Goal: Task Accomplishment & Management: Complete application form

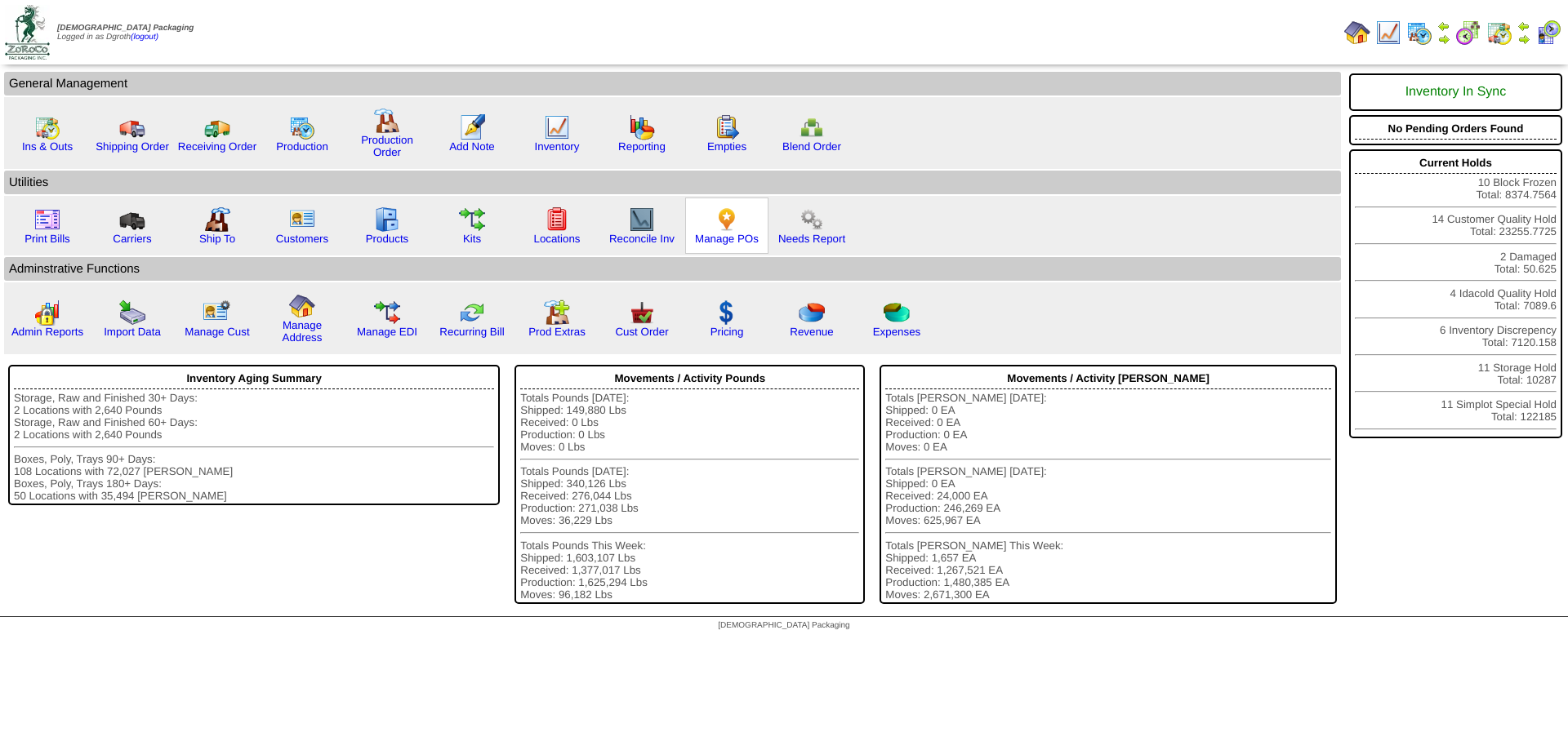
click at [721, 222] on img at bounding box center [726, 219] width 26 height 26
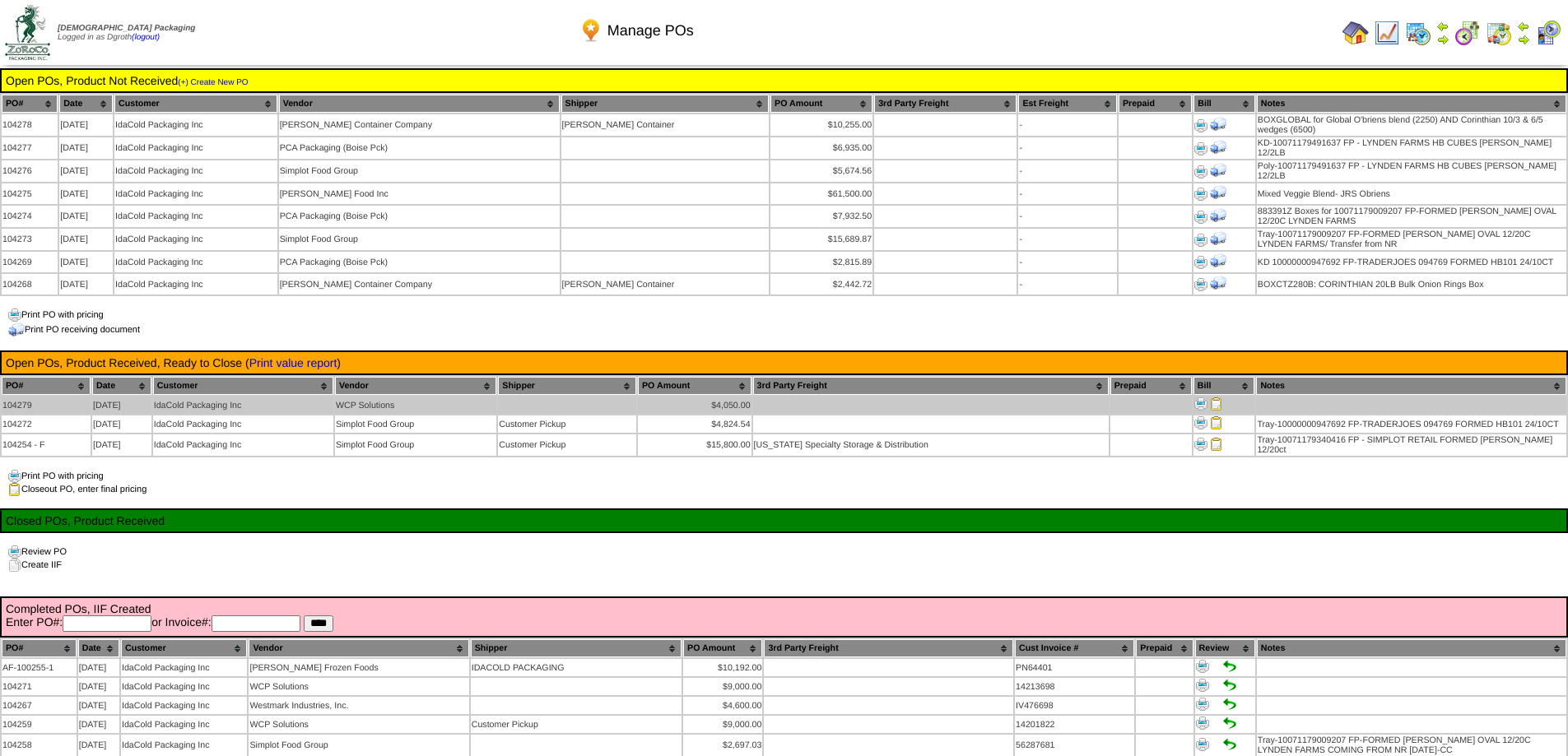
click at [1204, 399] on img at bounding box center [1202, 404] width 13 height 13
click at [1197, 397] on img at bounding box center [1202, 404] width 13 height 13
click at [1212, 397] on img at bounding box center [1217, 404] width 13 height 13
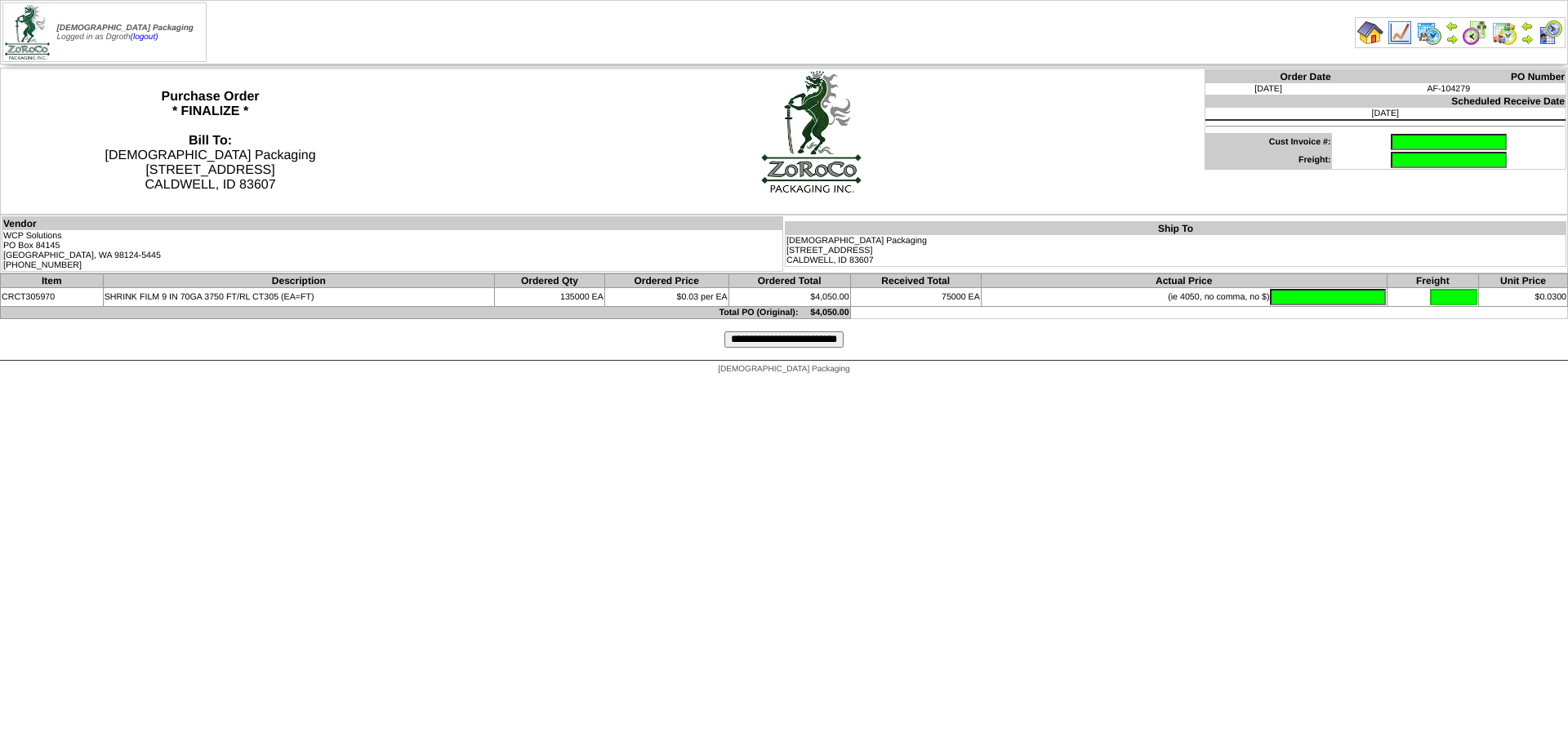
click at [138, 383] on html "[DEMOGRAPHIC_DATA] Packaging Logged in as Dgroth (logout) Print All" at bounding box center [784, 191] width 1568 height 383
click at [1391, 144] on input "text" at bounding box center [1449, 142] width 116 height 17
type input "********"
click at [1270, 289] on input "text" at bounding box center [1327, 297] width 116 height 17
type input "*******"
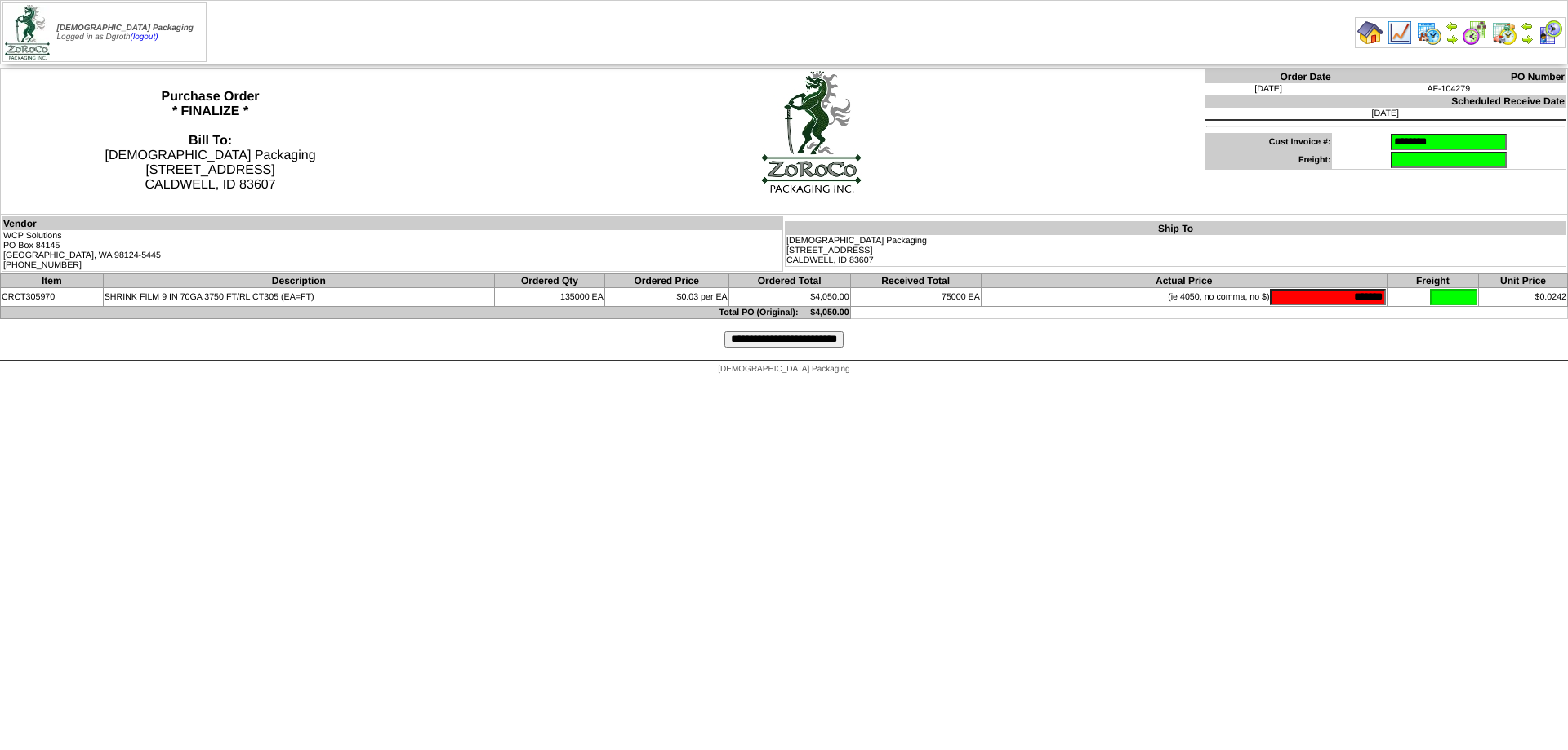
click at [1345, 295] on input "*******" at bounding box center [1327, 297] width 116 height 17
click at [1457, 297] on tr "CRCT305970 SHRINK FILM 9 IN 70GA 3750 FT/RL CT305 (EA=FT) 135000 EA $0.03 per E…" at bounding box center [784, 297] width 1567 height 18
click at [1348, 303] on input "text" at bounding box center [1327, 297] width 116 height 17
click at [1347, 303] on input "text" at bounding box center [1327, 297] width 116 height 17
type input "*******"
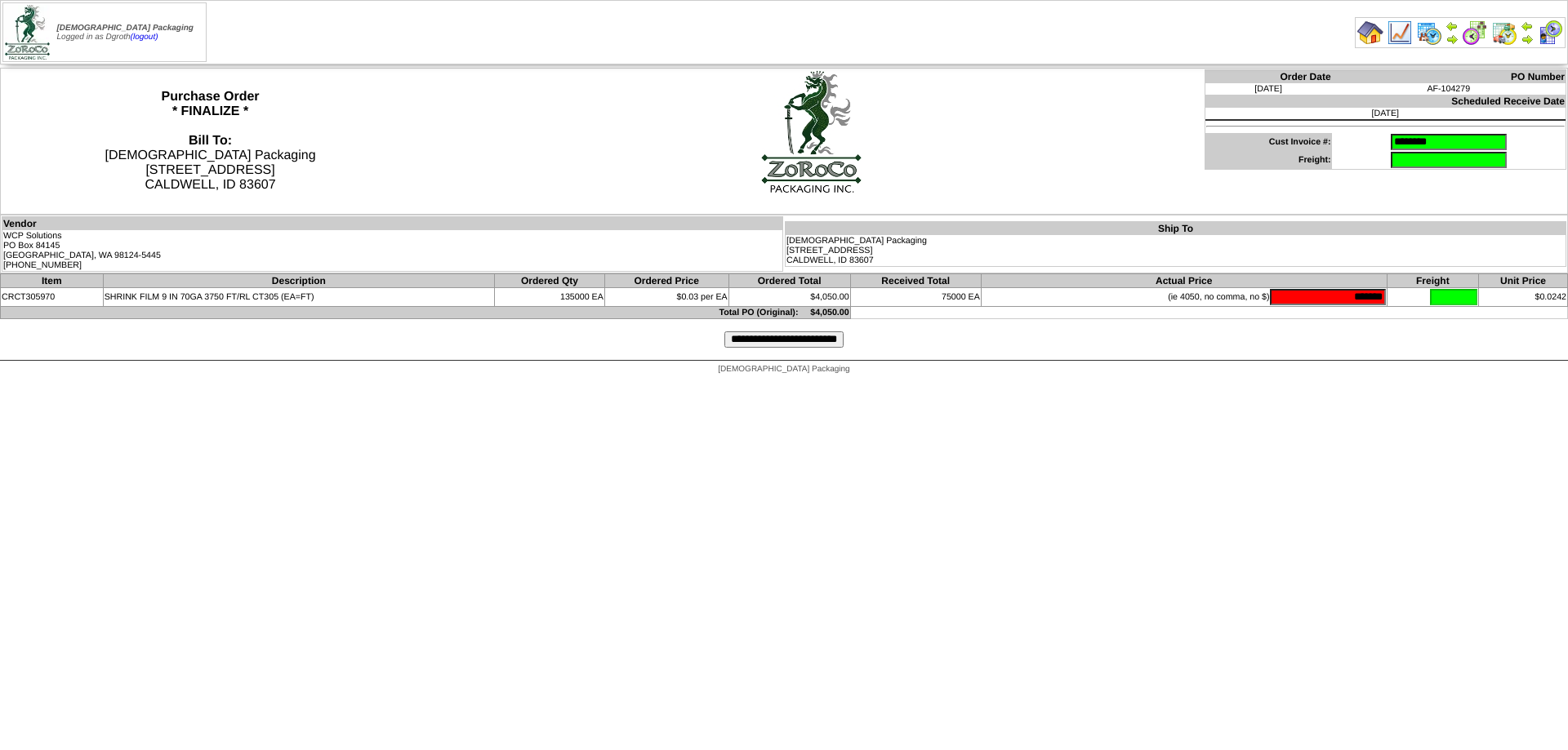
click at [802, 340] on input "**********" at bounding box center [784, 340] width 119 height 17
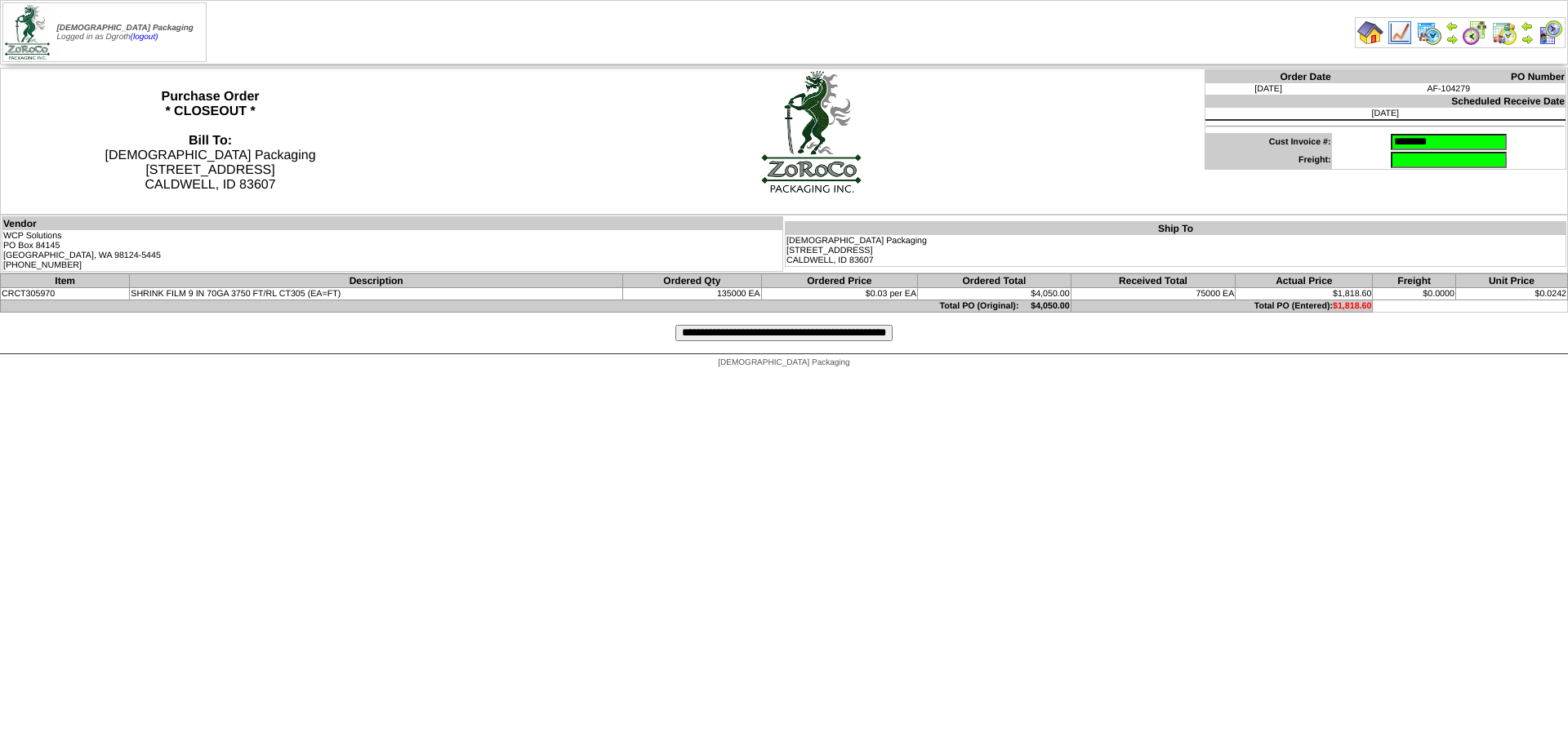
click at [792, 336] on input "**********" at bounding box center [784, 333] width 217 height 17
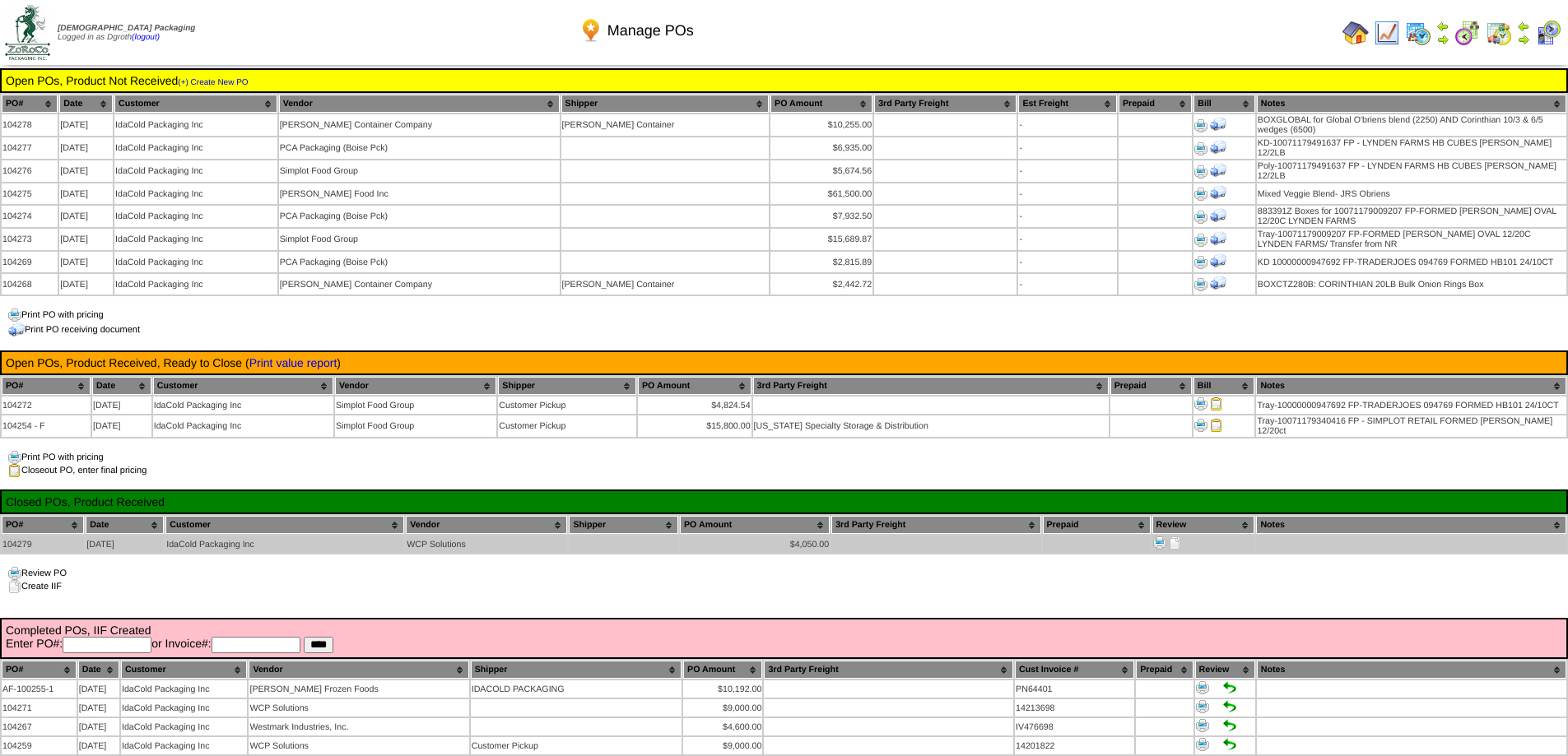
click at [1172, 536] on img at bounding box center [1176, 543] width 13 height 13
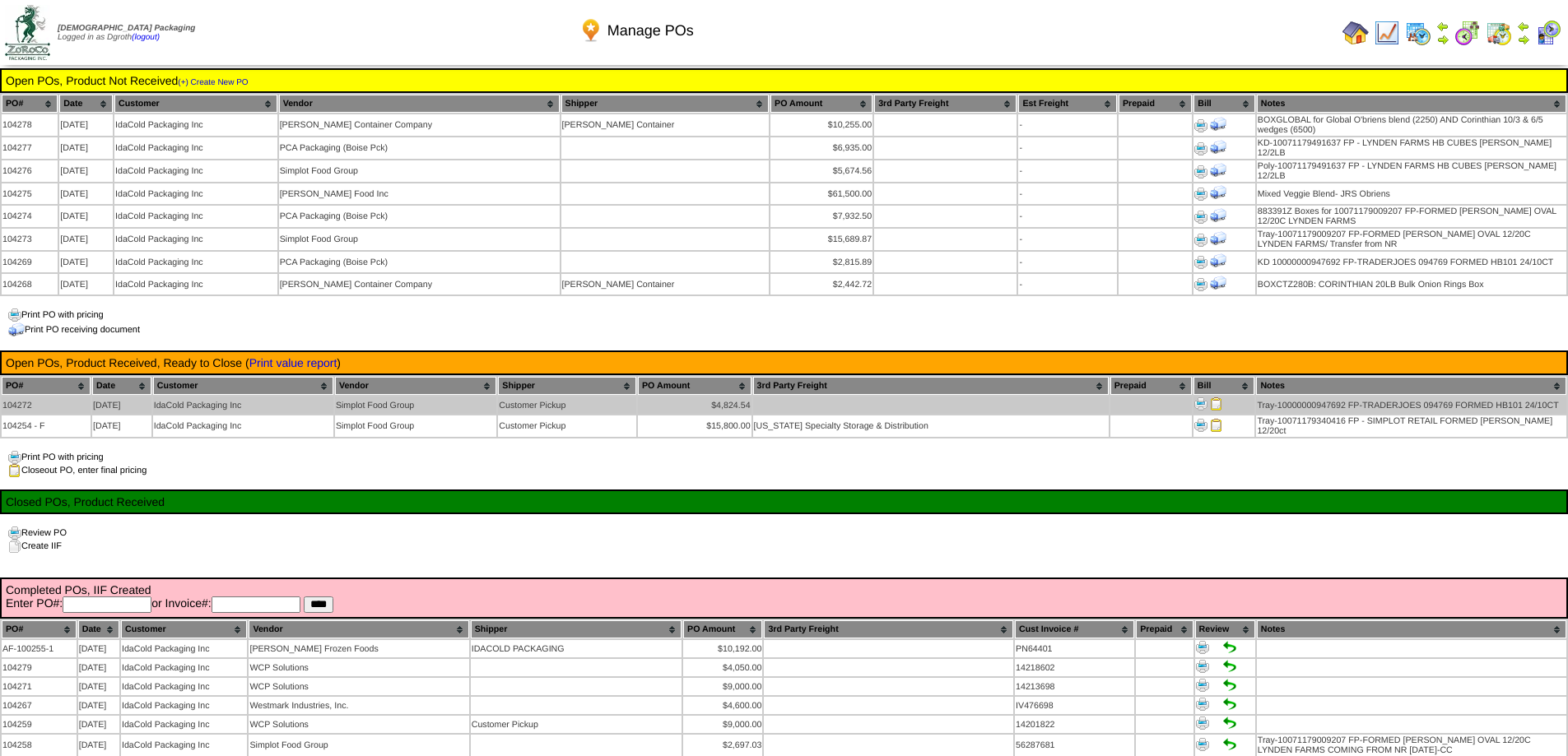
click at [1197, 399] on img at bounding box center [1202, 404] width 13 height 13
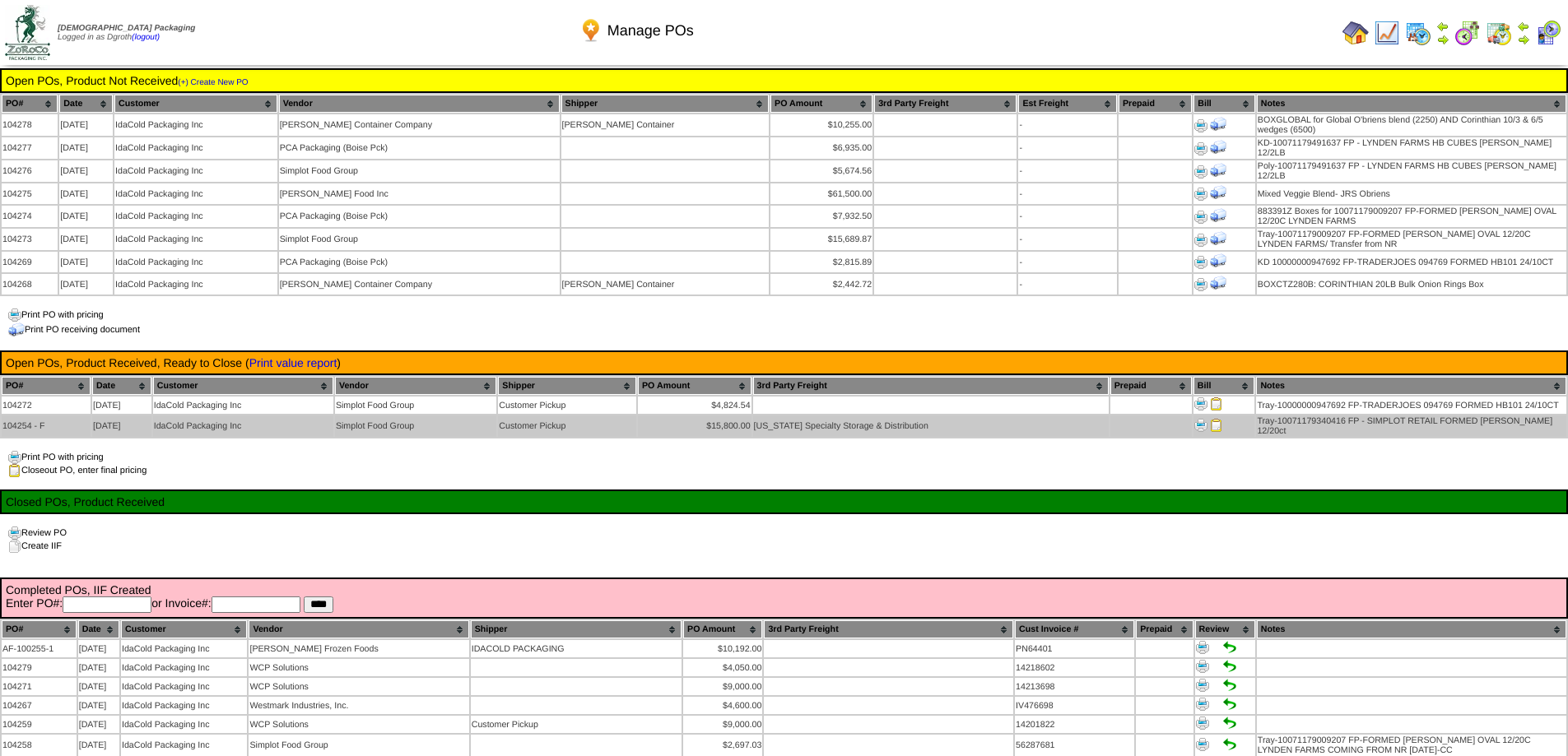
click at [1197, 419] on img at bounding box center [1202, 426] width 13 height 13
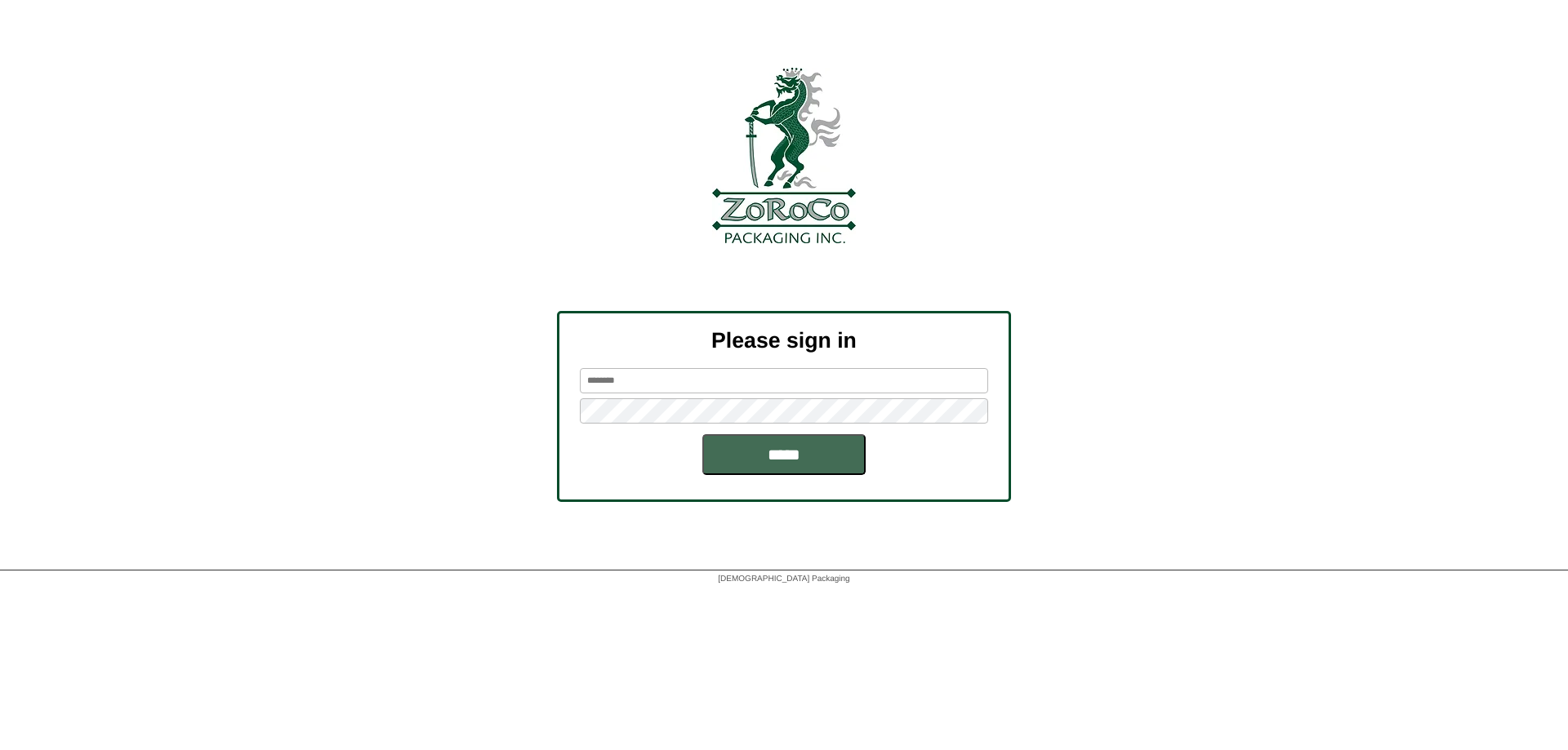
type input "******"
click at [733, 457] on input "*****" at bounding box center [784, 454] width 164 height 41
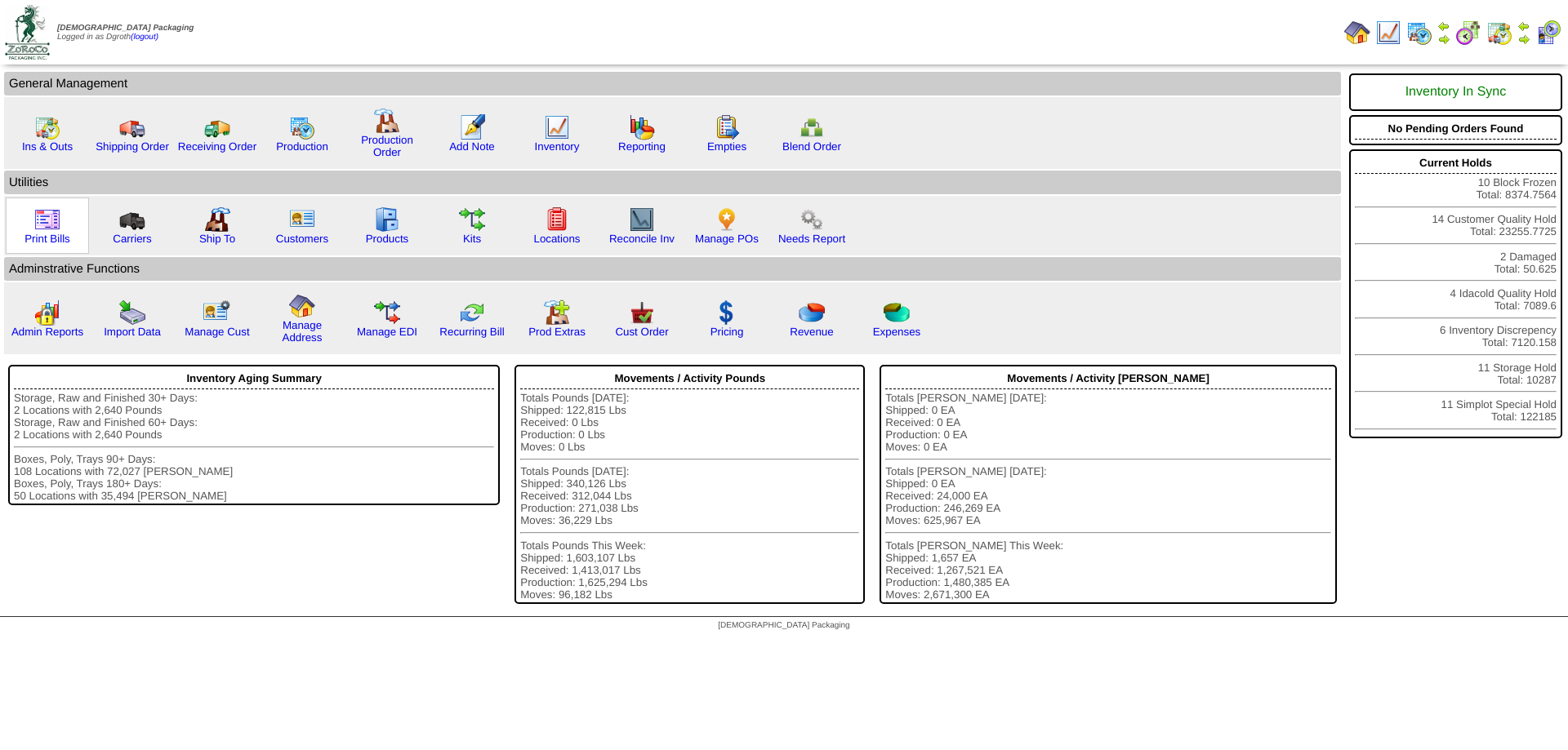
click at [43, 225] on img at bounding box center [47, 219] width 26 height 26
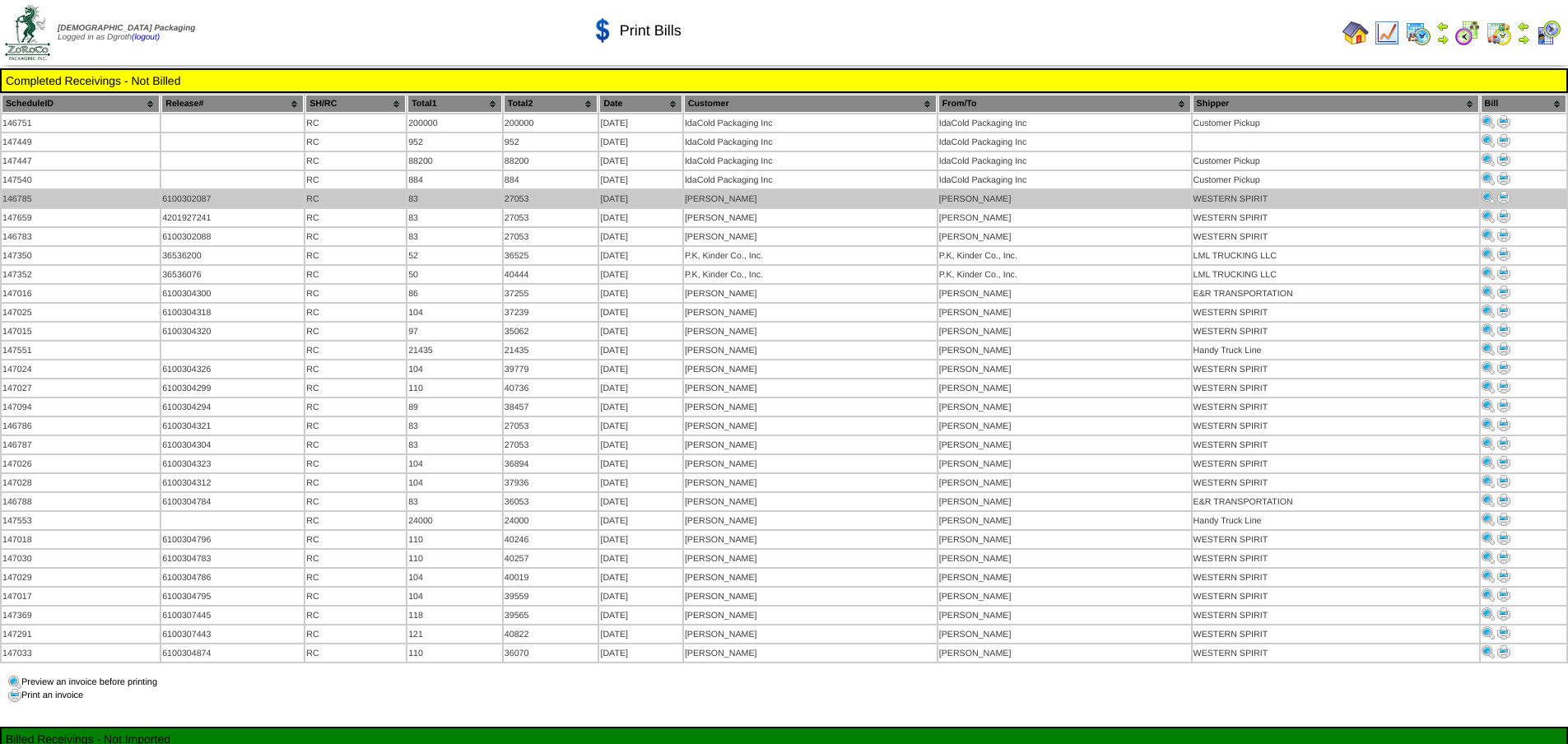
click at [1504, 196] on img at bounding box center [1504, 198] width 13 height 13
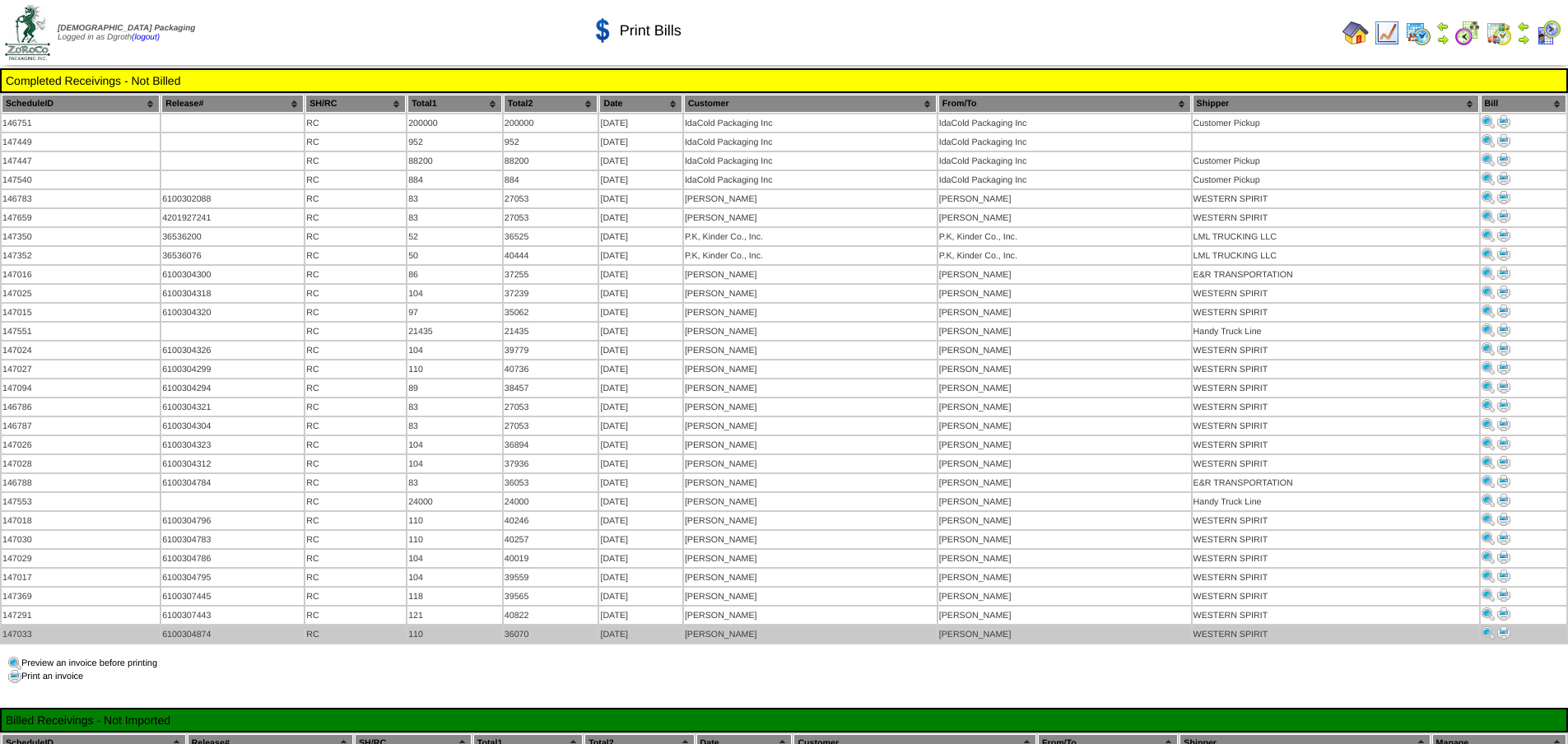
click at [1506, 626] on img at bounding box center [1504, 633] width 13 height 13
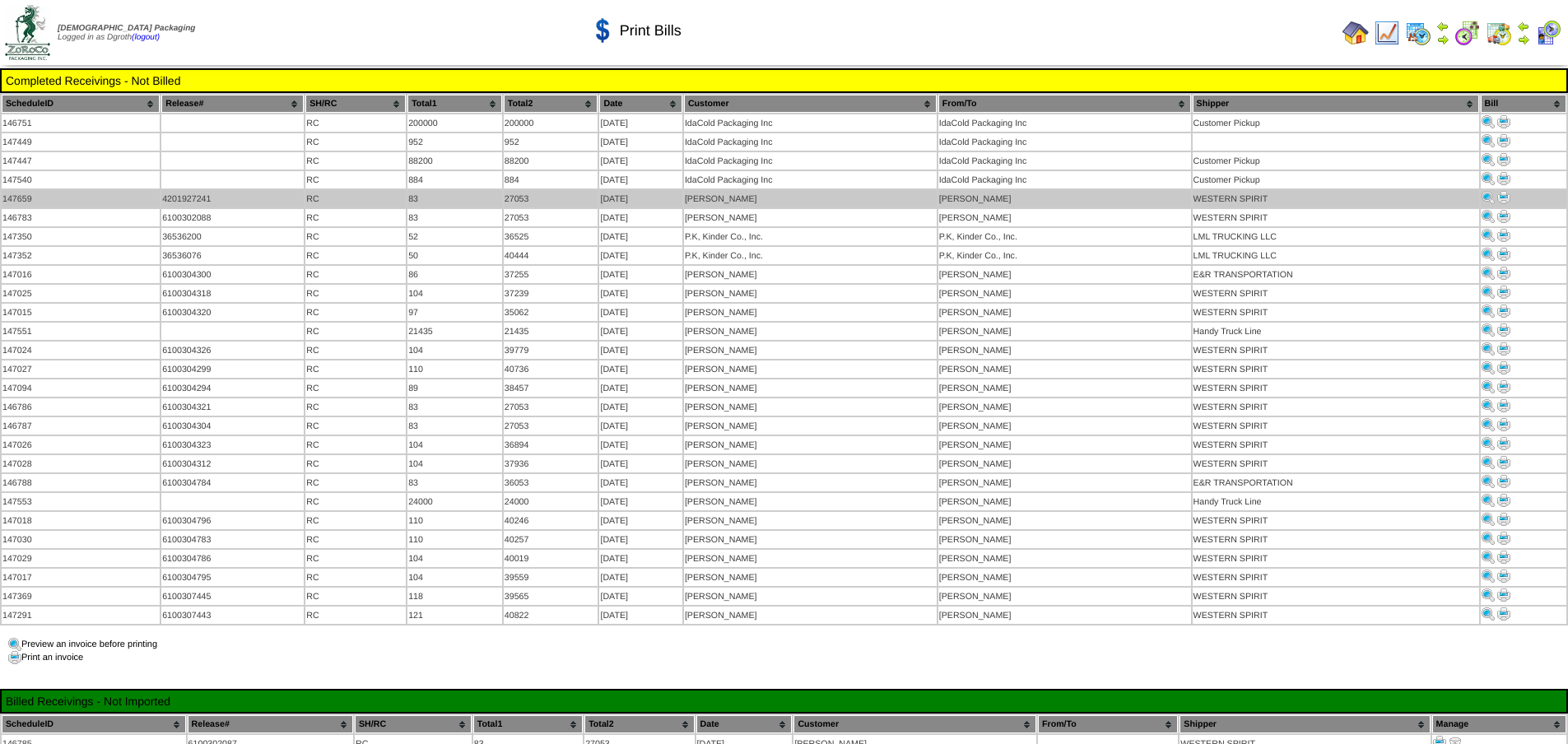
click at [1504, 192] on img at bounding box center [1504, 198] width 13 height 13
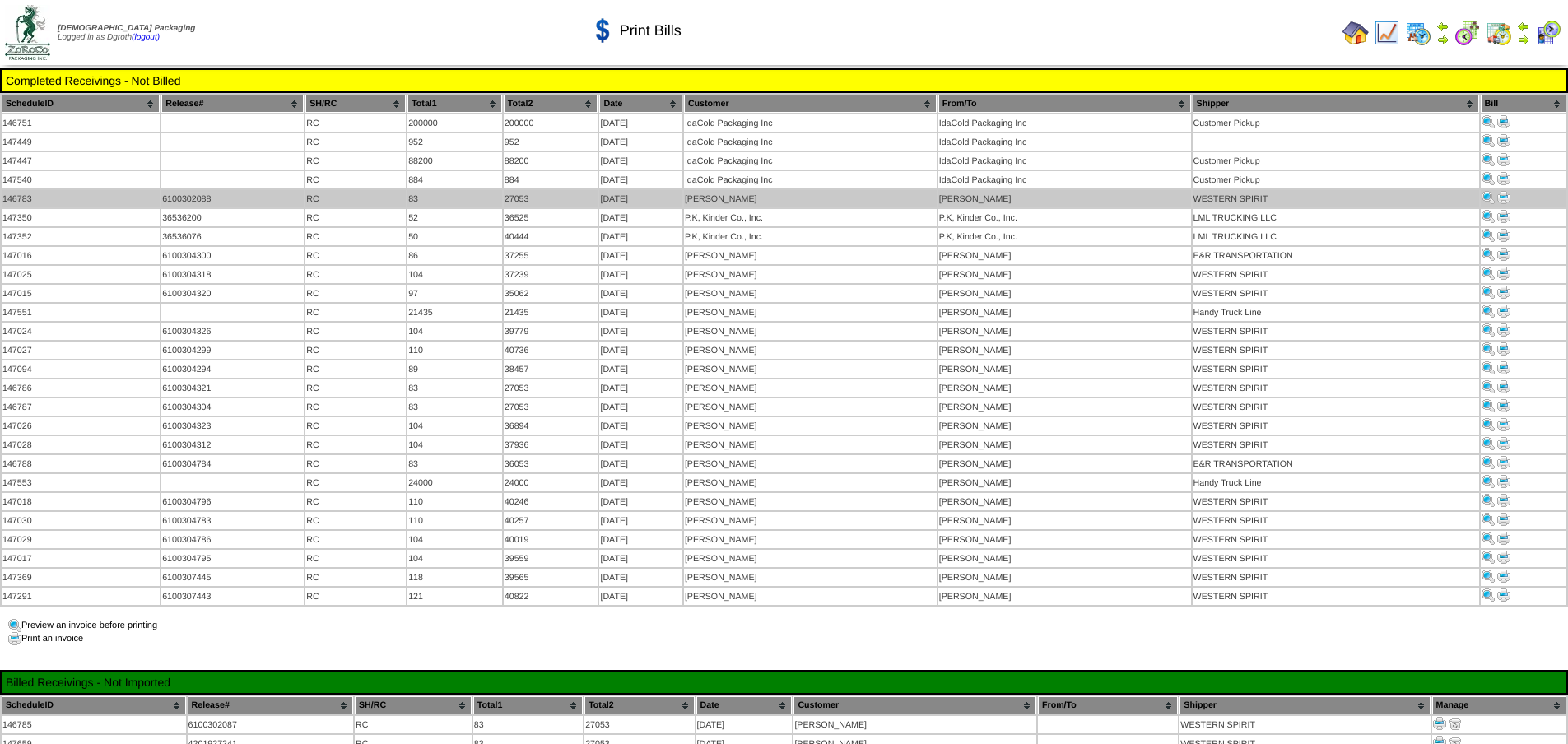
click at [1500, 195] on img at bounding box center [1504, 198] width 13 height 13
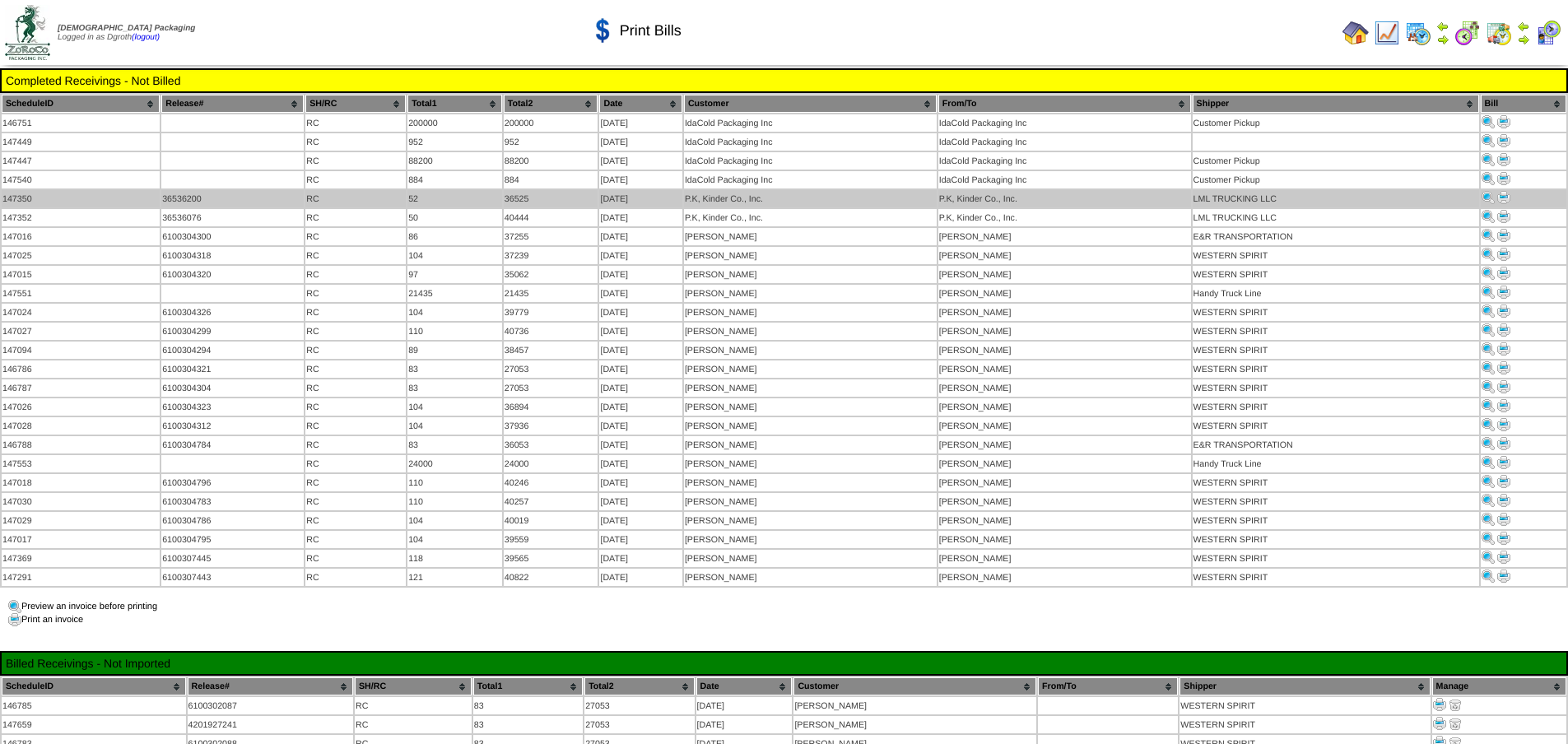
click at [1502, 194] on img at bounding box center [1504, 198] width 13 height 13
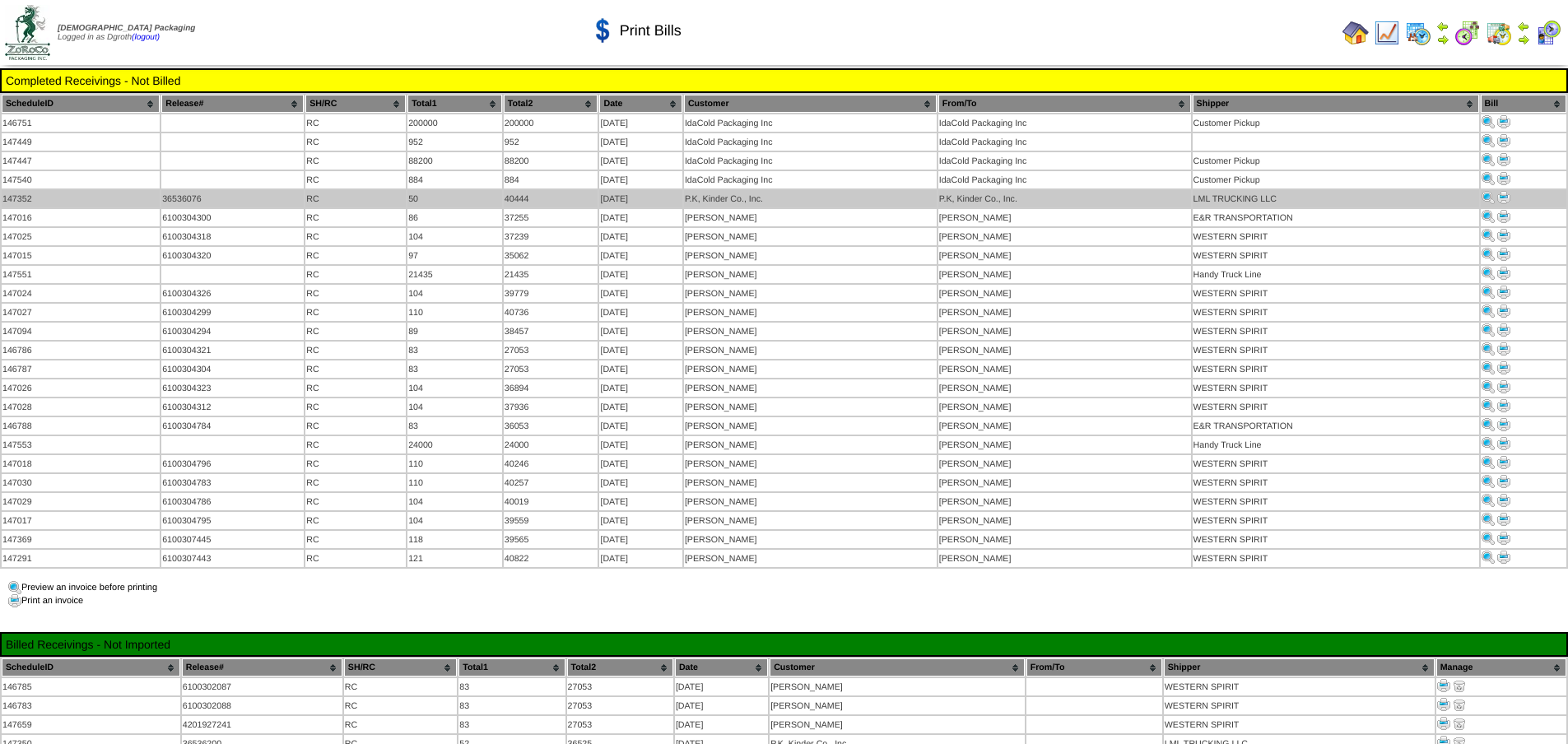
click at [1505, 193] on img at bounding box center [1504, 198] width 13 height 13
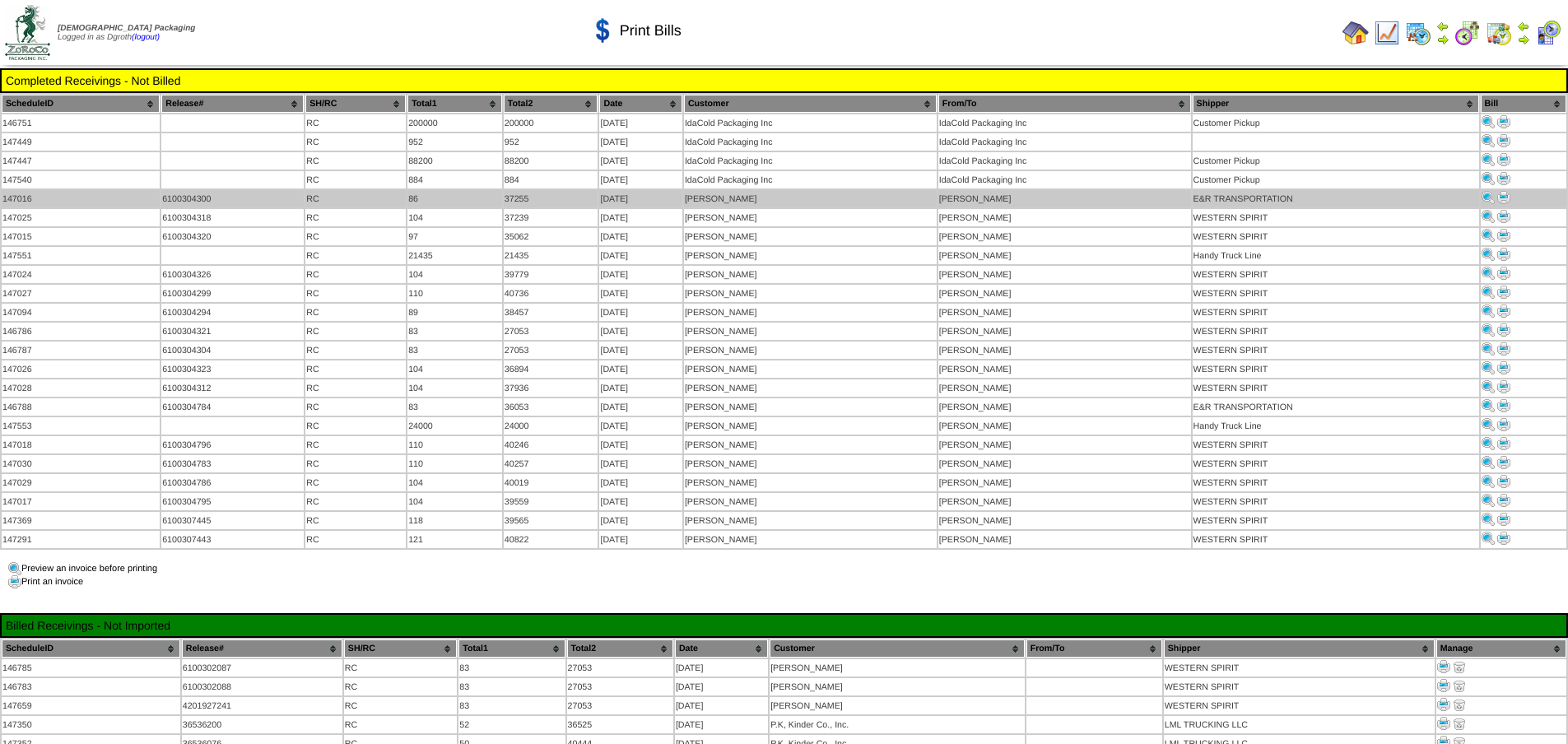
click at [1509, 194] on img at bounding box center [1504, 198] width 13 height 13
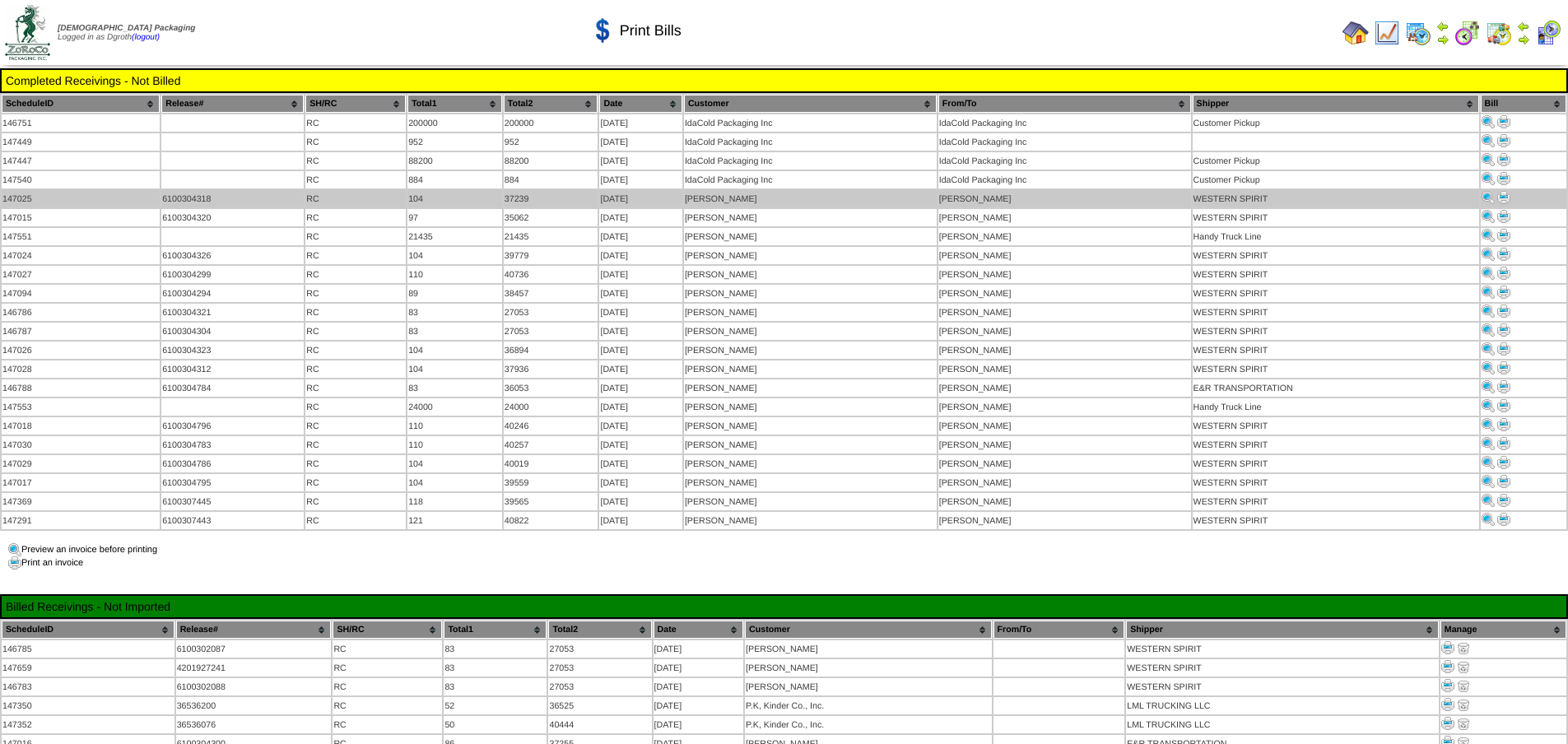
click at [1508, 193] on img at bounding box center [1504, 198] width 13 height 13
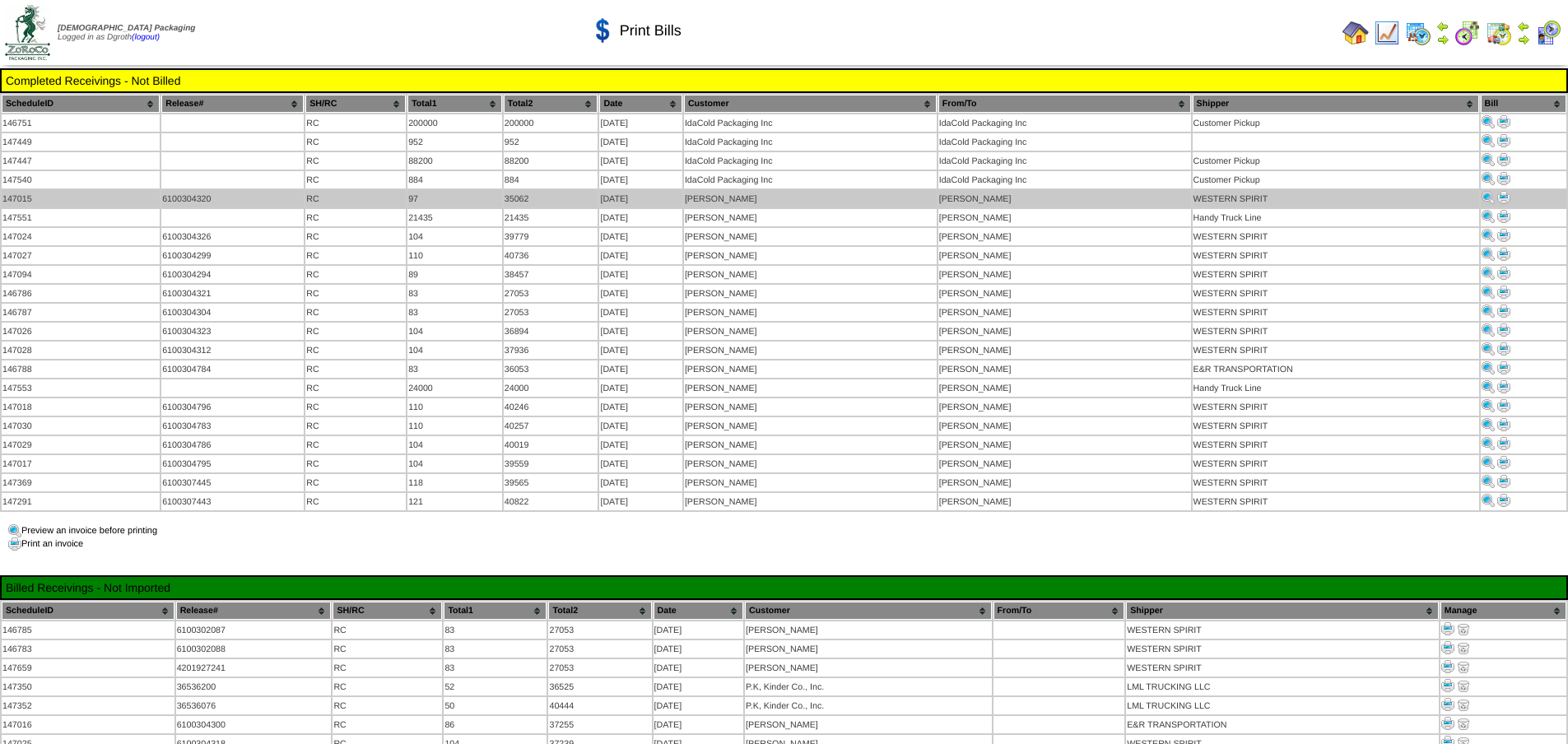
click at [1506, 191] on img at bounding box center [1504, 198] width 13 height 13
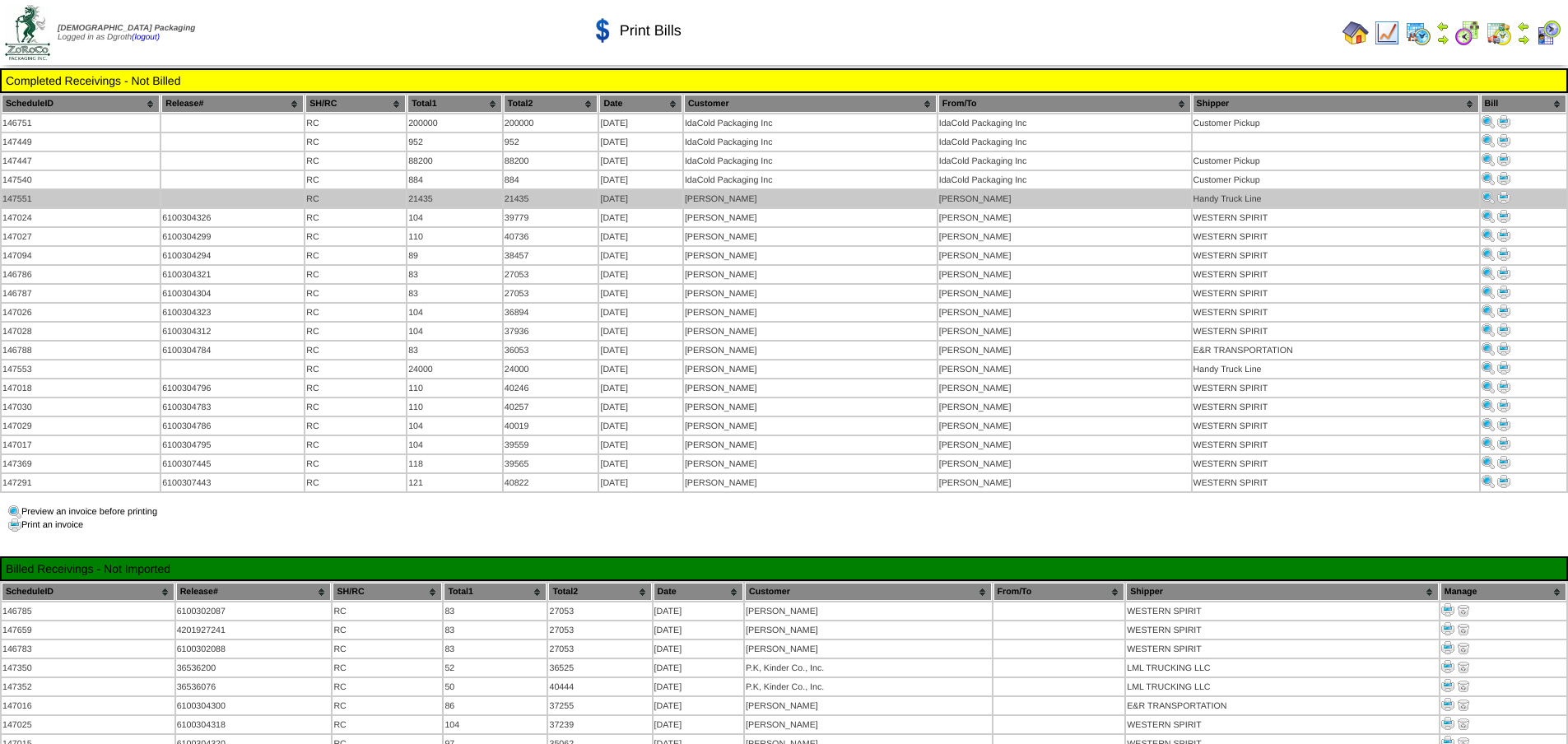
click at [1505, 196] on img at bounding box center [1504, 198] width 13 height 13
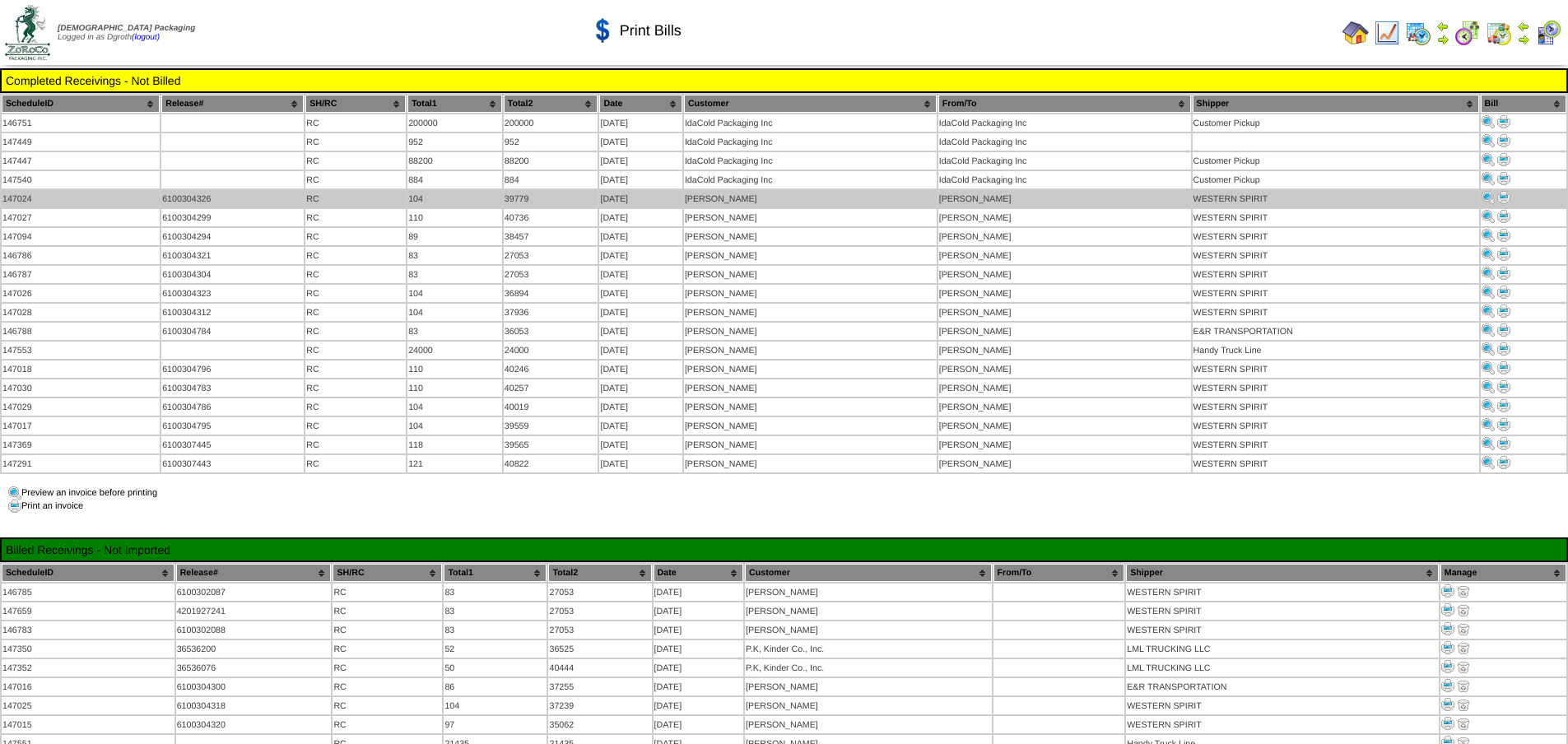
click at [1500, 193] on img at bounding box center [1504, 198] width 13 height 13
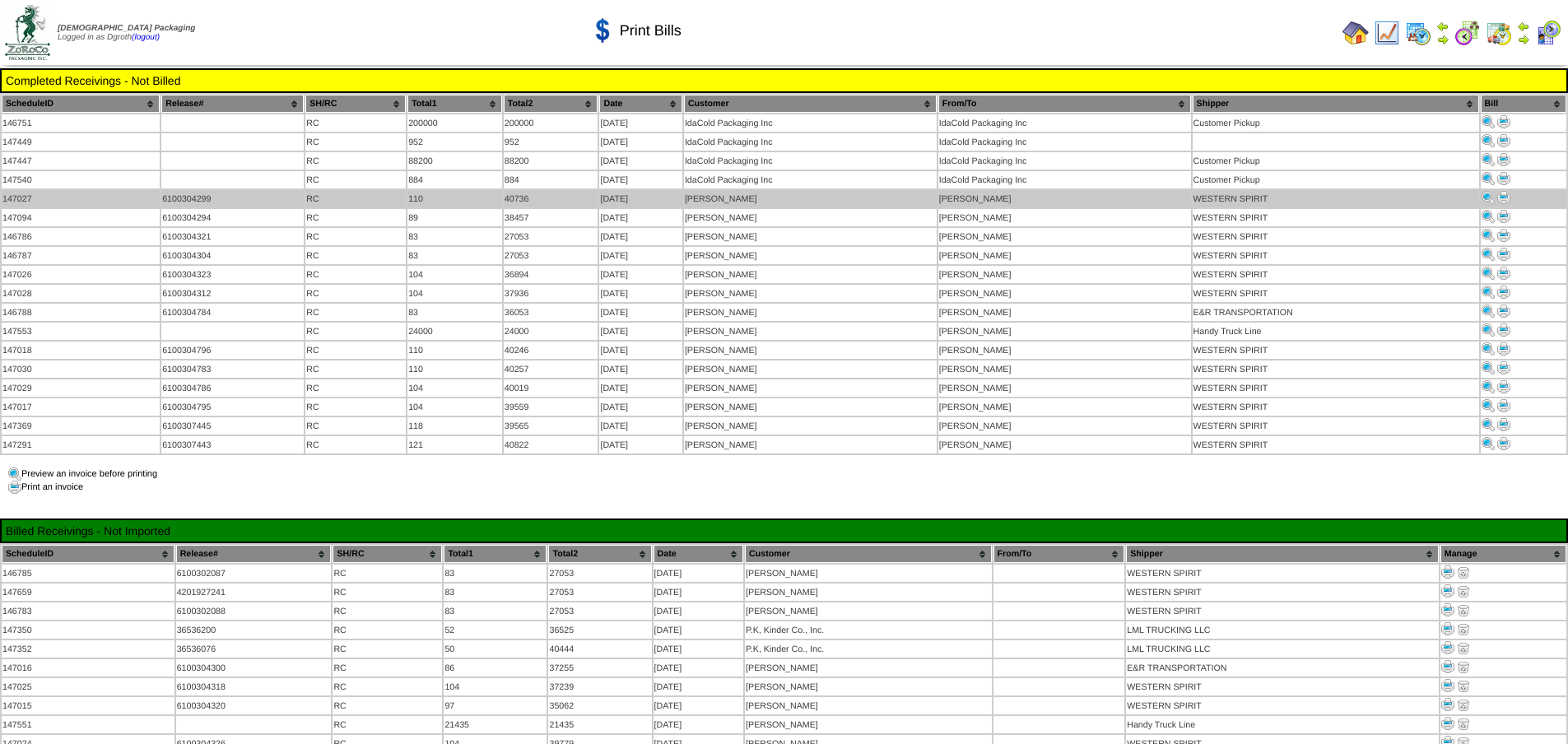
click at [1503, 191] on img at bounding box center [1504, 198] width 13 height 13
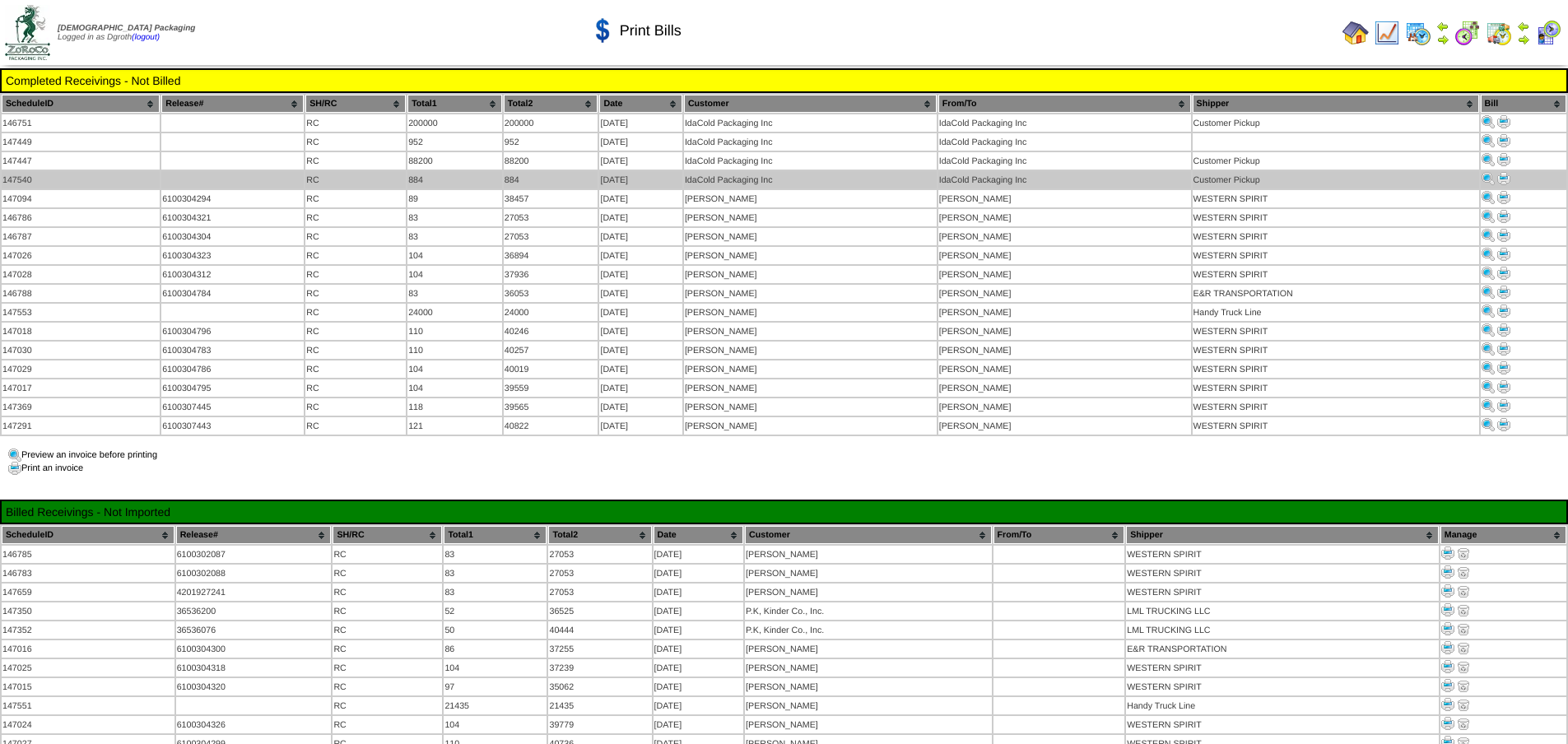
click at [1500, 184] on td at bounding box center [1524, 179] width 86 height 18
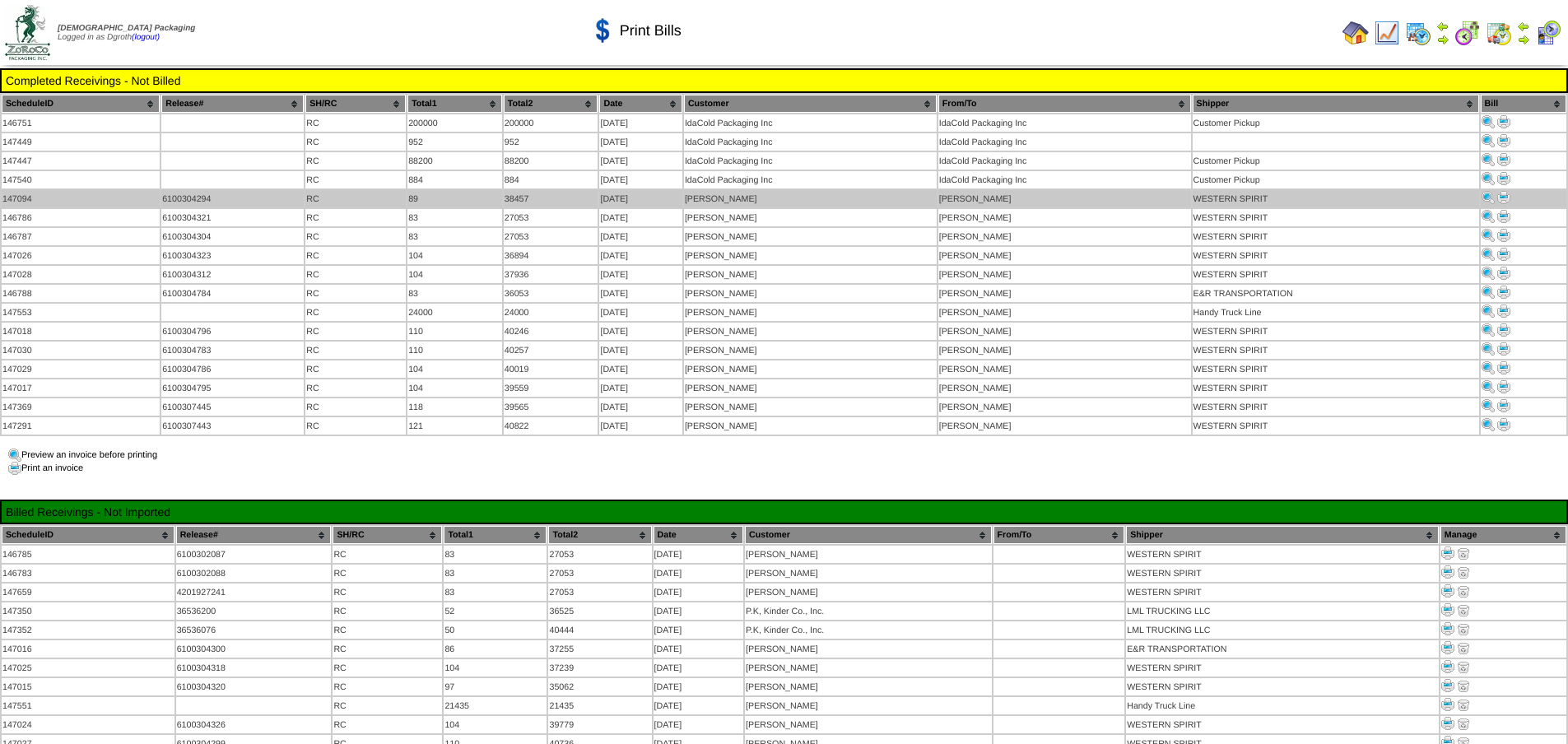
click at [1501, 194] on img at bounding box center [1504, 198] width 13 height 13
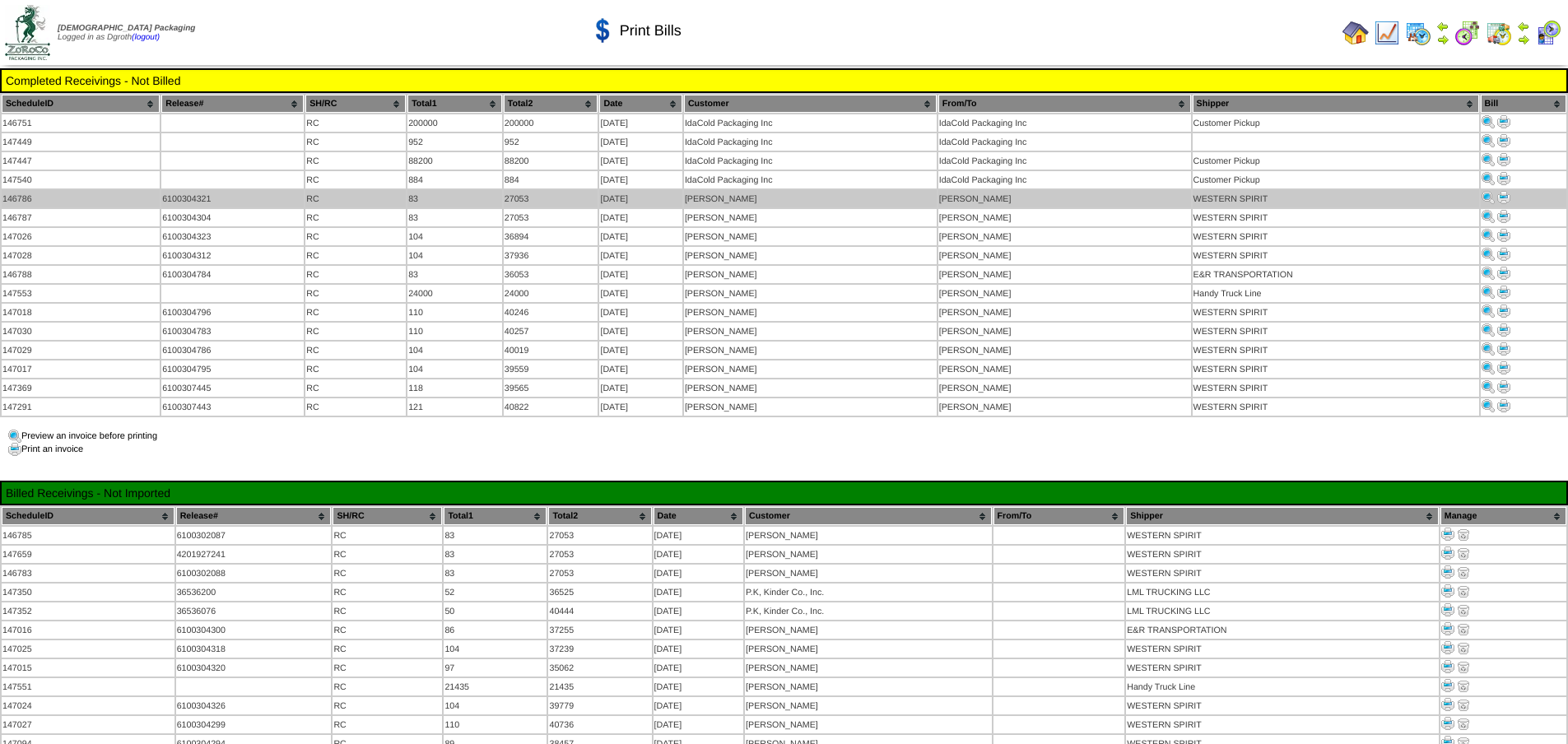
click at [1503, 191] on img at bounding box center [1504, 198] width 13 height 13
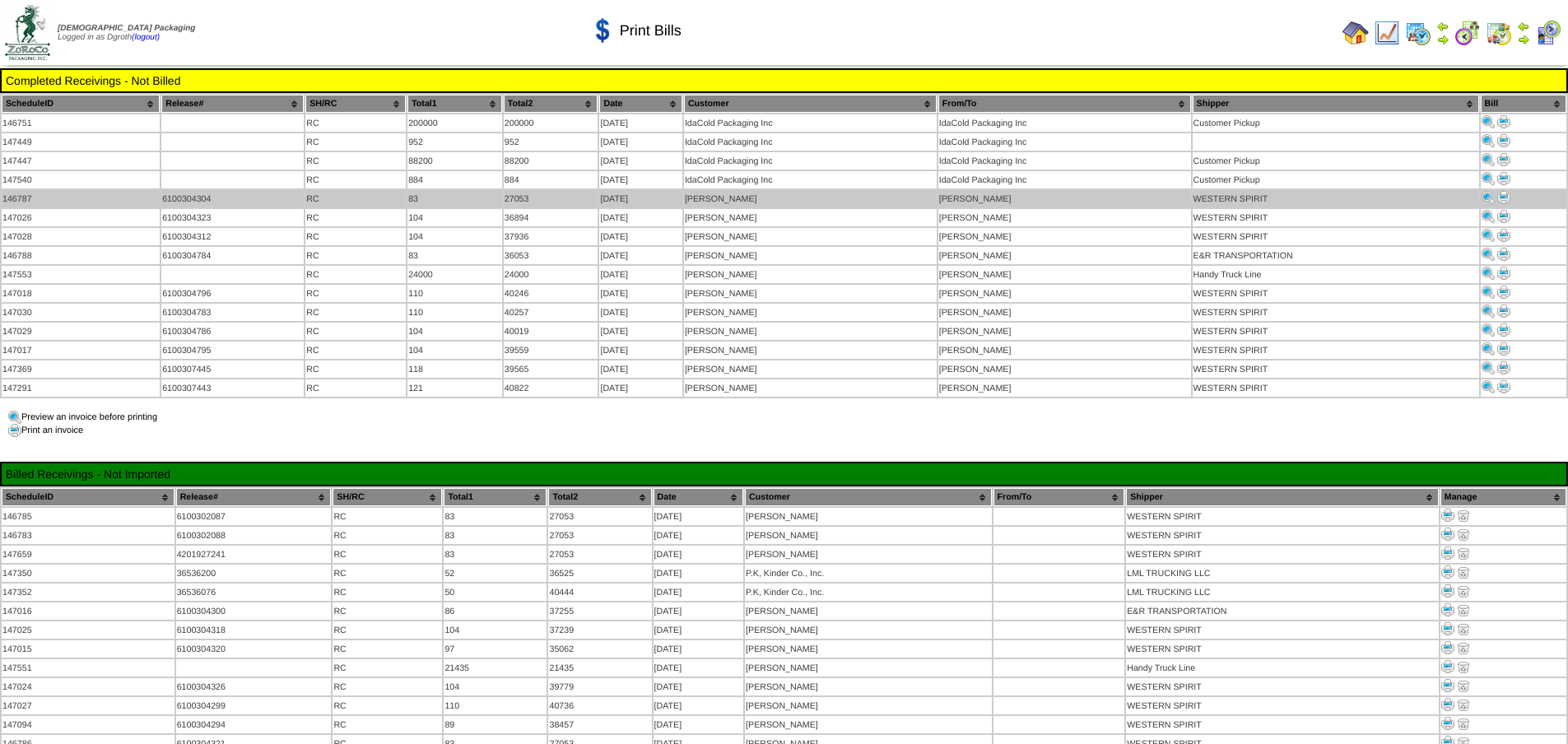
click at [1510, 194] on img at bounding box center [1504, 198] width 13 height 13
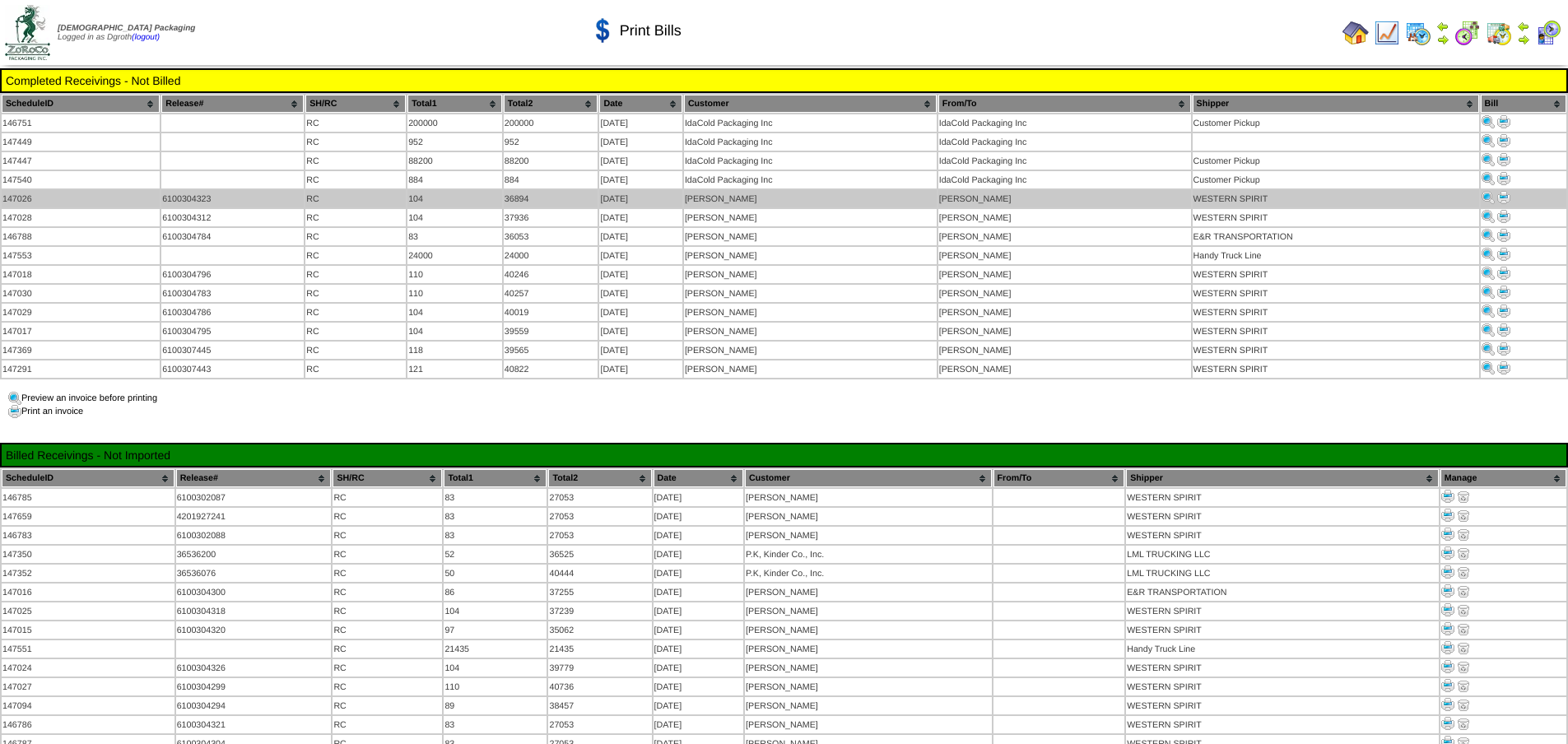
click at [1502, 196] on img at bounding box center [1504, 198] width 13 height 13
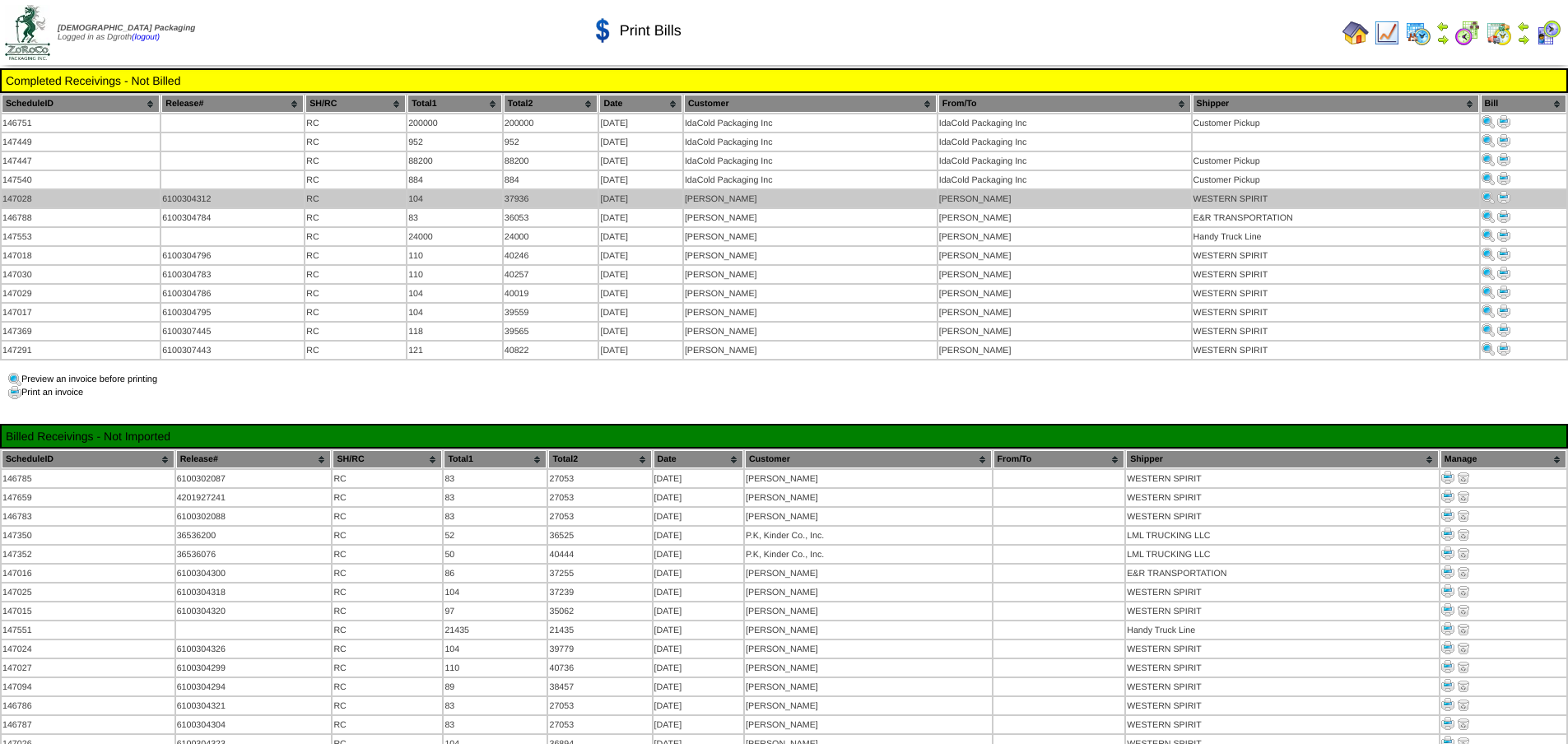
click at [1503, 192] on img at bounding box center [1504, 198] width 13 height 13
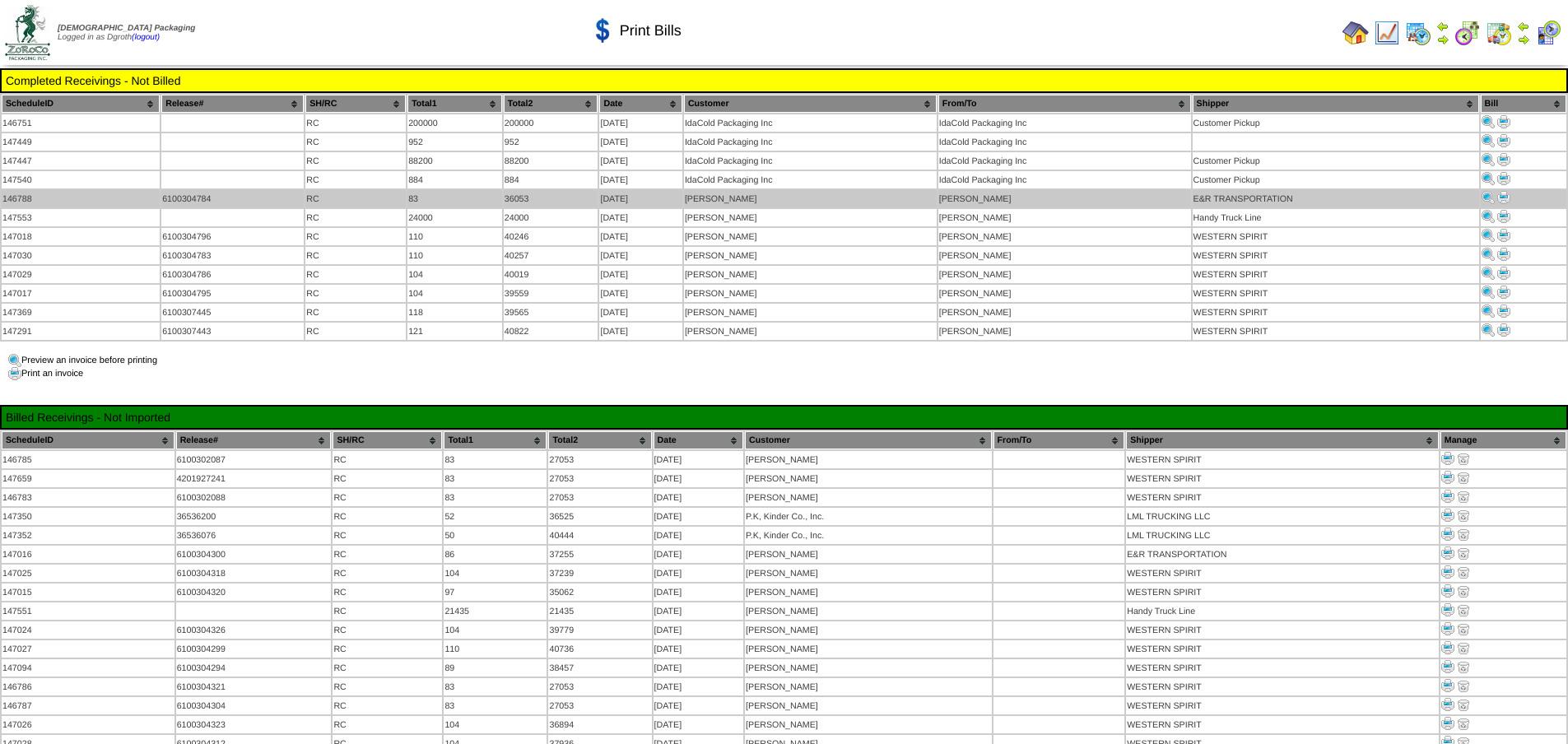
click at [1505, 196] on img at bounding box center [1504, 198] width 13 height 13
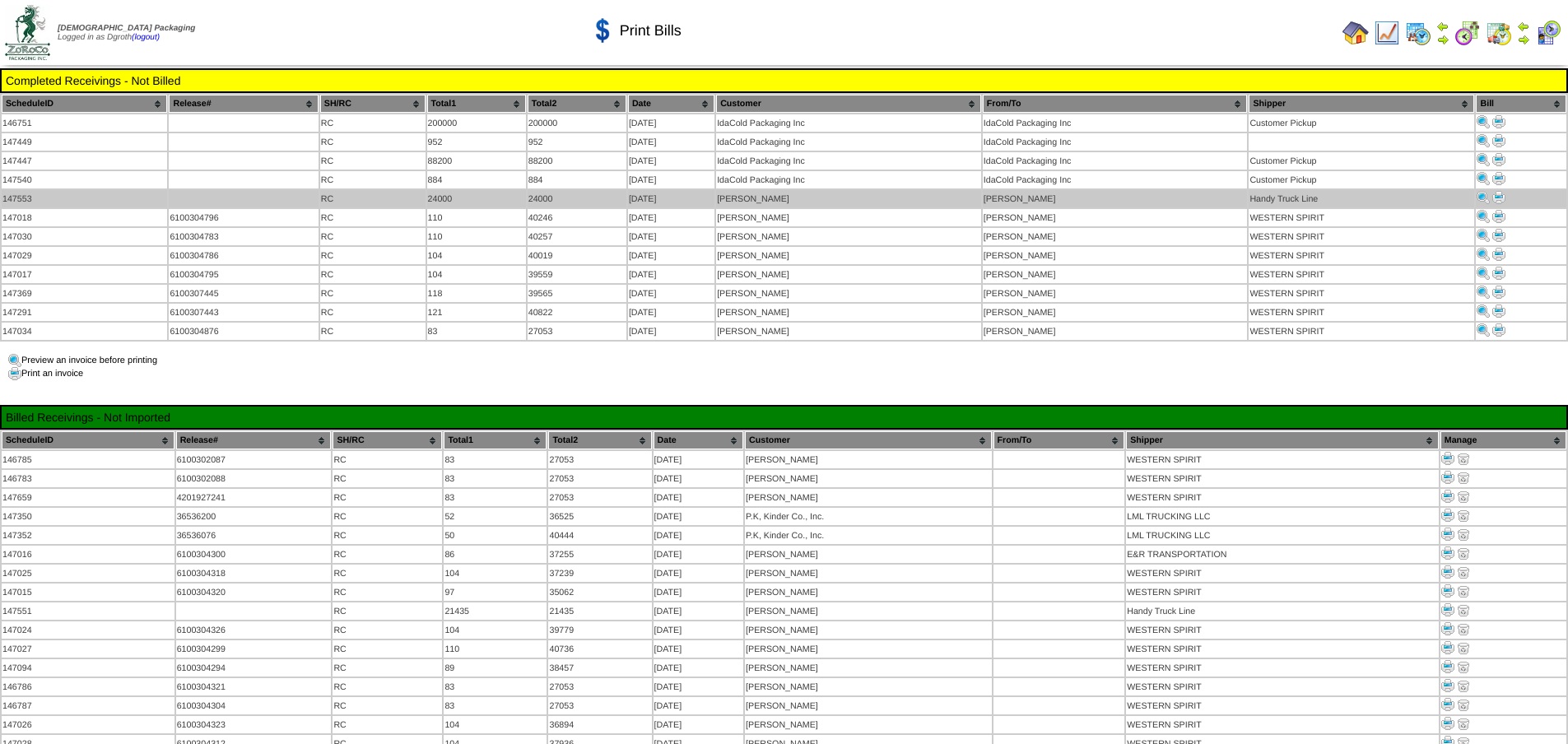
click at [1498, 190] on td at bounding box center [1522, 199] width 91 height 18
click at [1500, 194] on img at bounding box center [1499, 198] width 13 height 13
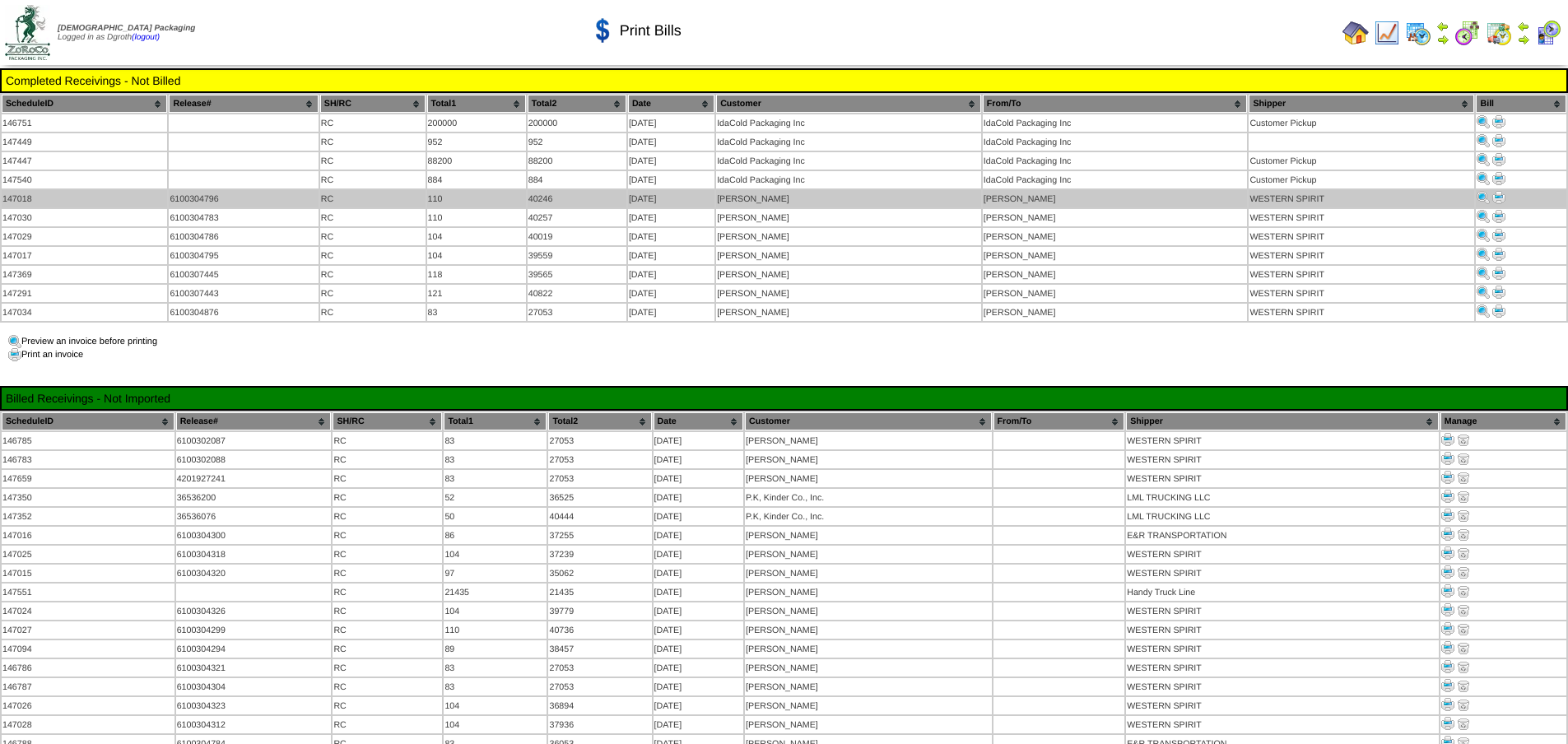
click at [1503, 191] on img at bounding box center [1499, 198] width 13 height 13
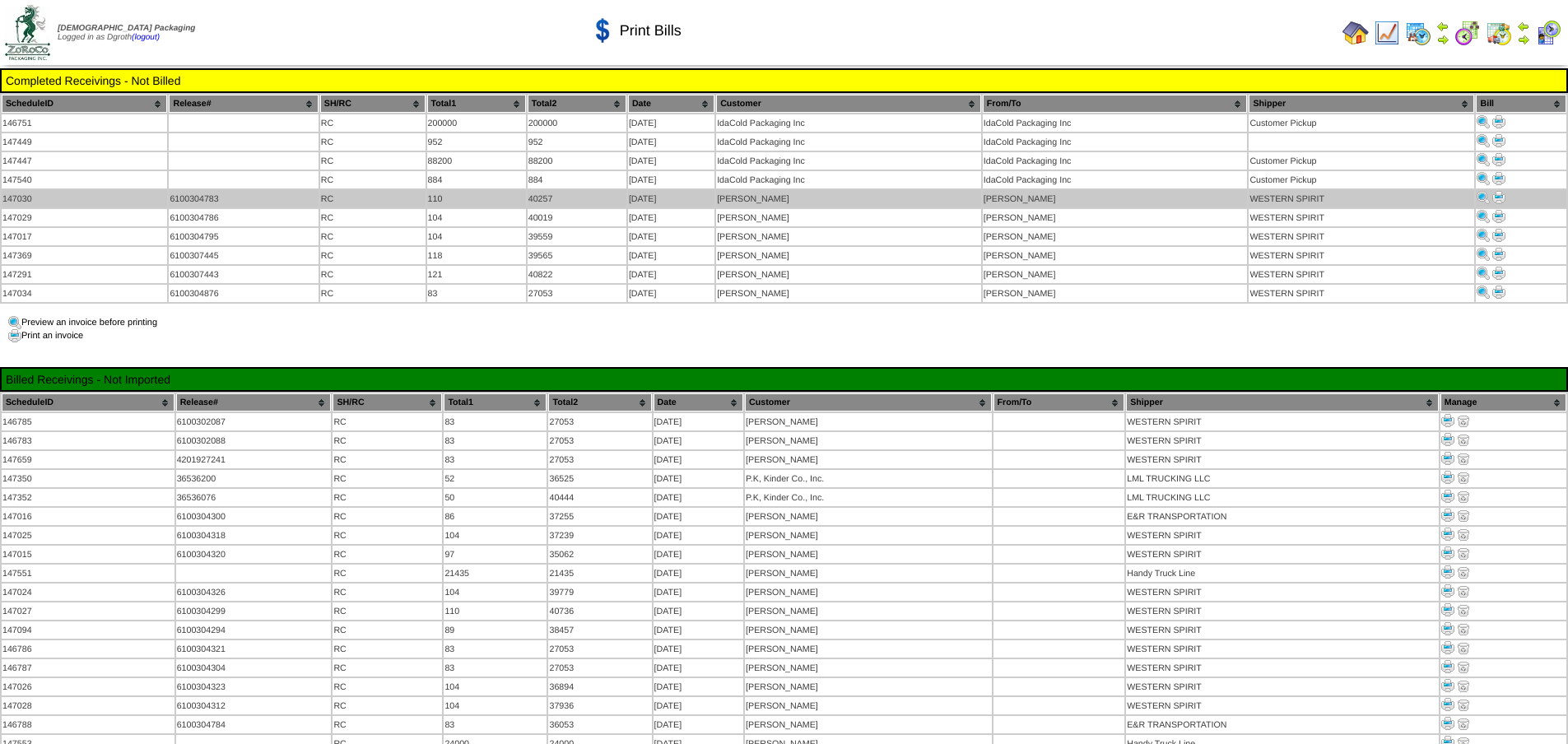
click at [1496, 198] on img at bounding box center [1499, 198] width 13 height 13
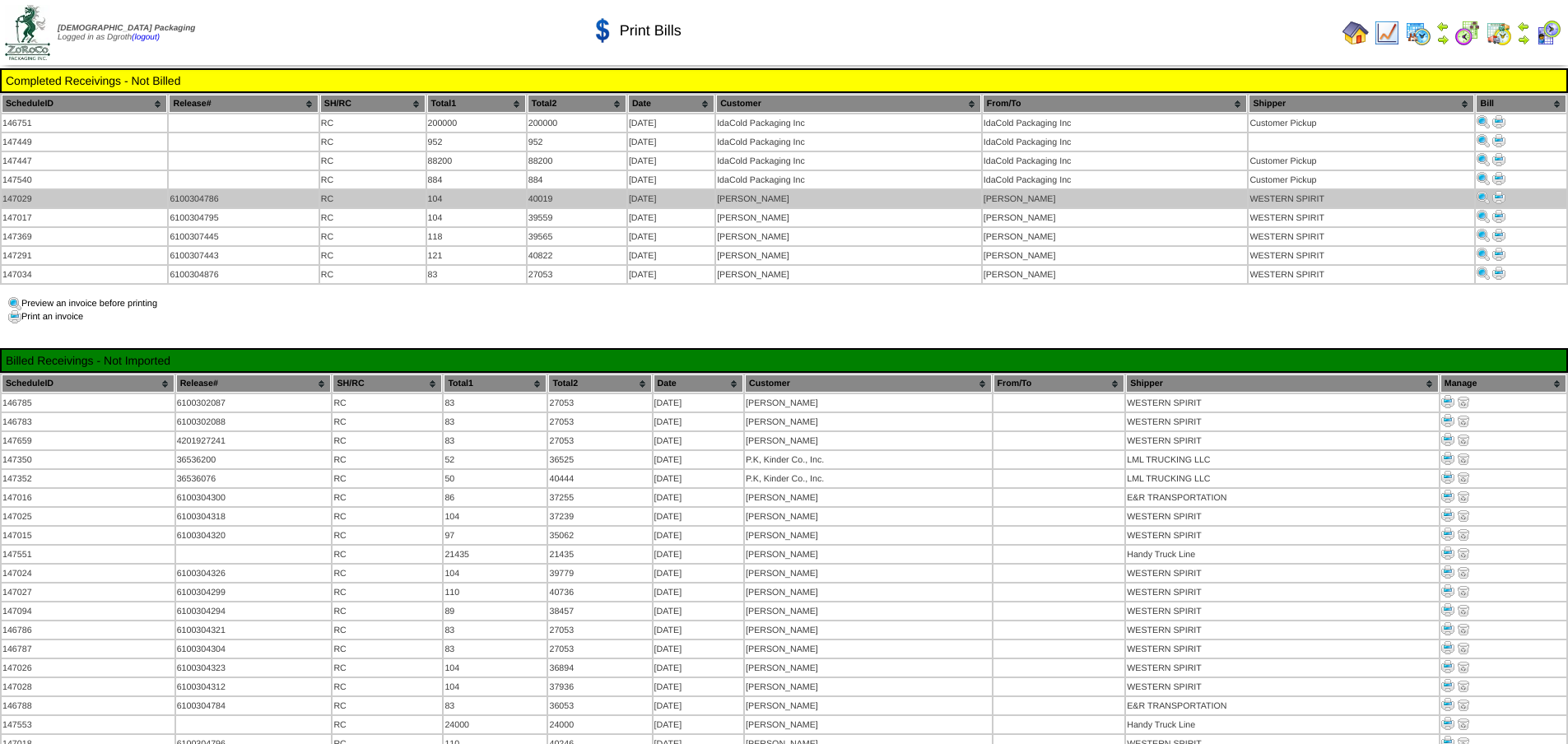
click at [1496, 191] on img at bounding box center [1499, 198] width 13 height 13
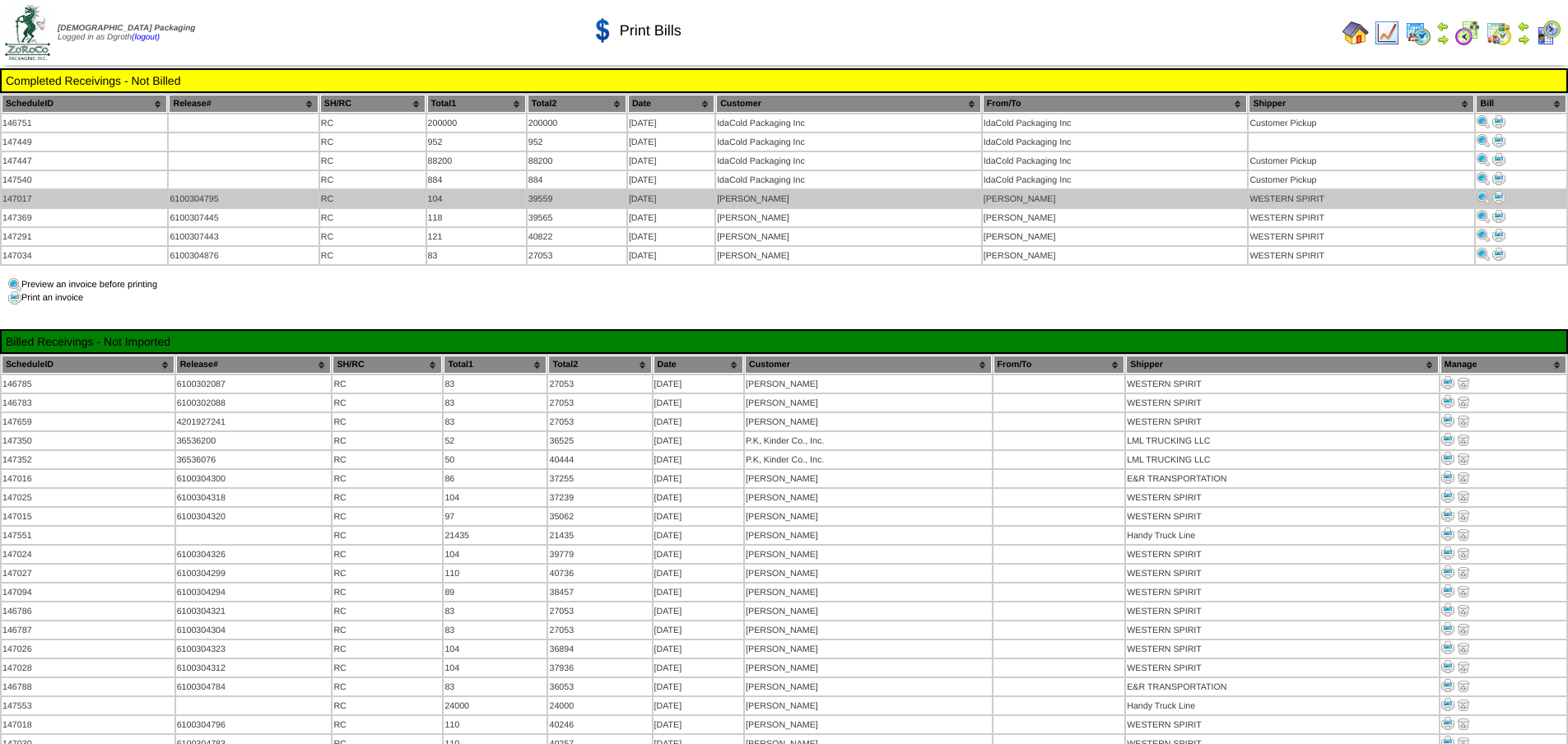
click at [1497, 191] on img at bounding box center [1499, 198] width 13 height 13
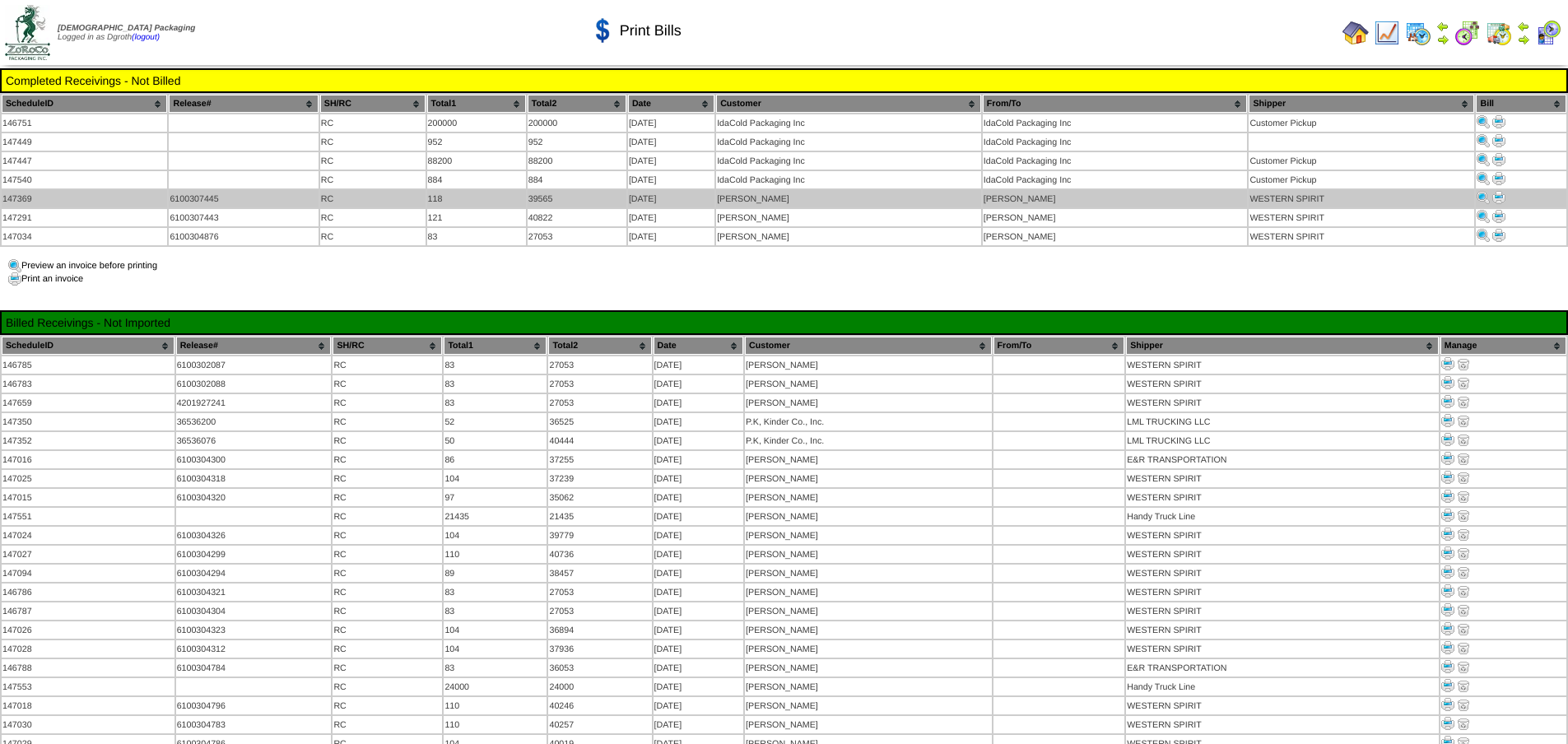
click at [1493, 194] on img at bounding box center [1499, 198] width 13 height 13
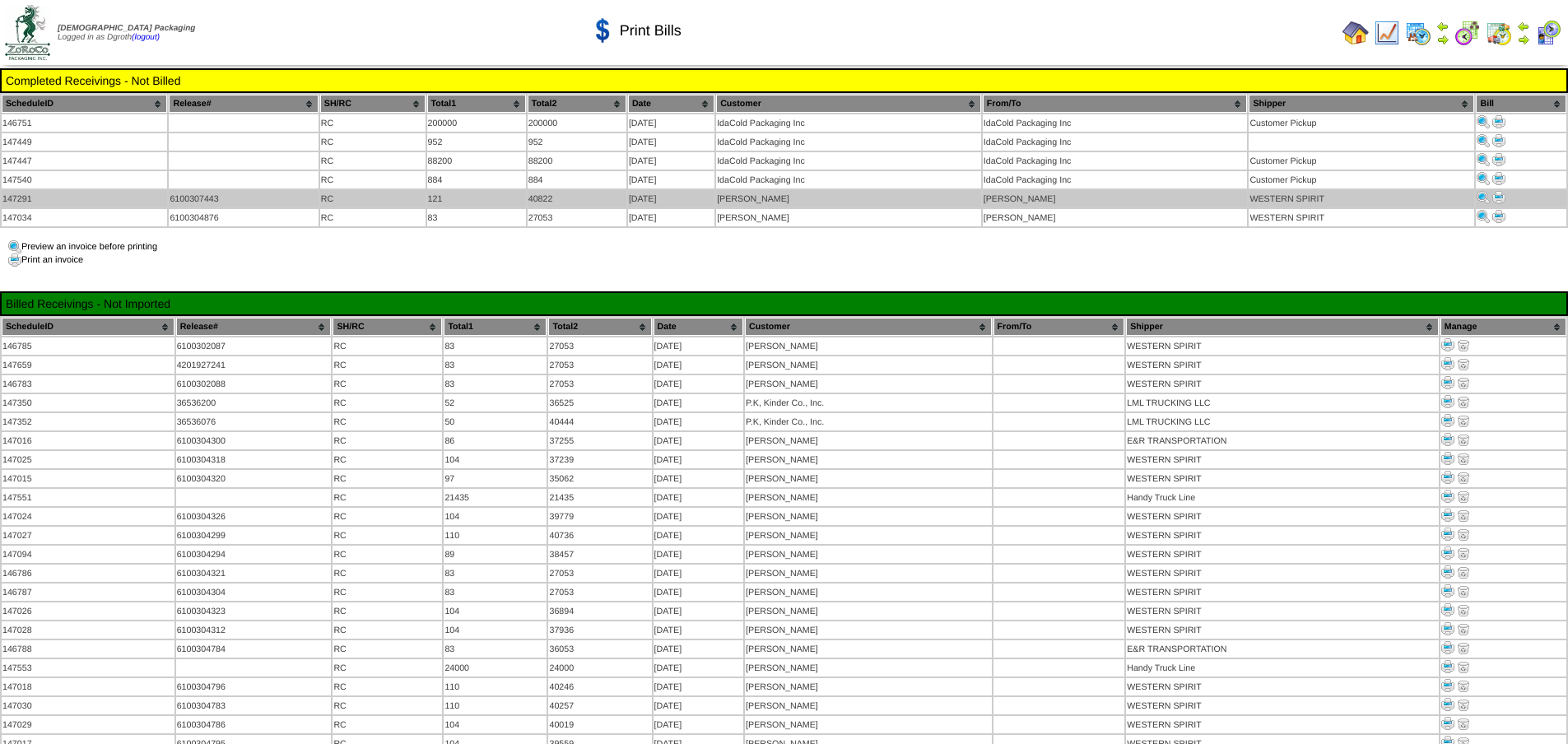
click at [1498, 194] on img at bounding box center [1499, 198] width 13 height 13
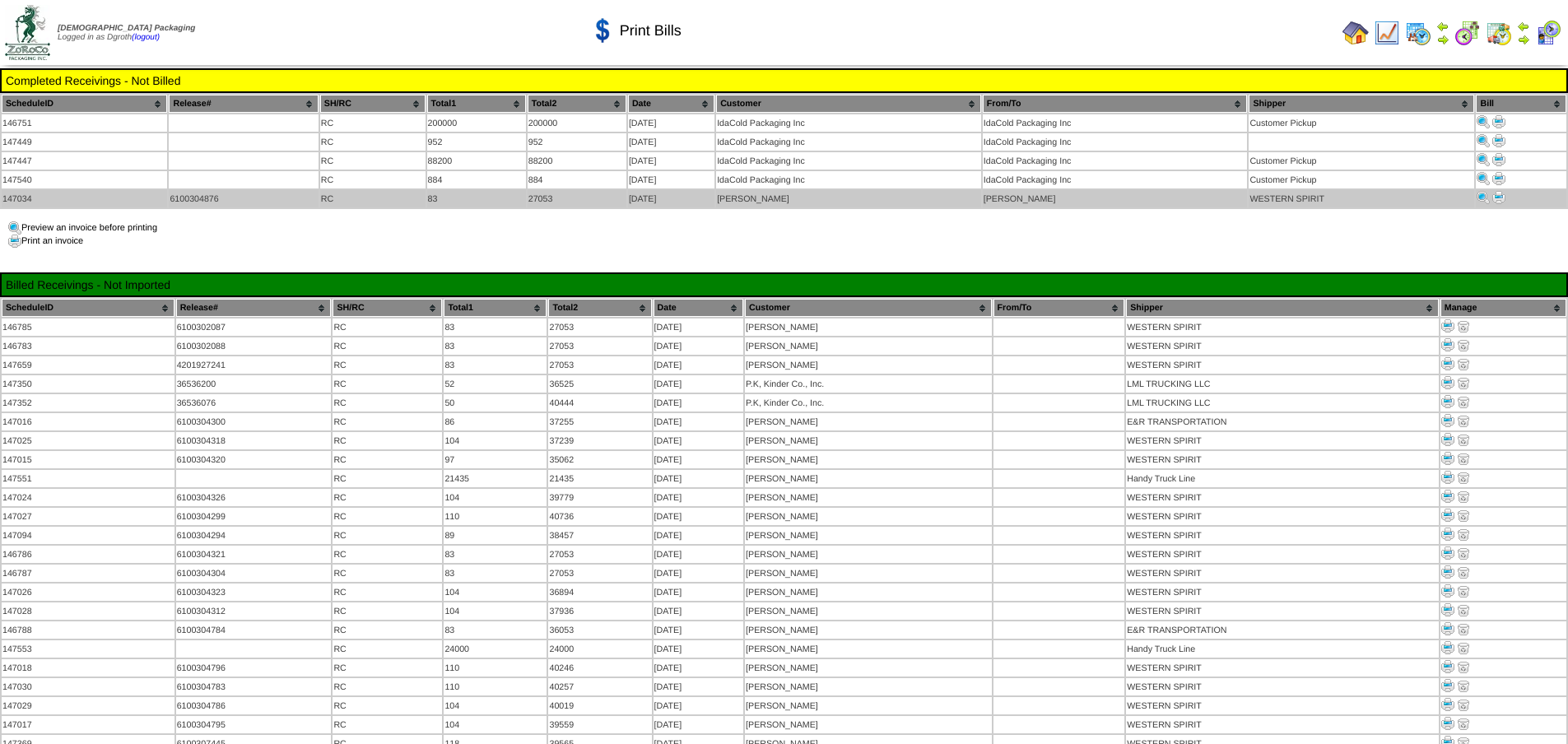
click at [1502, 195] on img at bounding box center [1499, 198] width 13 height 13
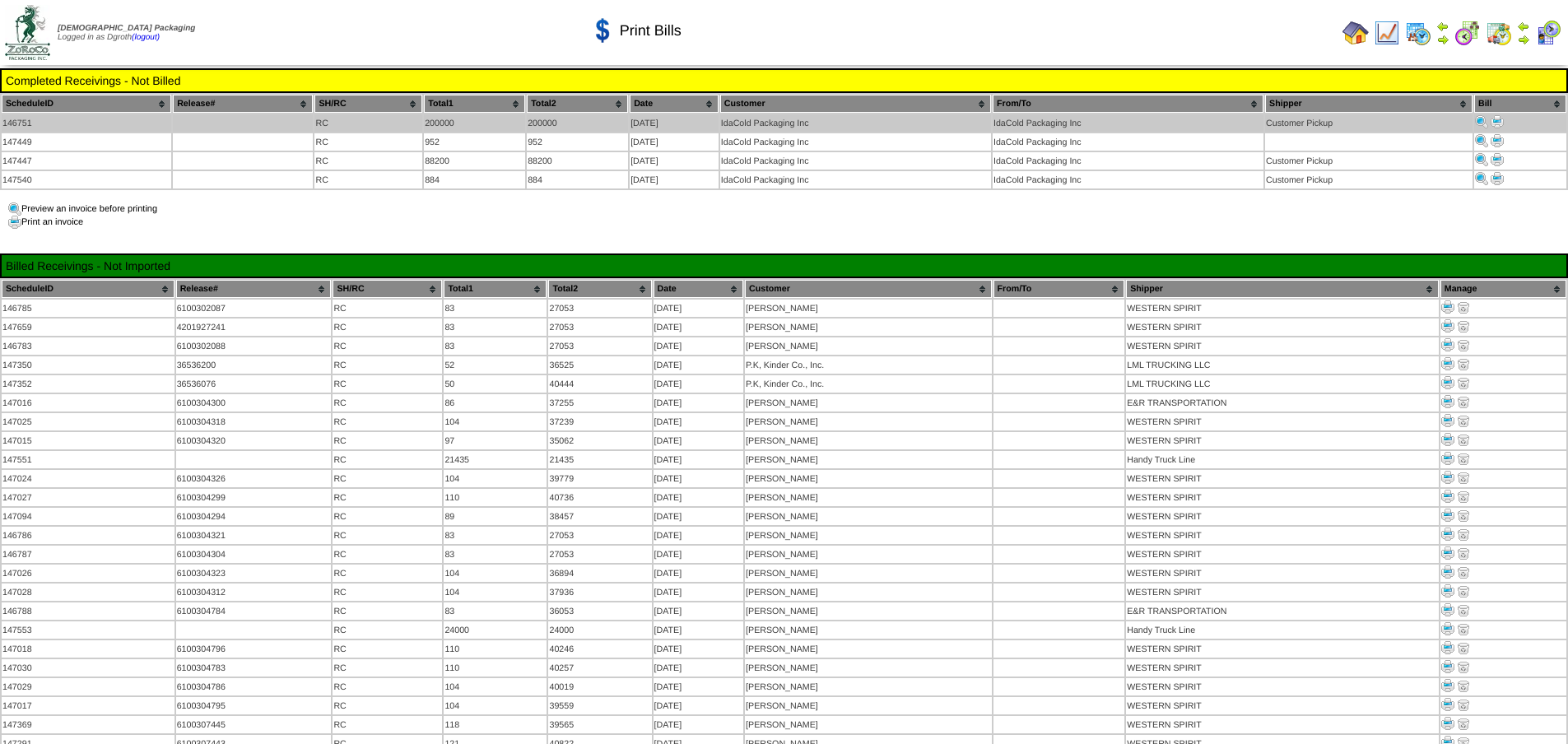
click at [1484, 117] on img at bounding box center [1482, 122] width 13 height 13
click at [1480, 119] on img at bounding box center [1482, 122] width 13 height 13
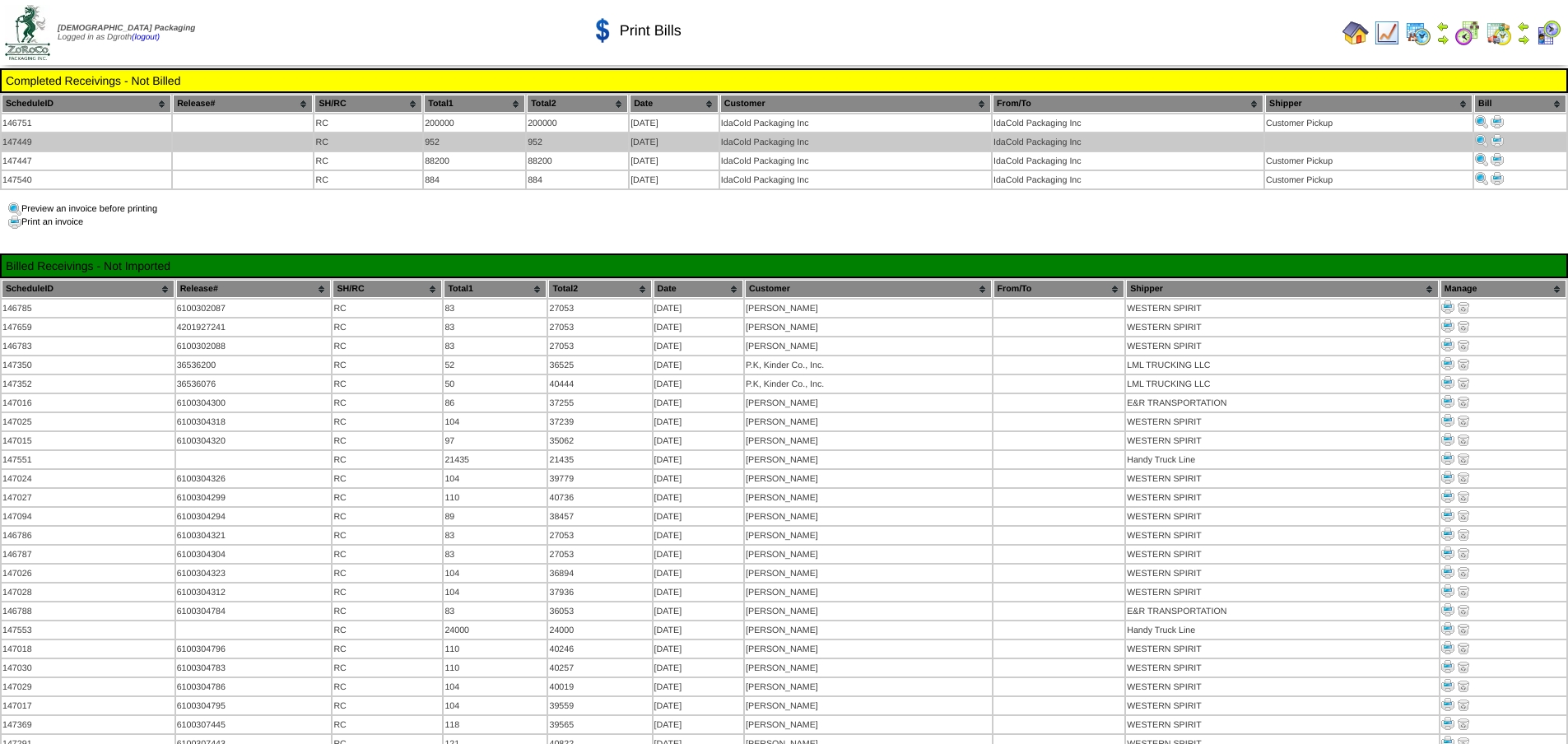
click at [1479, 141] on img at bounding box center [1482, 141] width 13 height 13
click at [1496, 136] on img at bounding box center [1497, 141] width 13 height 13
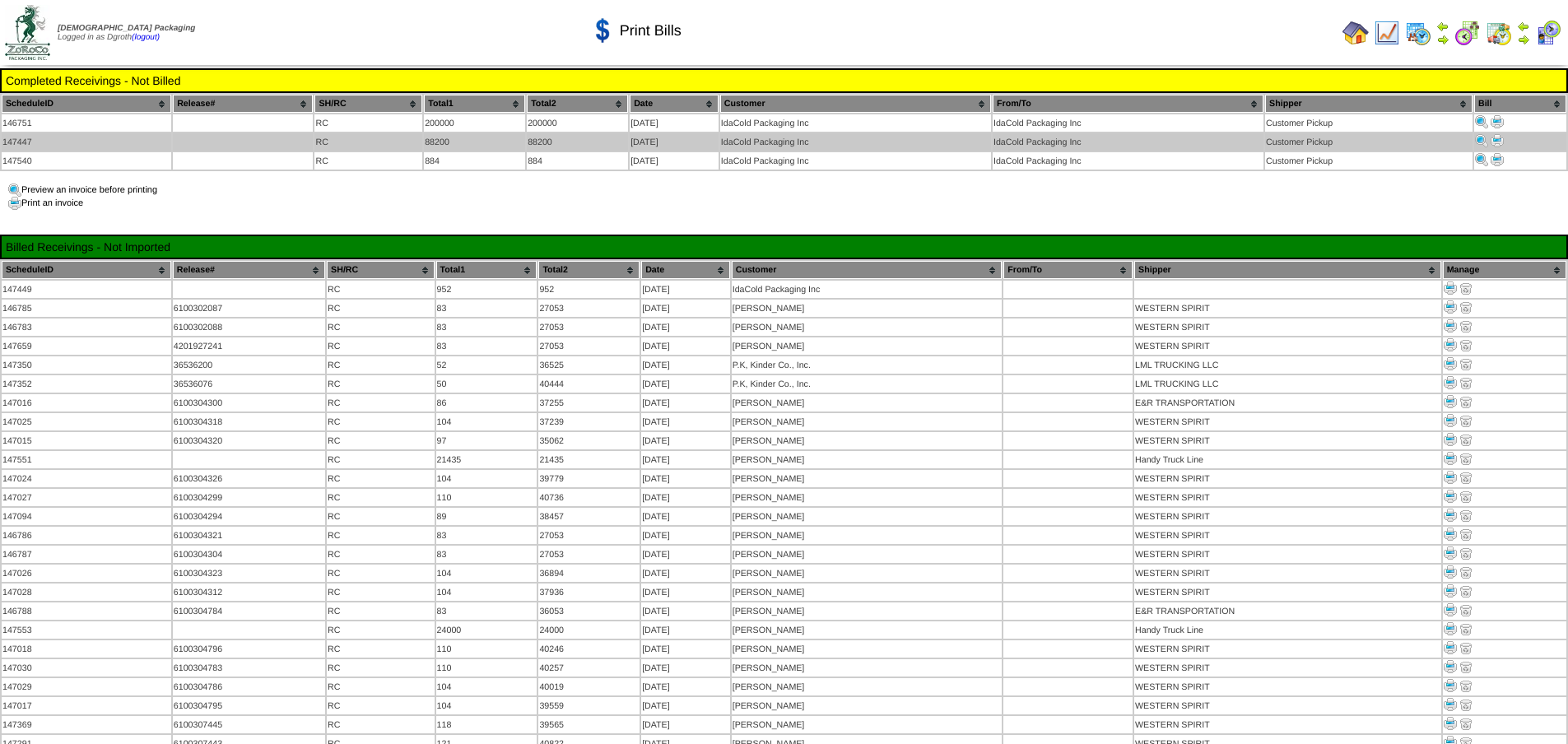
click at [1485, 138] on img at bounding box center [1482, 141] width 13 height 13
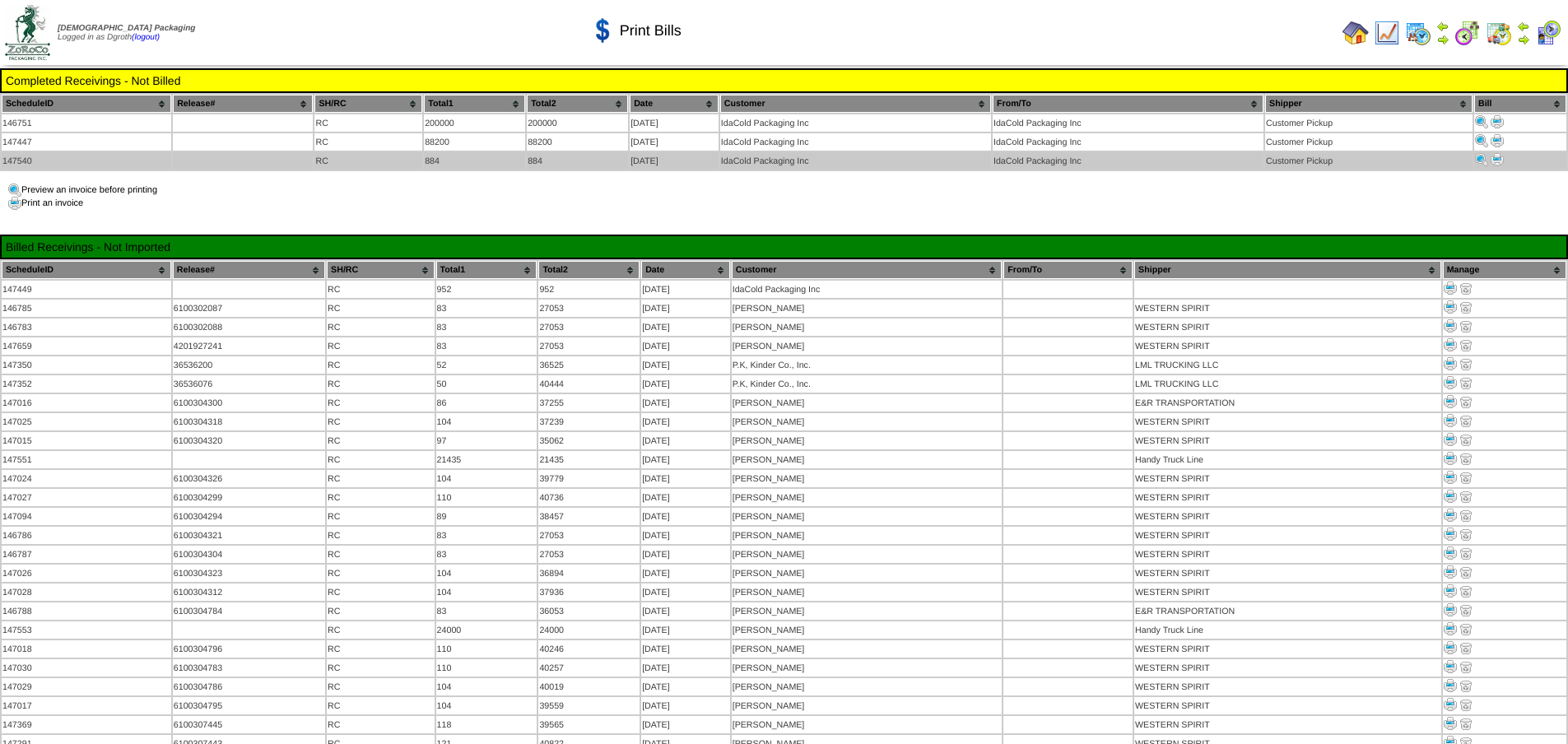
click at [1477, 157] on img at bounding box center [1482, 160] width 13 height 13
click at [1497, 160] on img at bounding box center [1497, 160] width 13 height 13
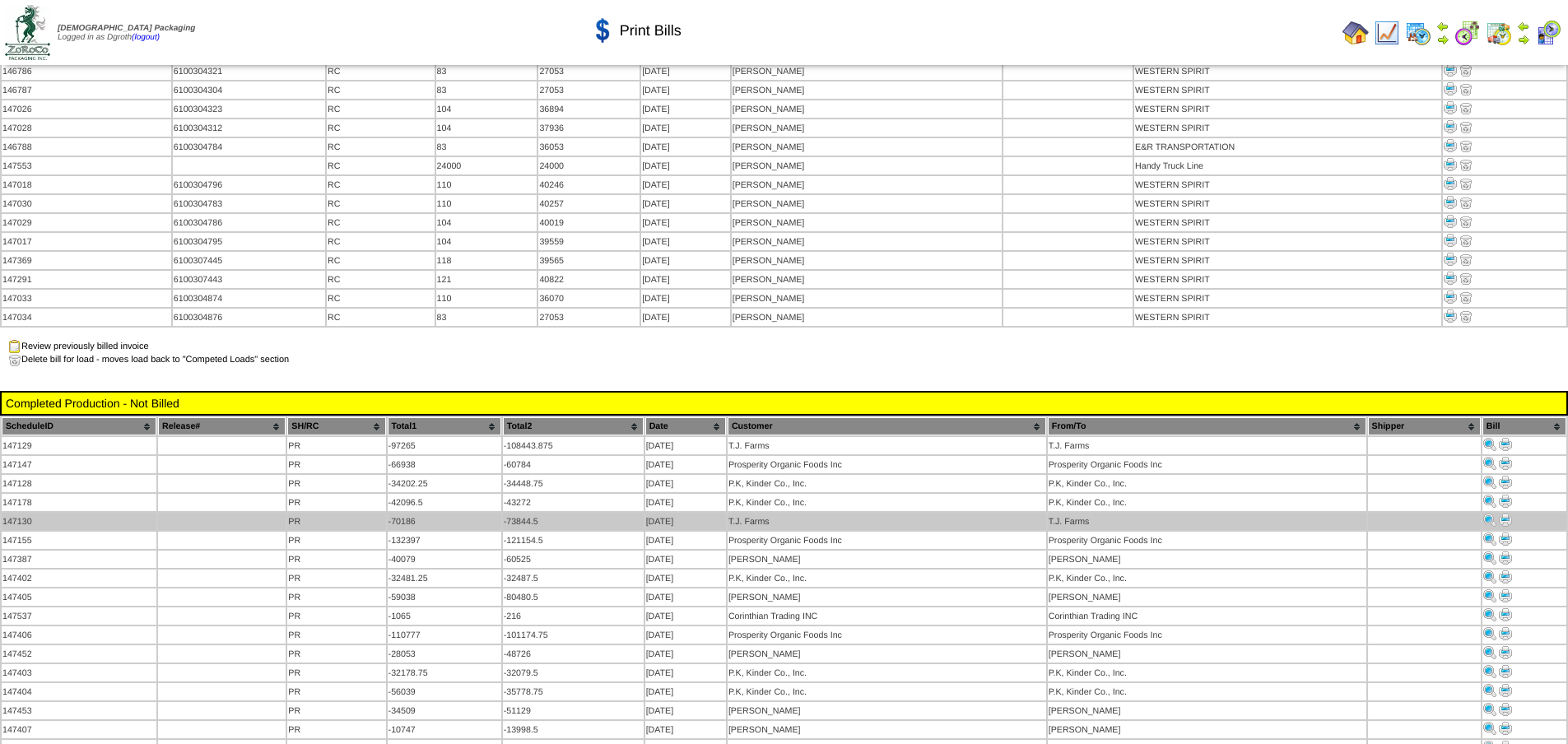
scroll to position [629, 0]
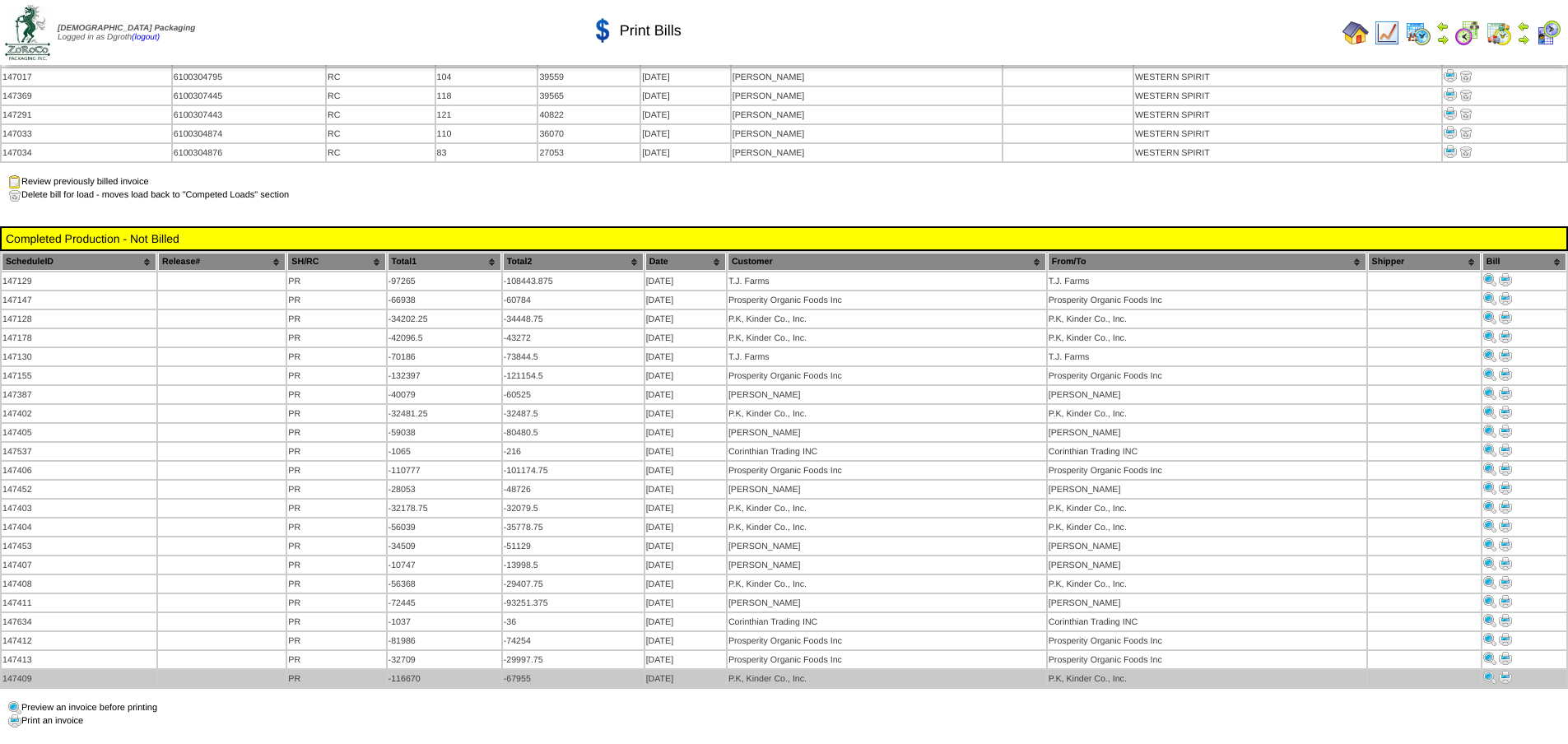
click at [1507, 671] on img at bounding box center [1506, 678] width 13 height 13
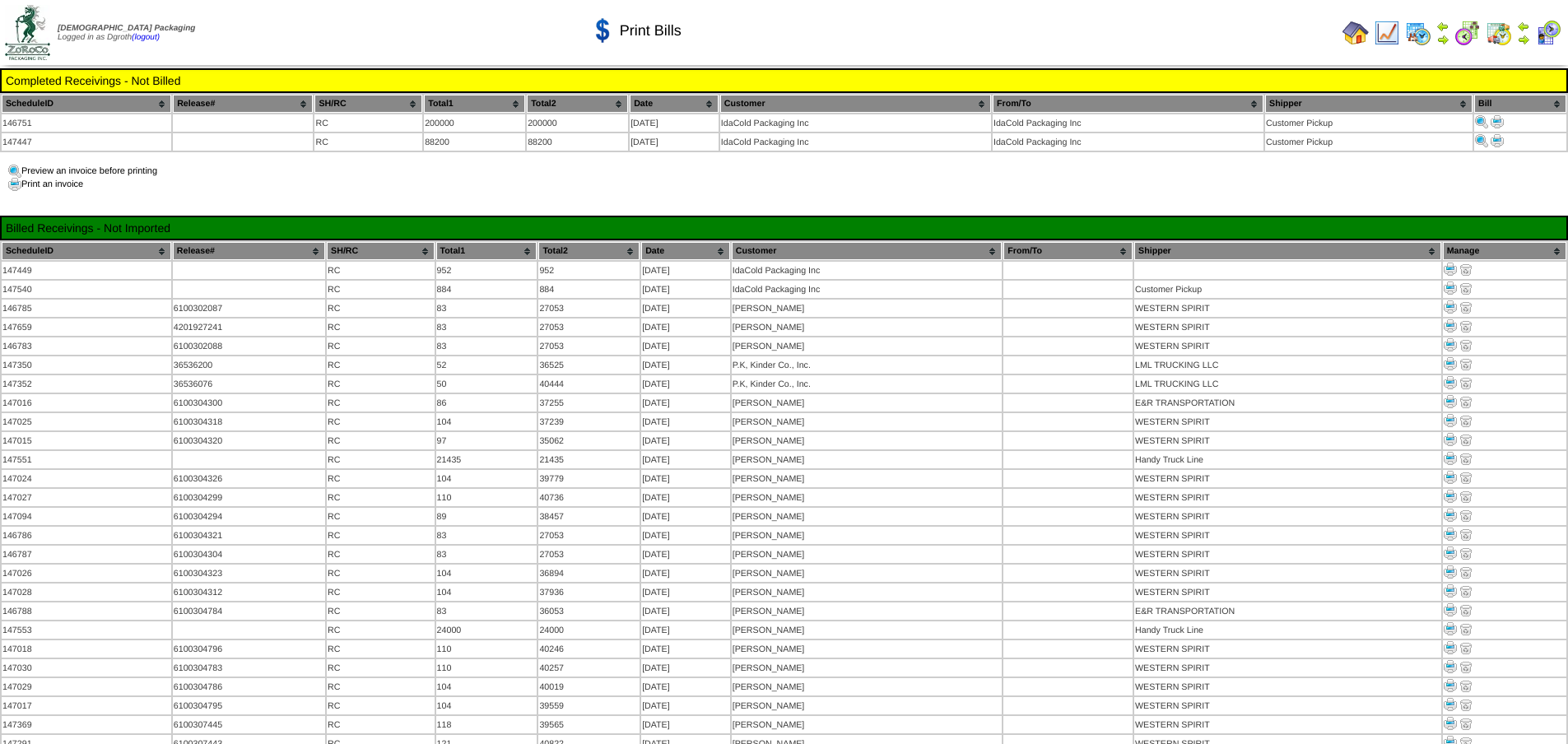
scroll to position [629, 0]
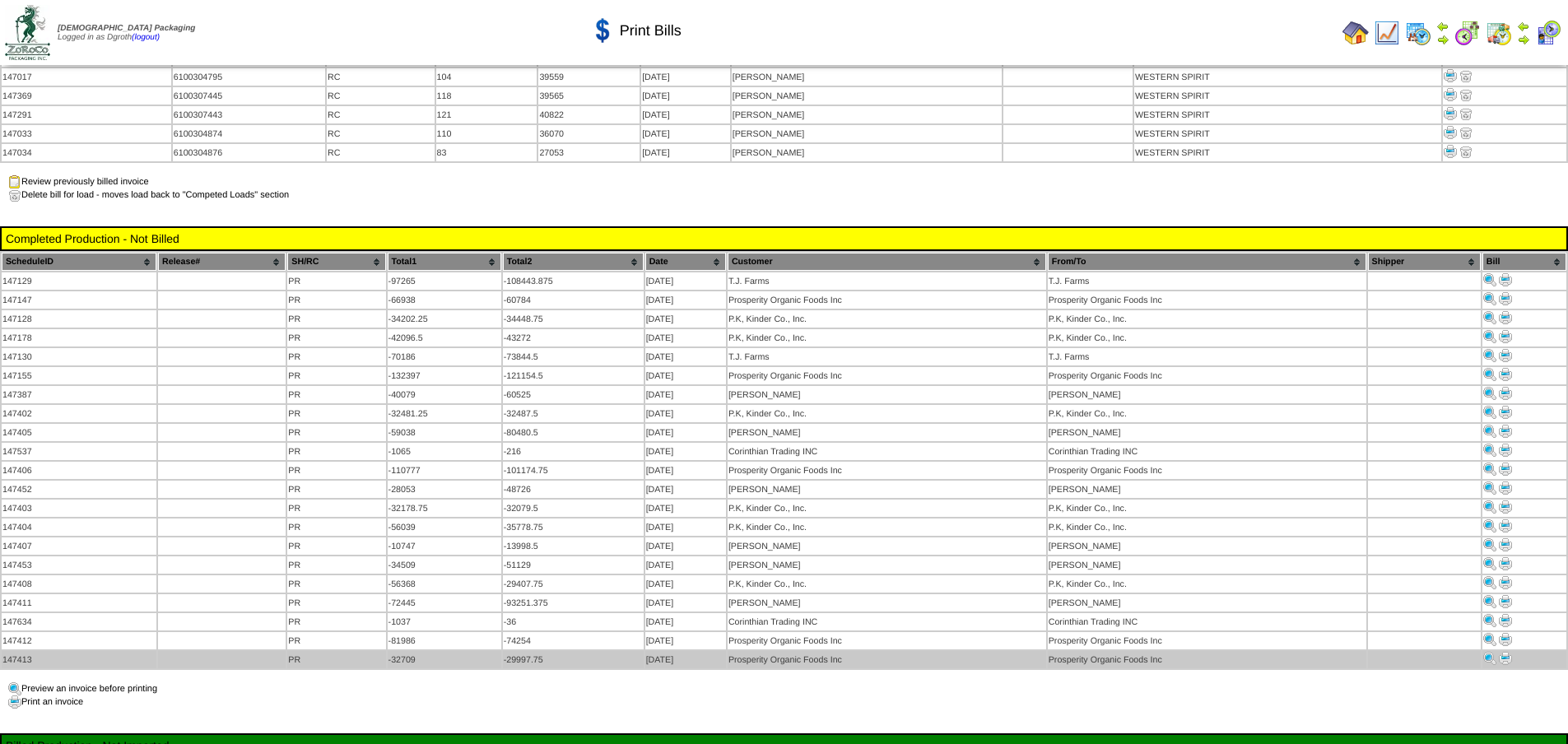
click at [1508, 651] on img at bounding box center [1506, 658] width 13 height 13
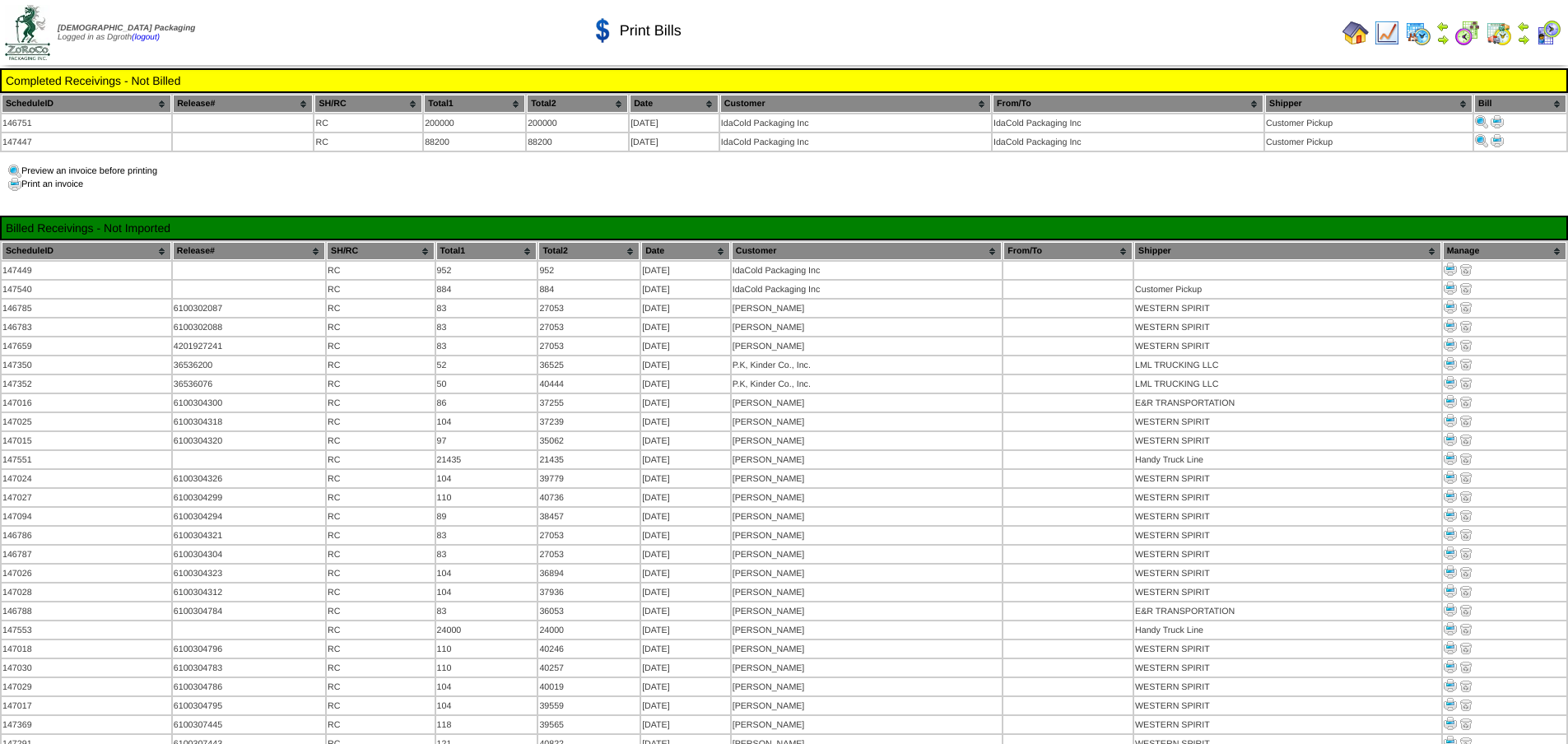
scroll to position [629, 0]
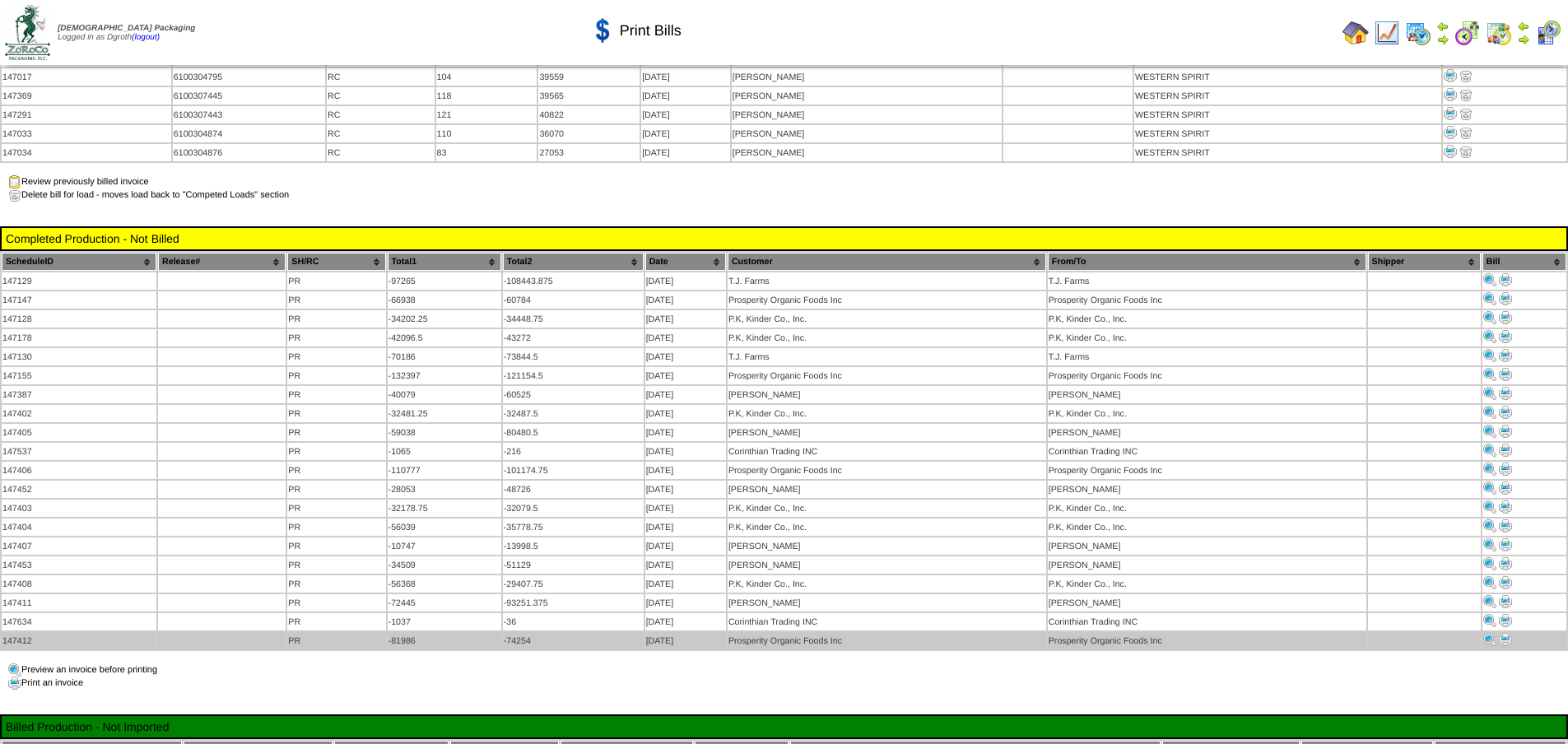
click at [1504, 633] on img at bounding box center [1506, 640] width 13 height 13
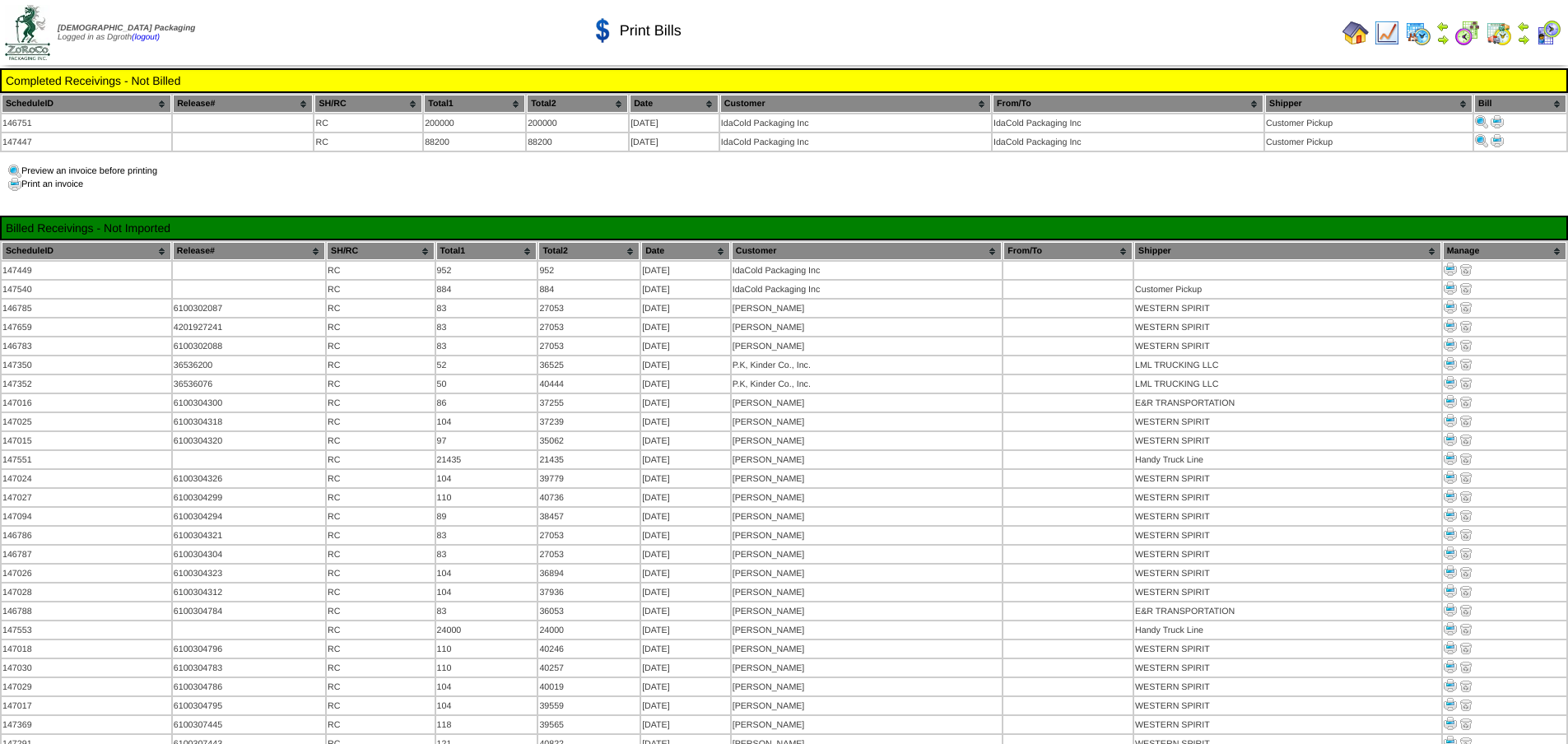
scroll to position [629, 0]
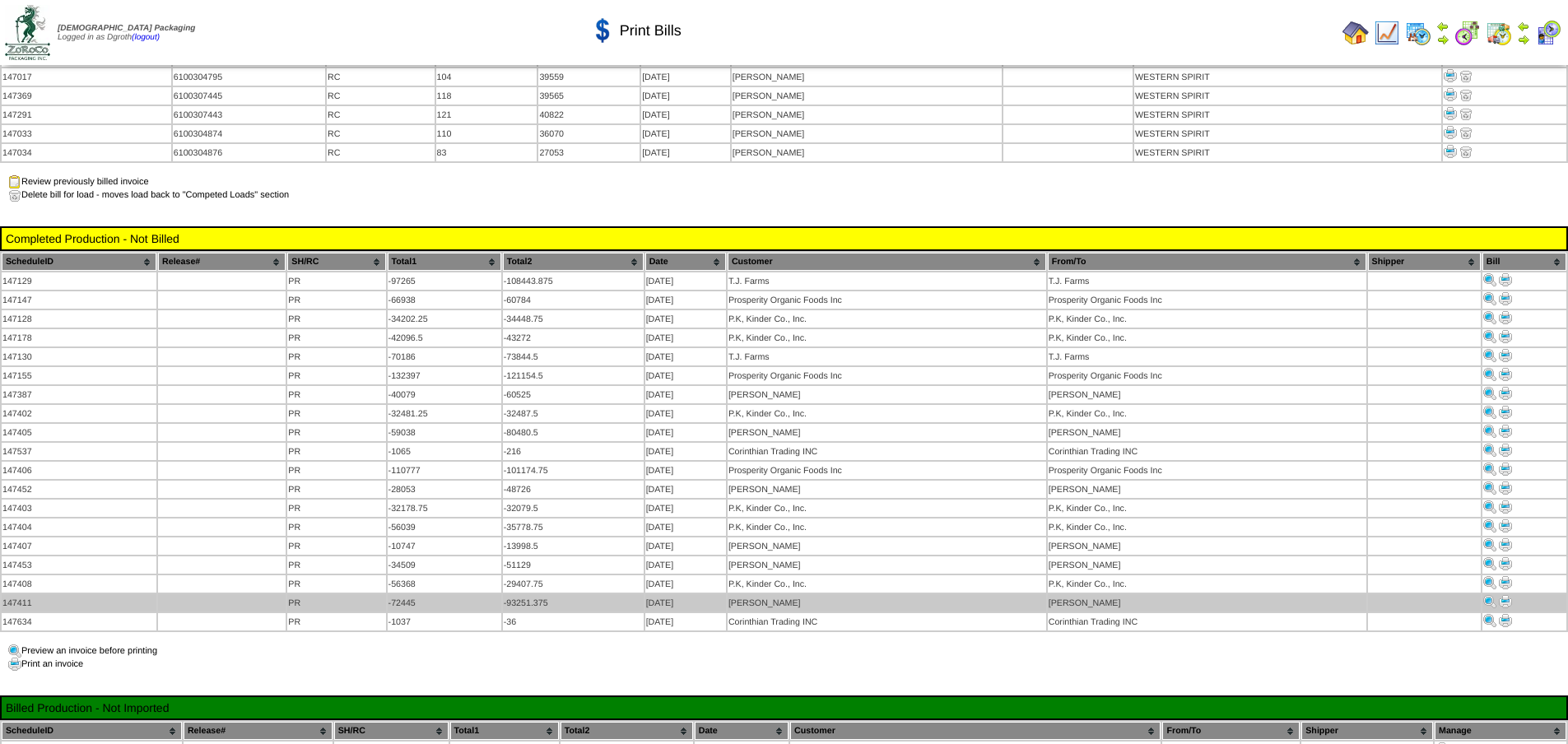
click at [1506, 595] on img at bounding box center [1506, 602] width 13 height 13
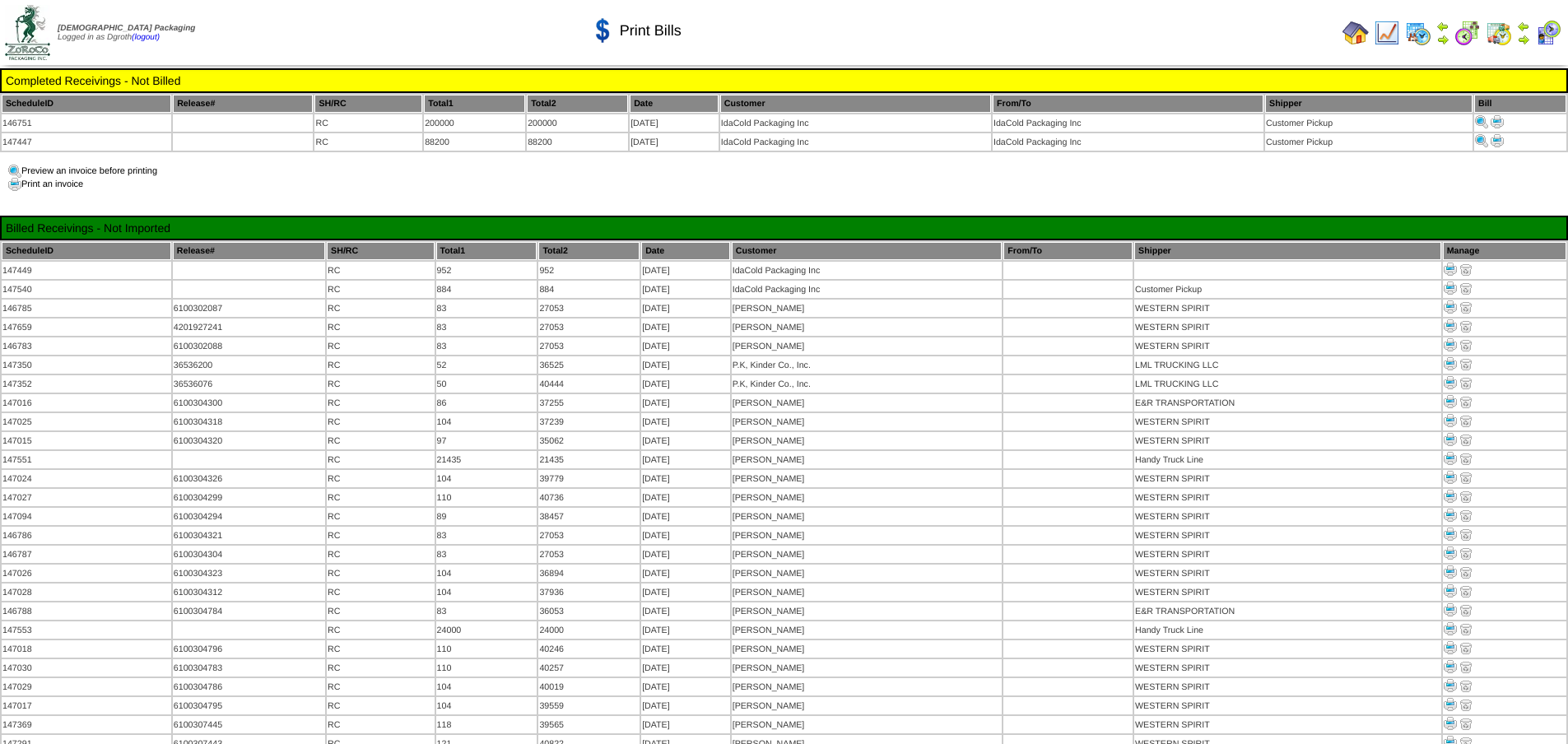
scroll to position [629, 0]
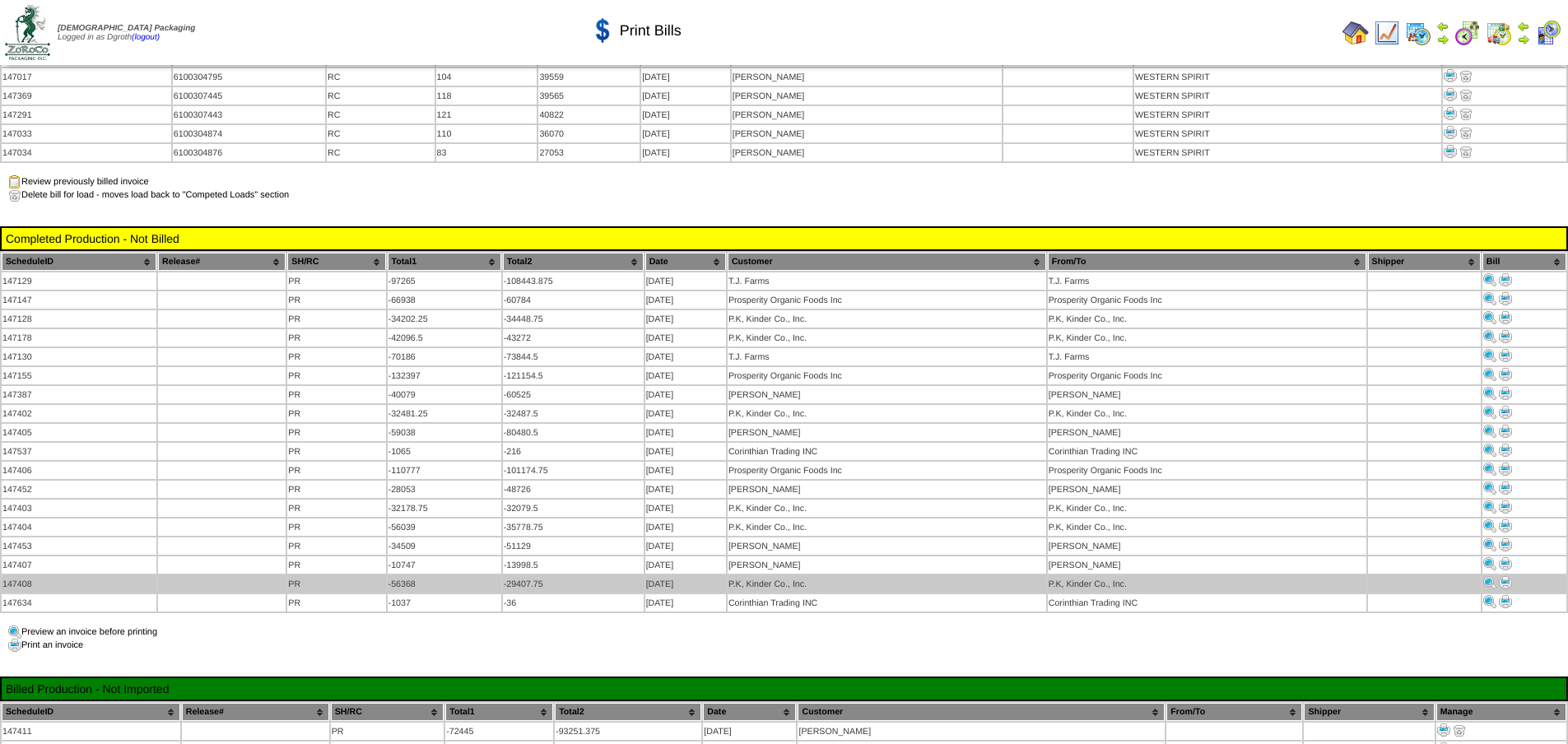
click at [1501, 576] on img at bounding box center [1506, 582] width 13 height 13
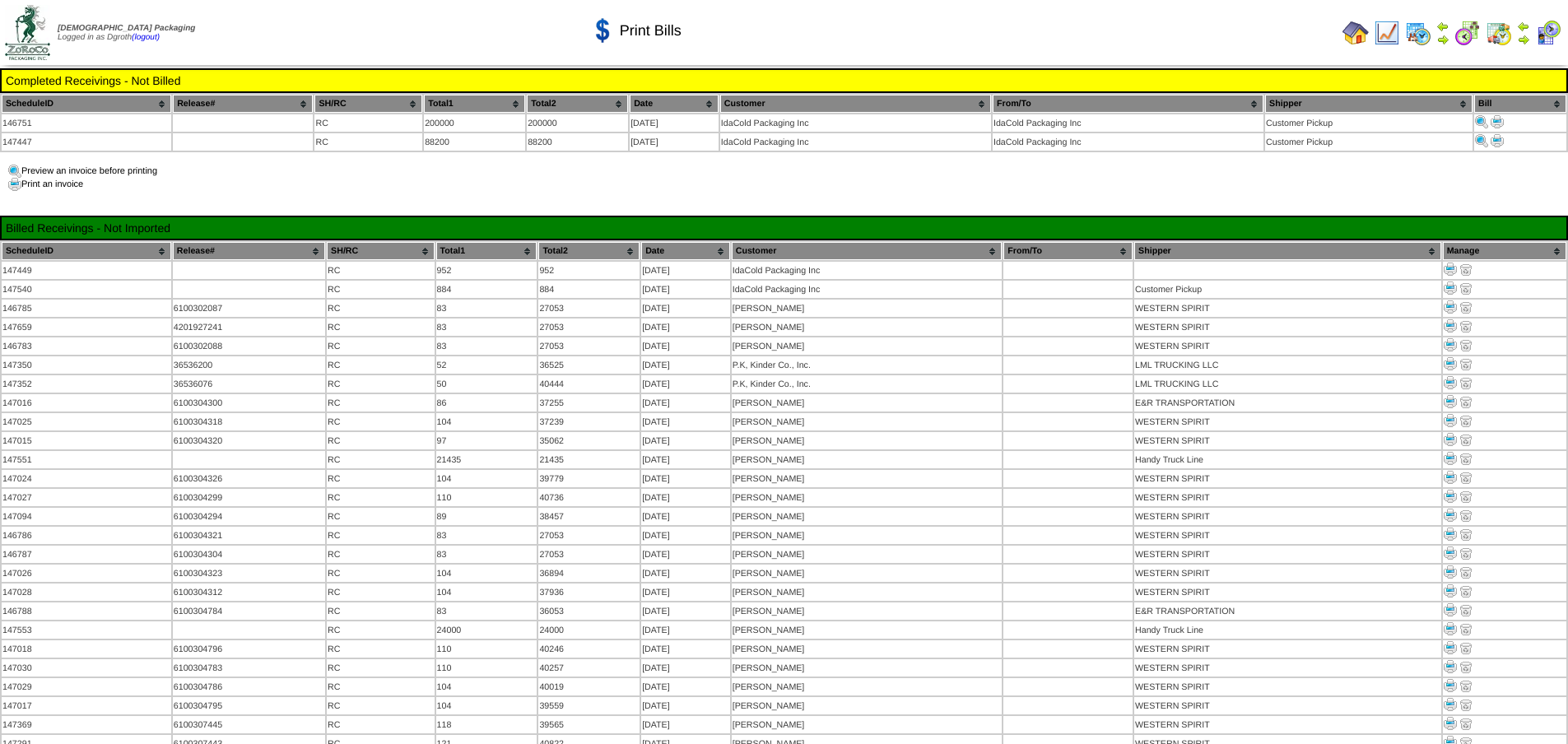
scroll to position [629, 0]
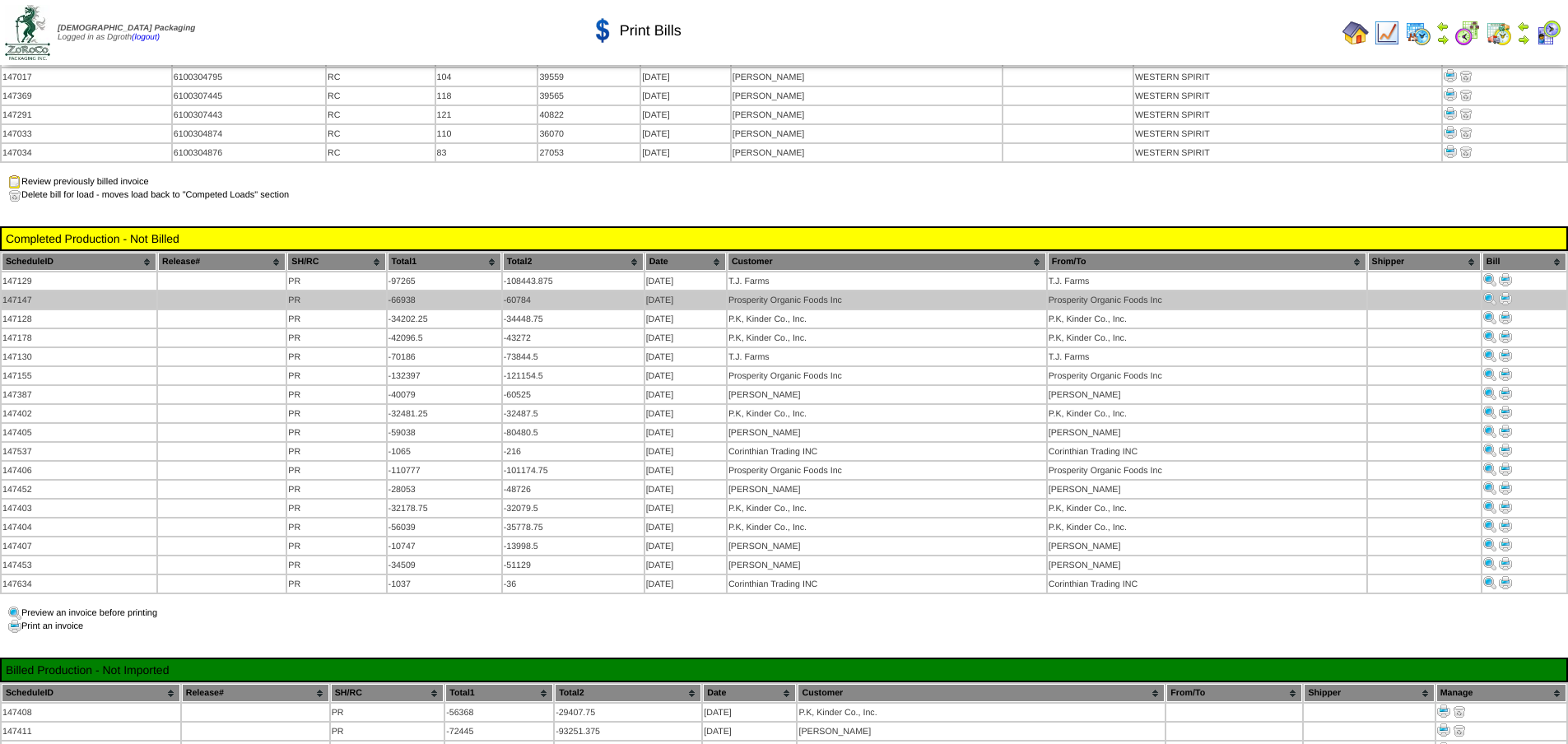
click at [1505, 292] on img at bounding box center [1506, 299] width 13 height 13
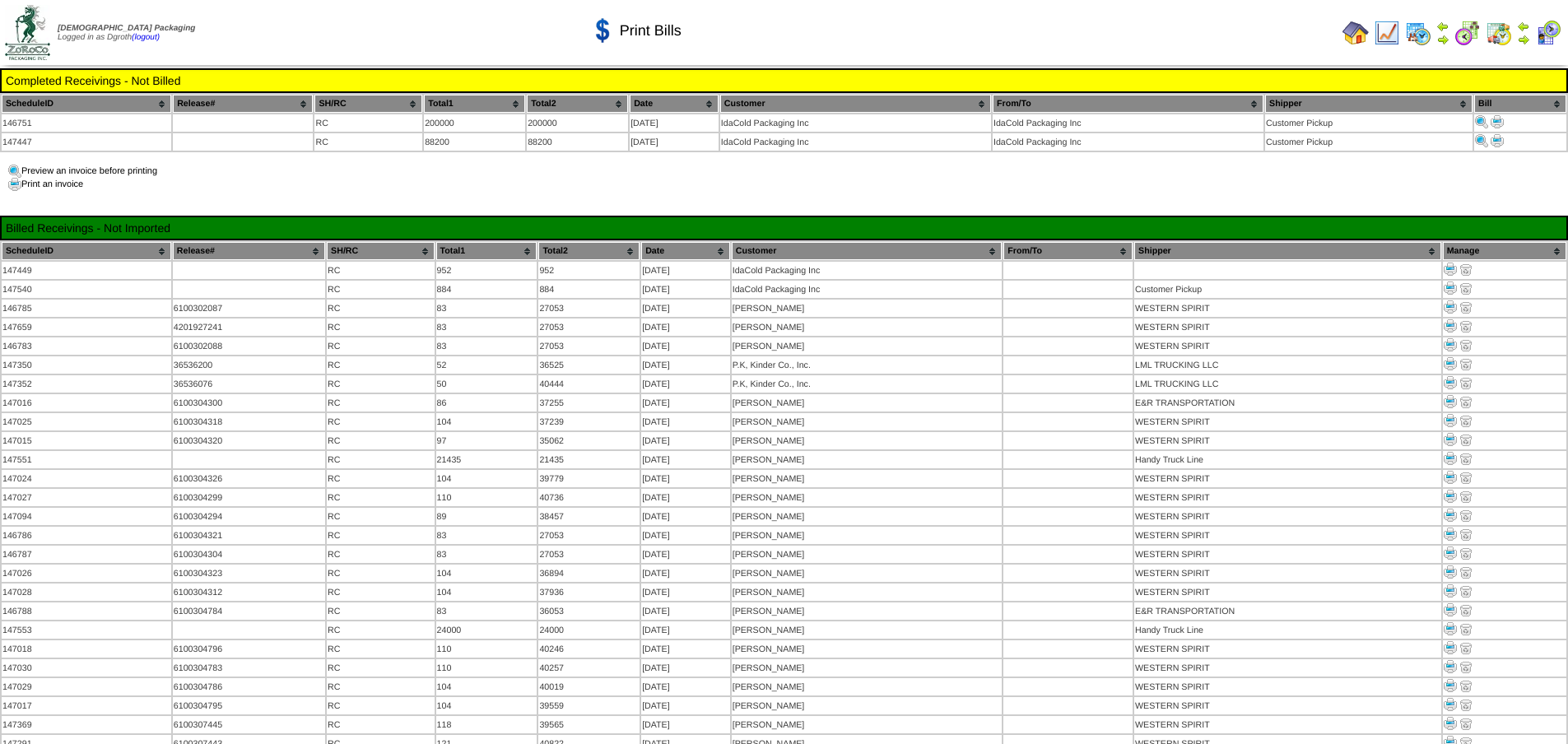
scroll to position [629, 0]
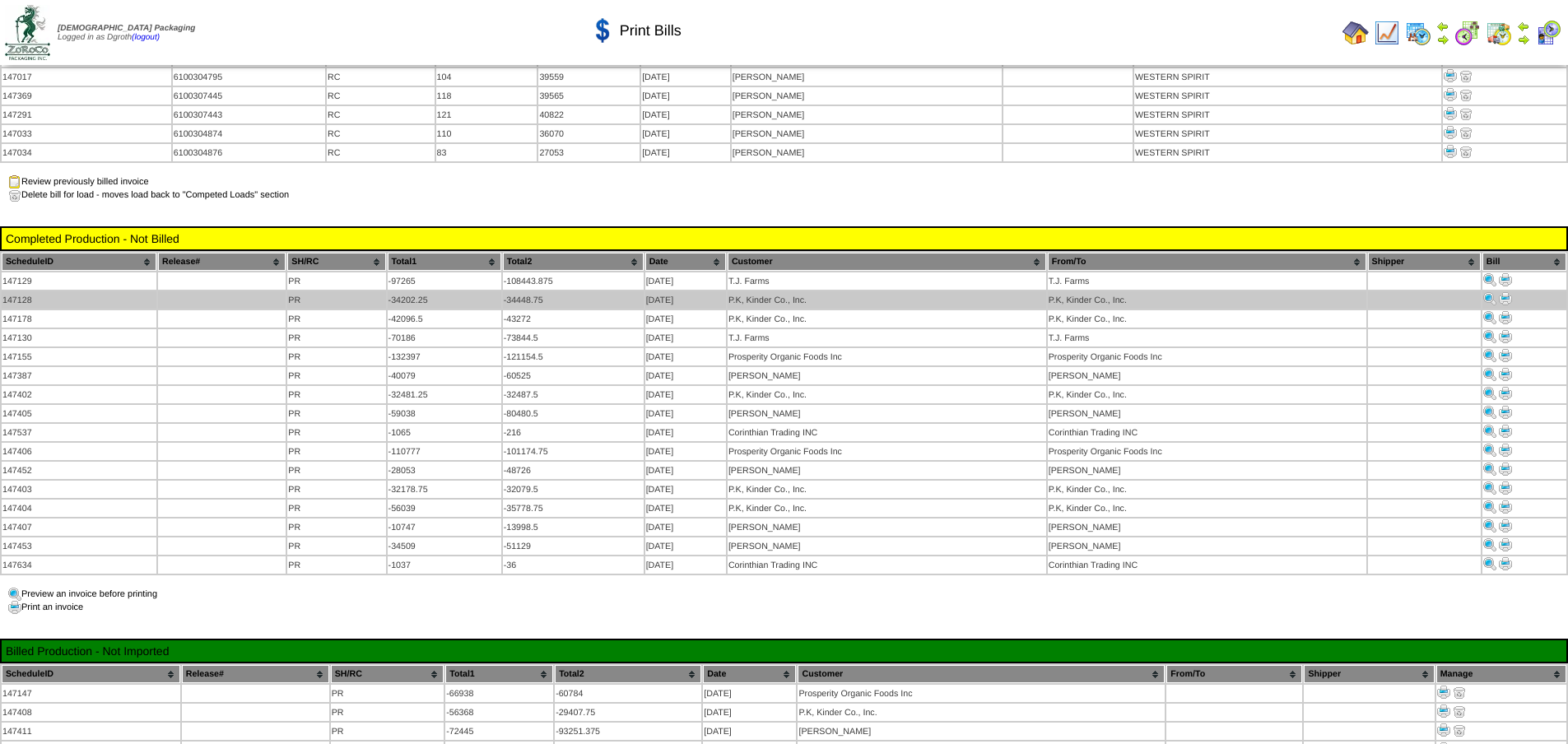
click at [1501, 292] on img at bounding box center [1506, 299] width 13 height 13
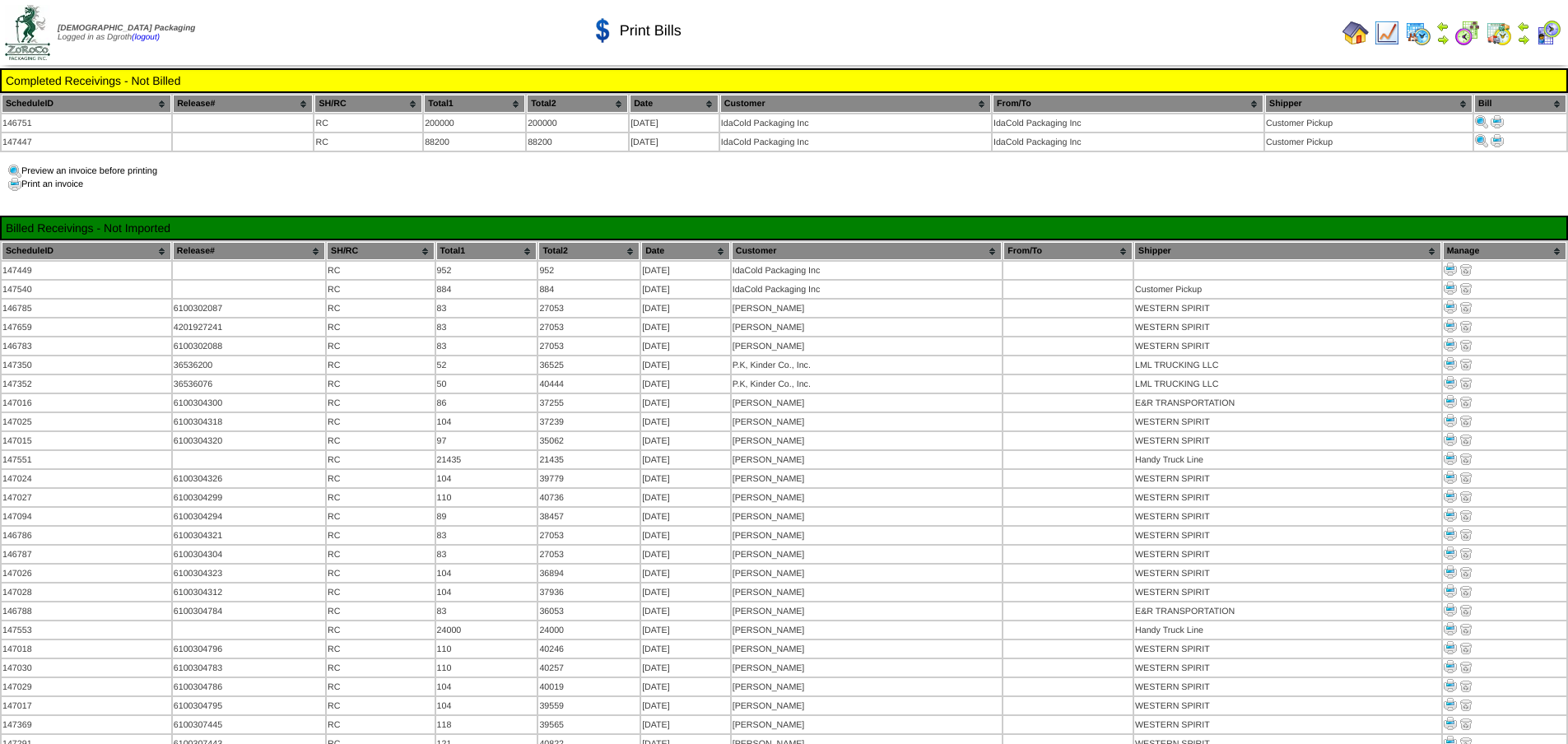
scroll to position [629, 0]
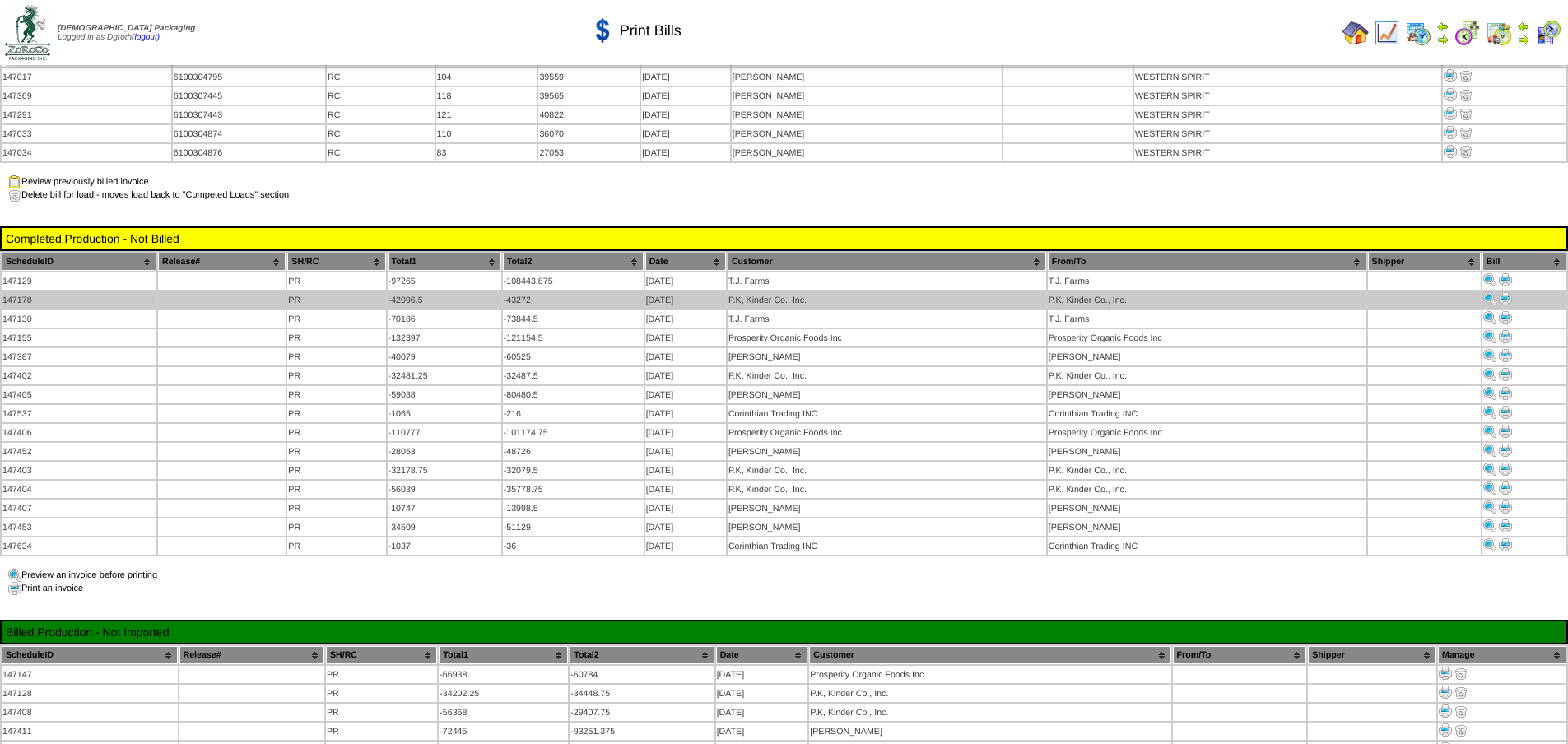
click at [1506, 292] on img at bounding box center [1506, 299] width 13 height 13
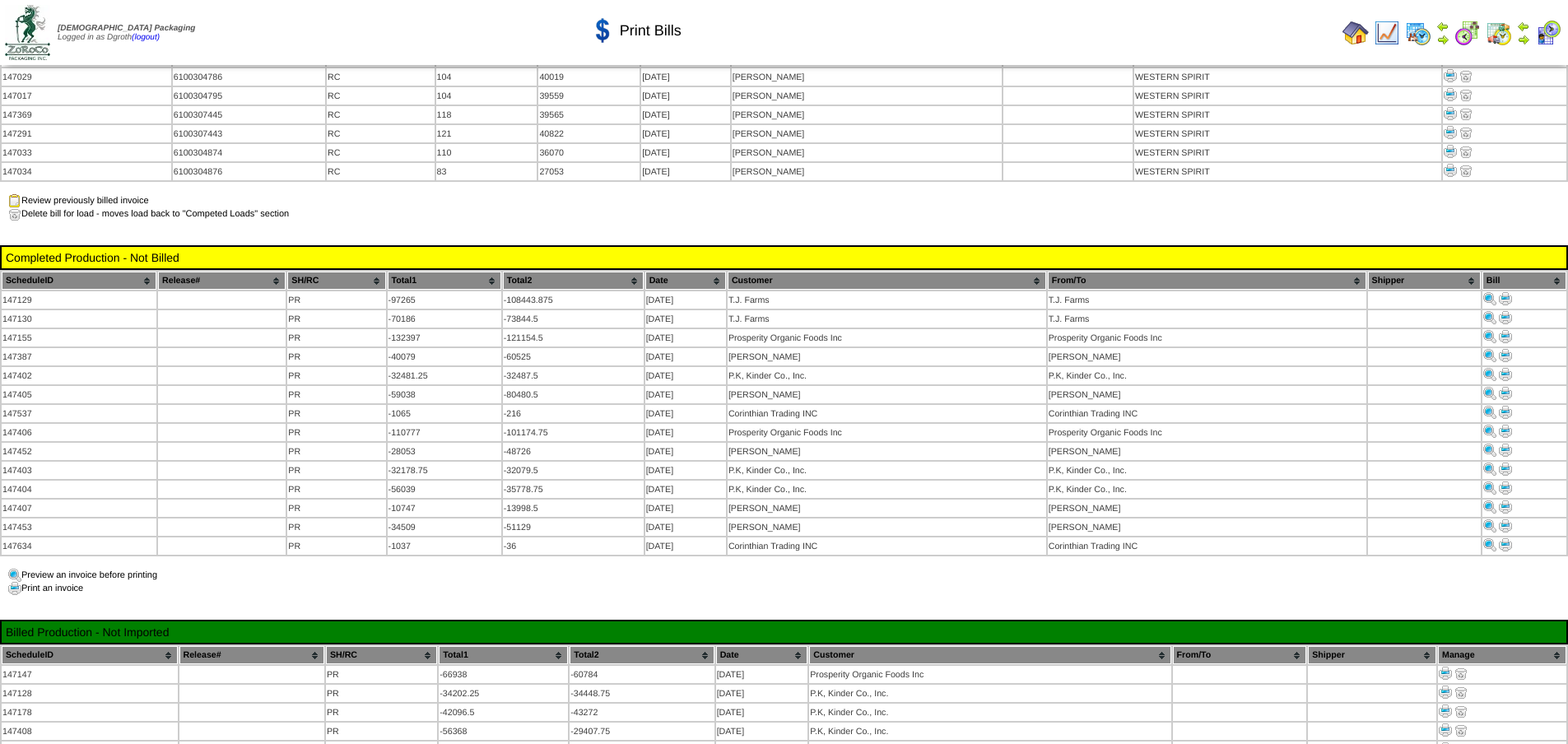
scroll to position [629, 0]
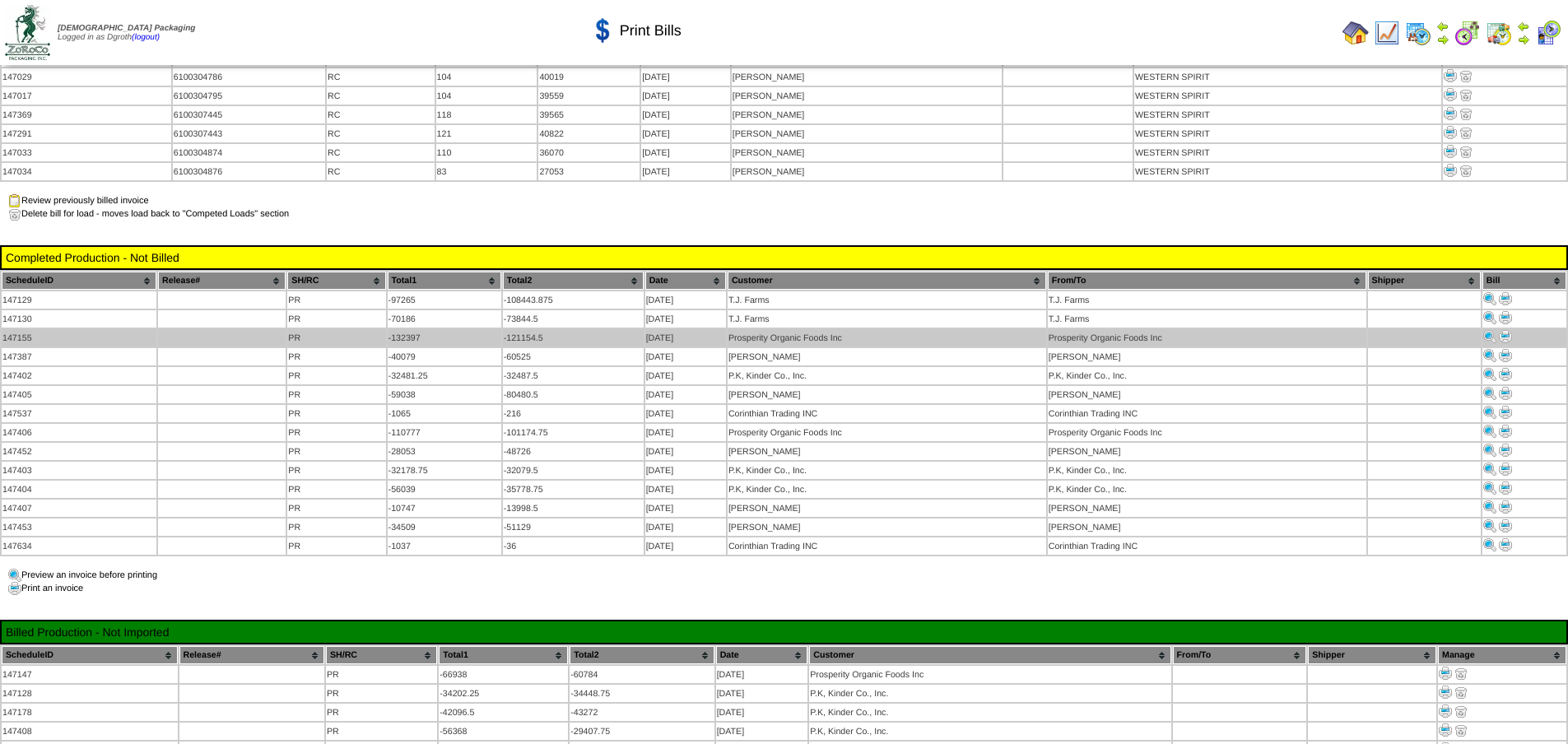
click at [1507, 330] on img at bounding box center [1506, 337] width 13 height 13
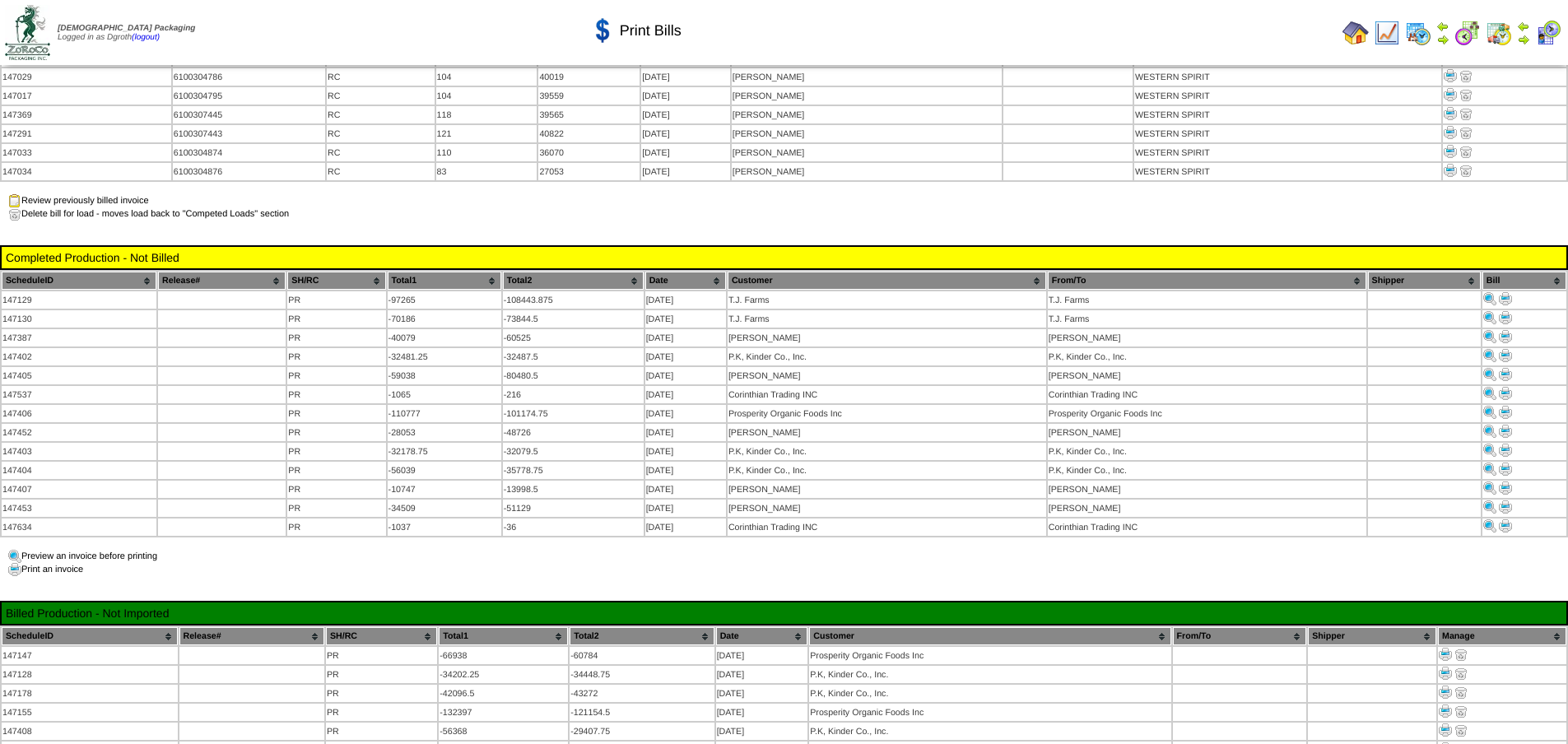
scroll to position [629, 0]
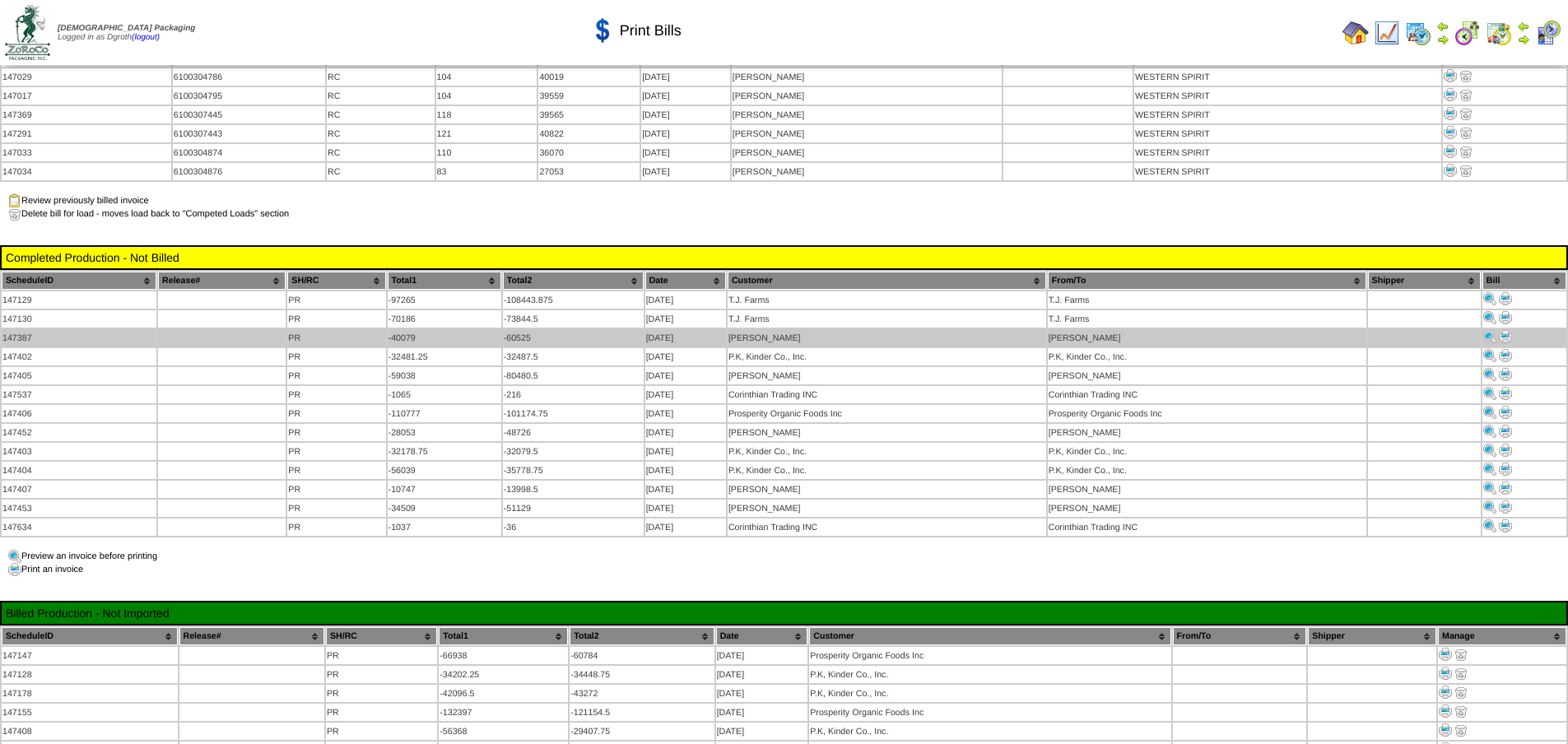
click at [1505, 330] on img at bounding box center [1506, 337] width 13 height 13
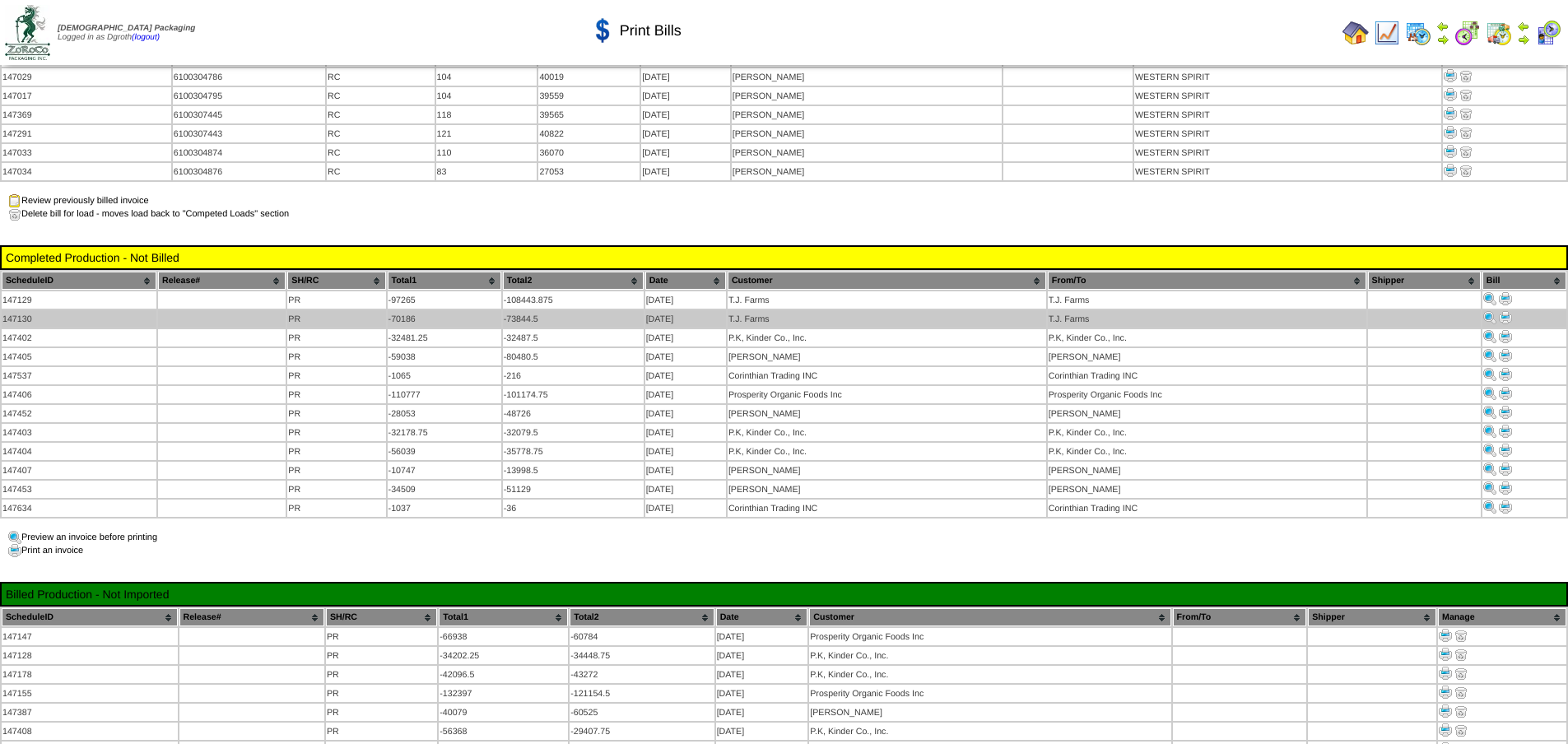
scroll to position [629, 0]
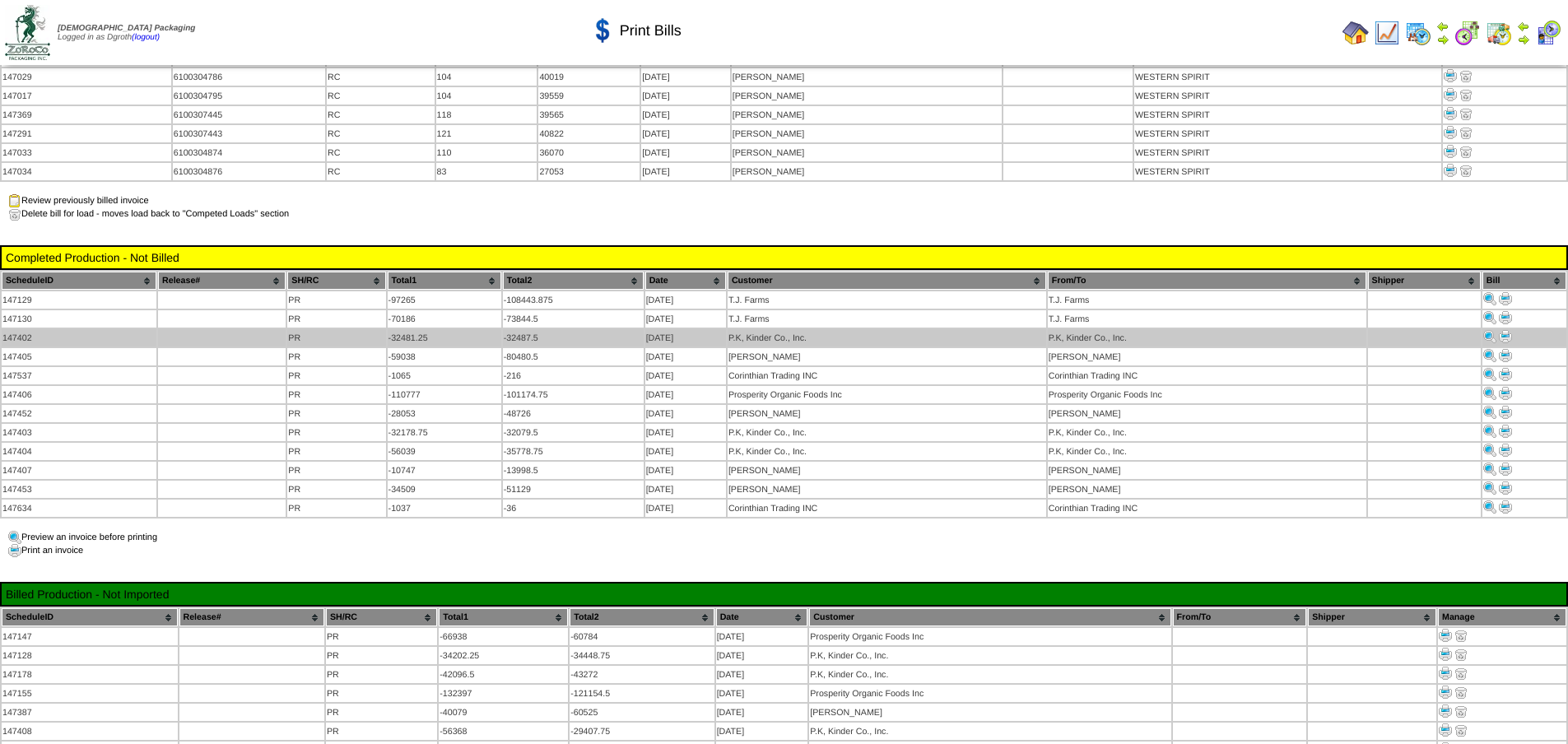
click at [1506, 330] on img at bounding box center [1506, 337] width 13 height 13
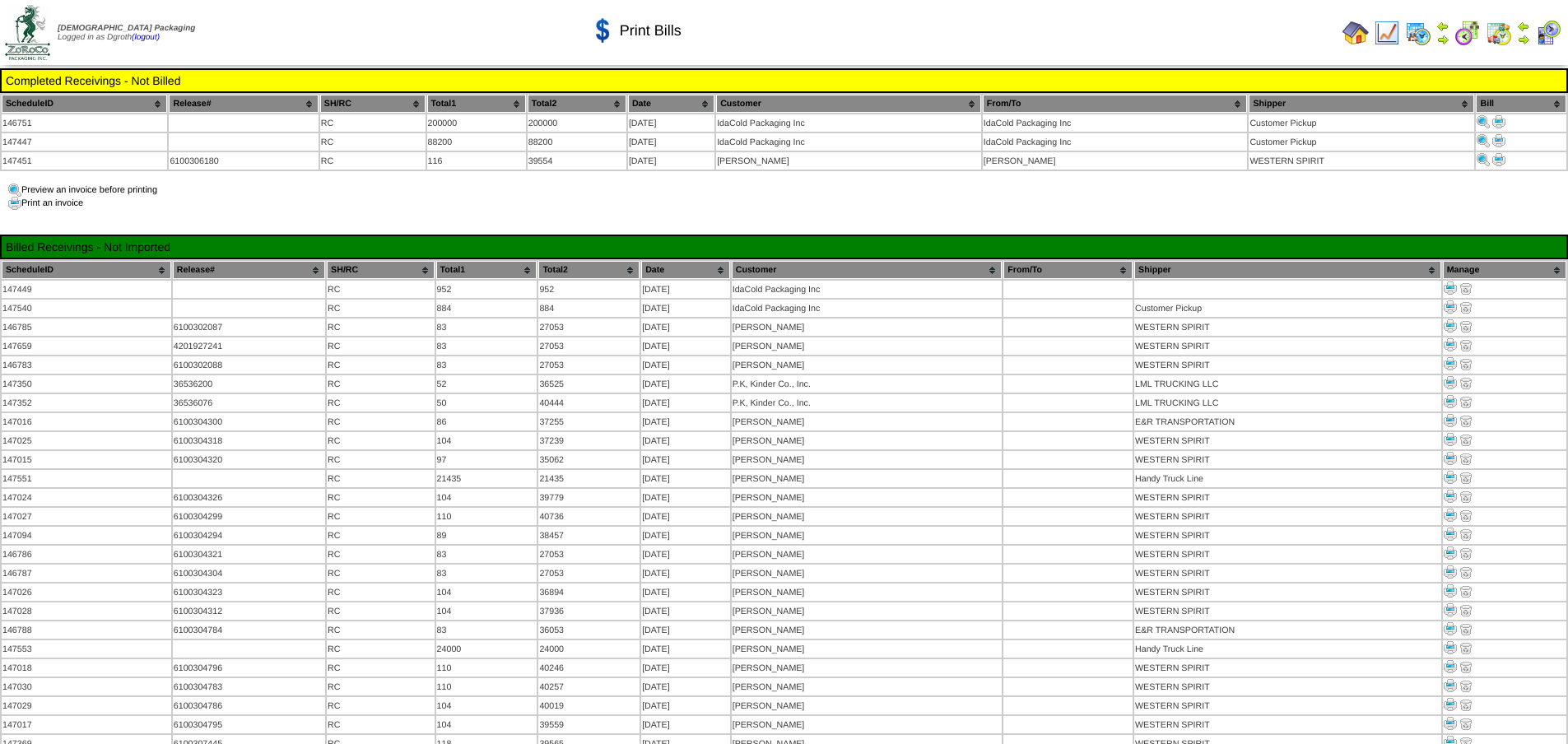
scroll to position [629, 0]
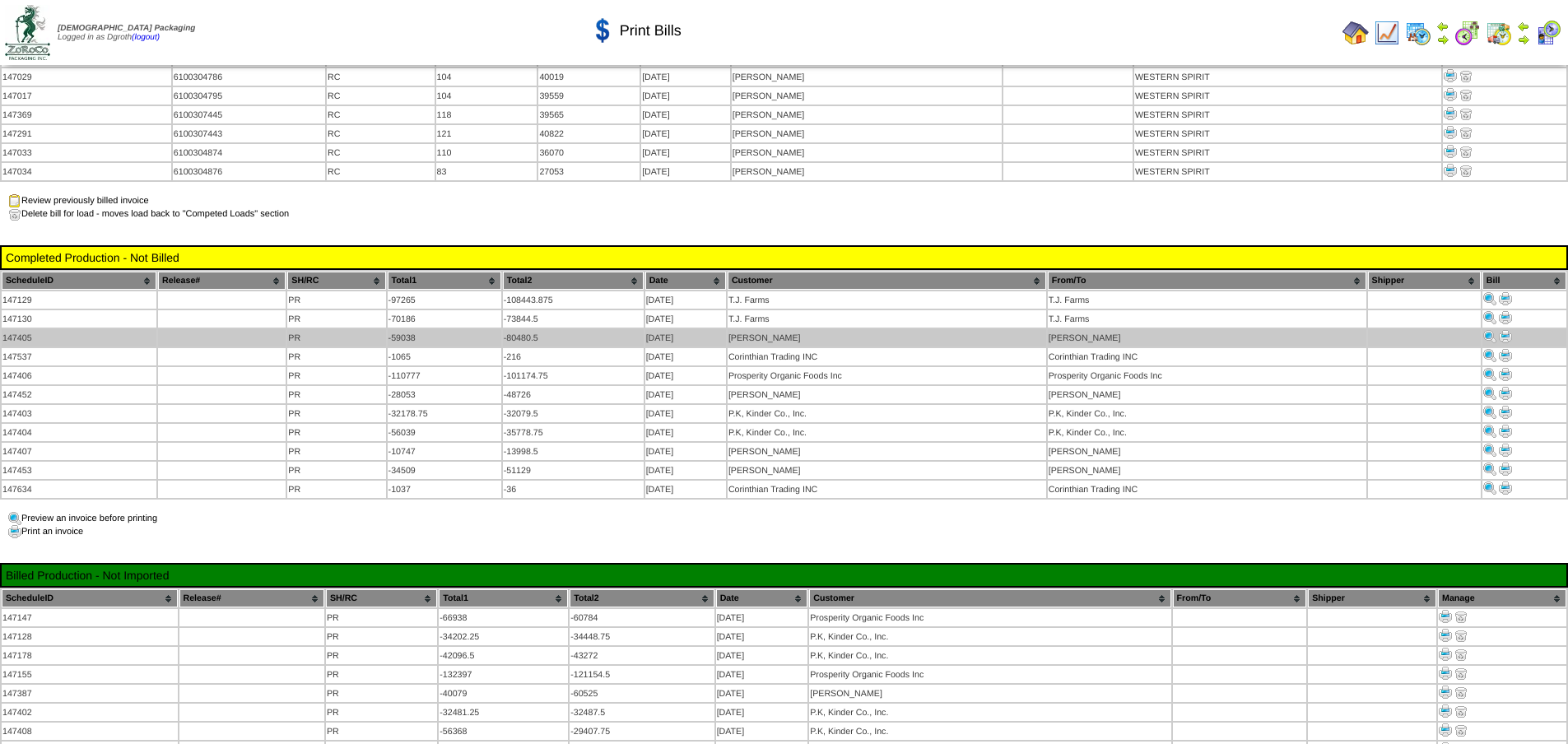
click at [1506, 330] on img at bounding box center [1506, 337] width 13 height 13
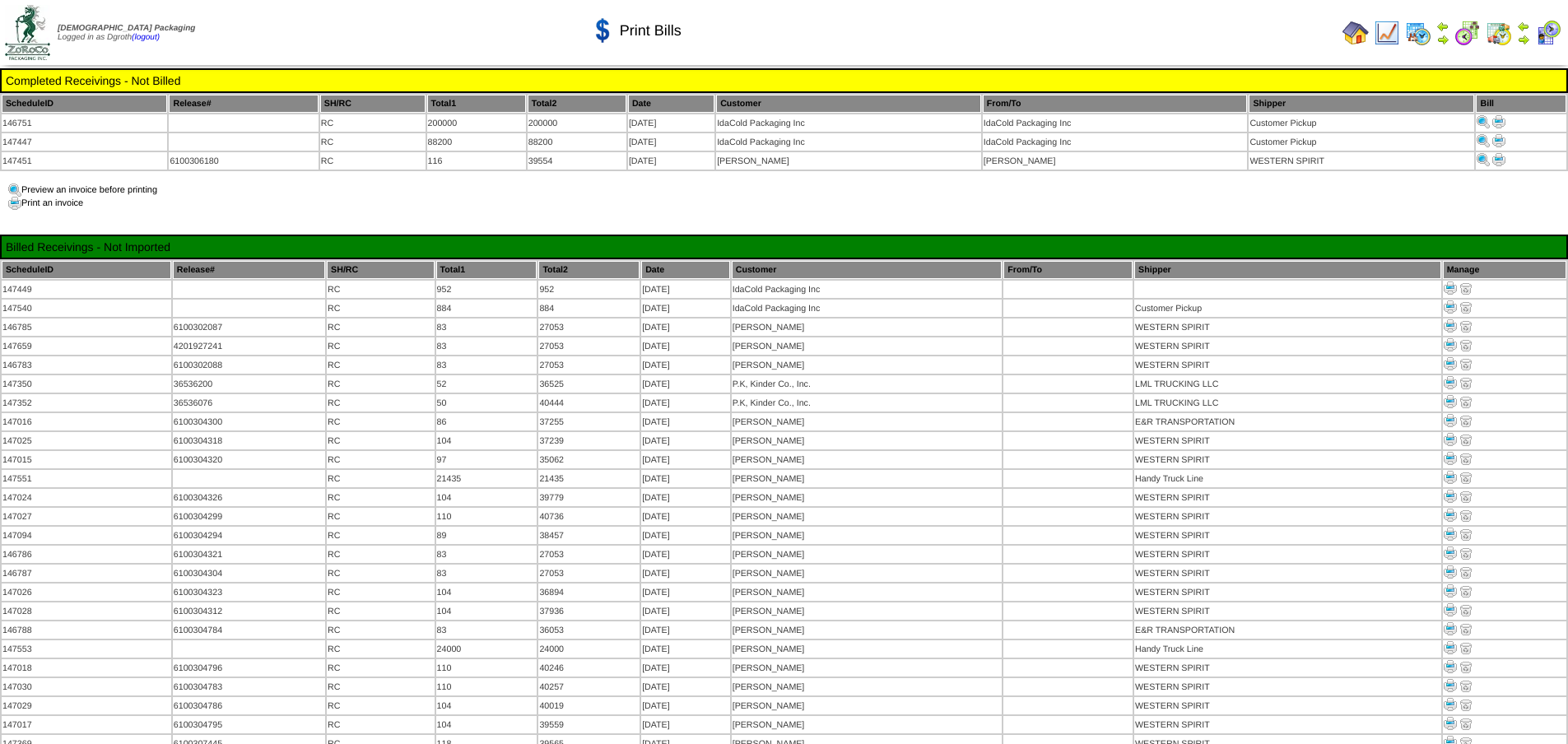
scroll to position [629, 0]
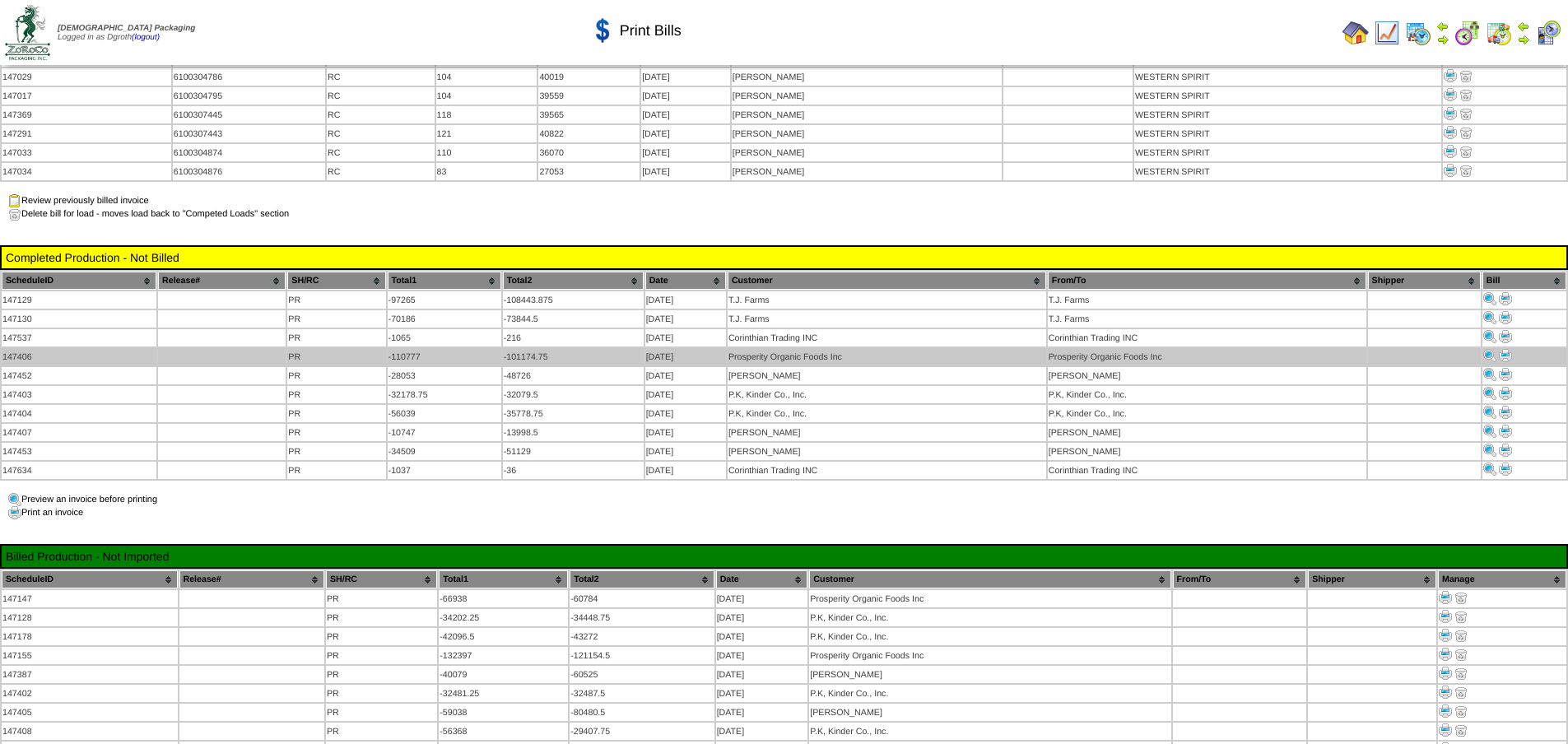
click at [1503, 349] on img at bounding box center [1506, 356] width 13 height 13
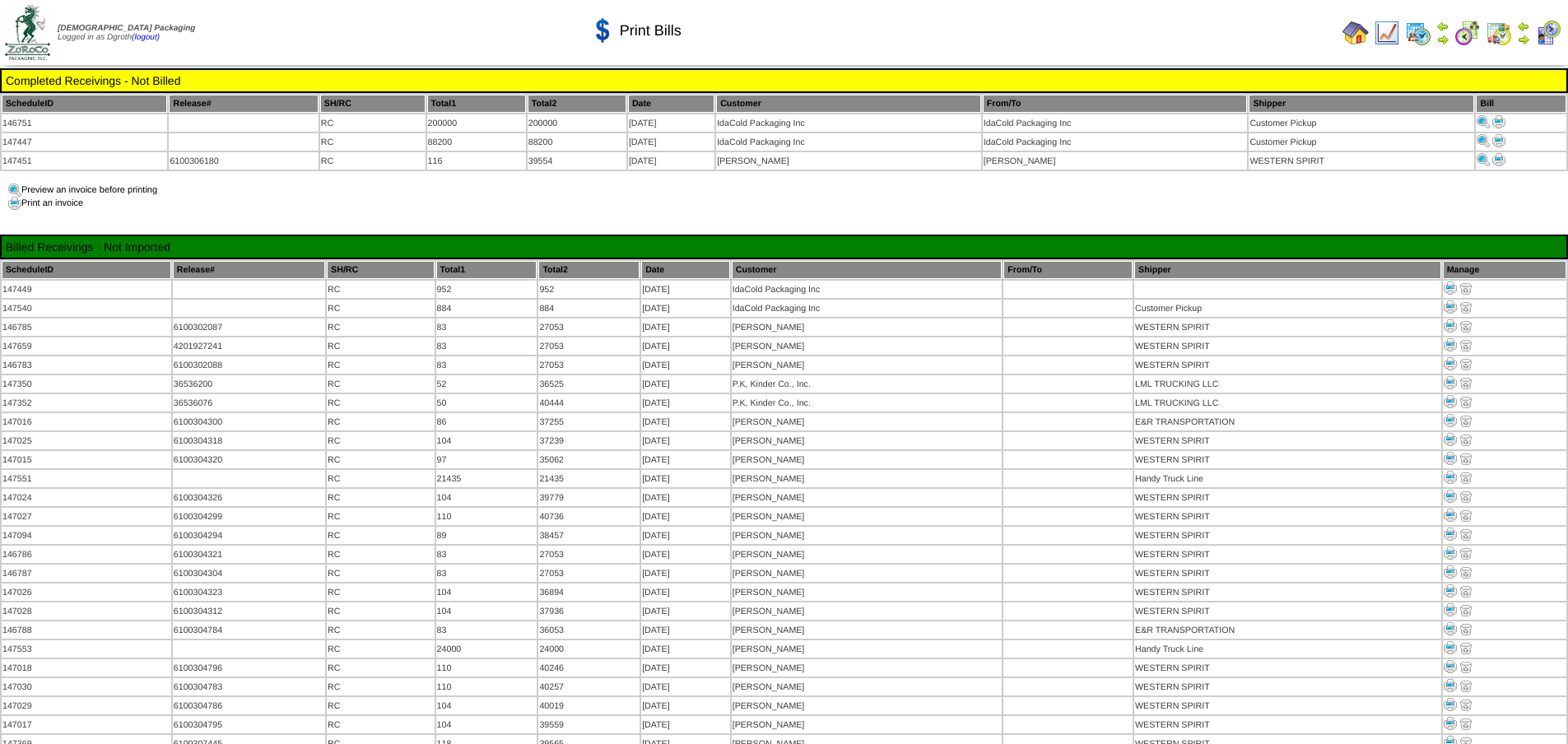
scroll to position [629, 0]
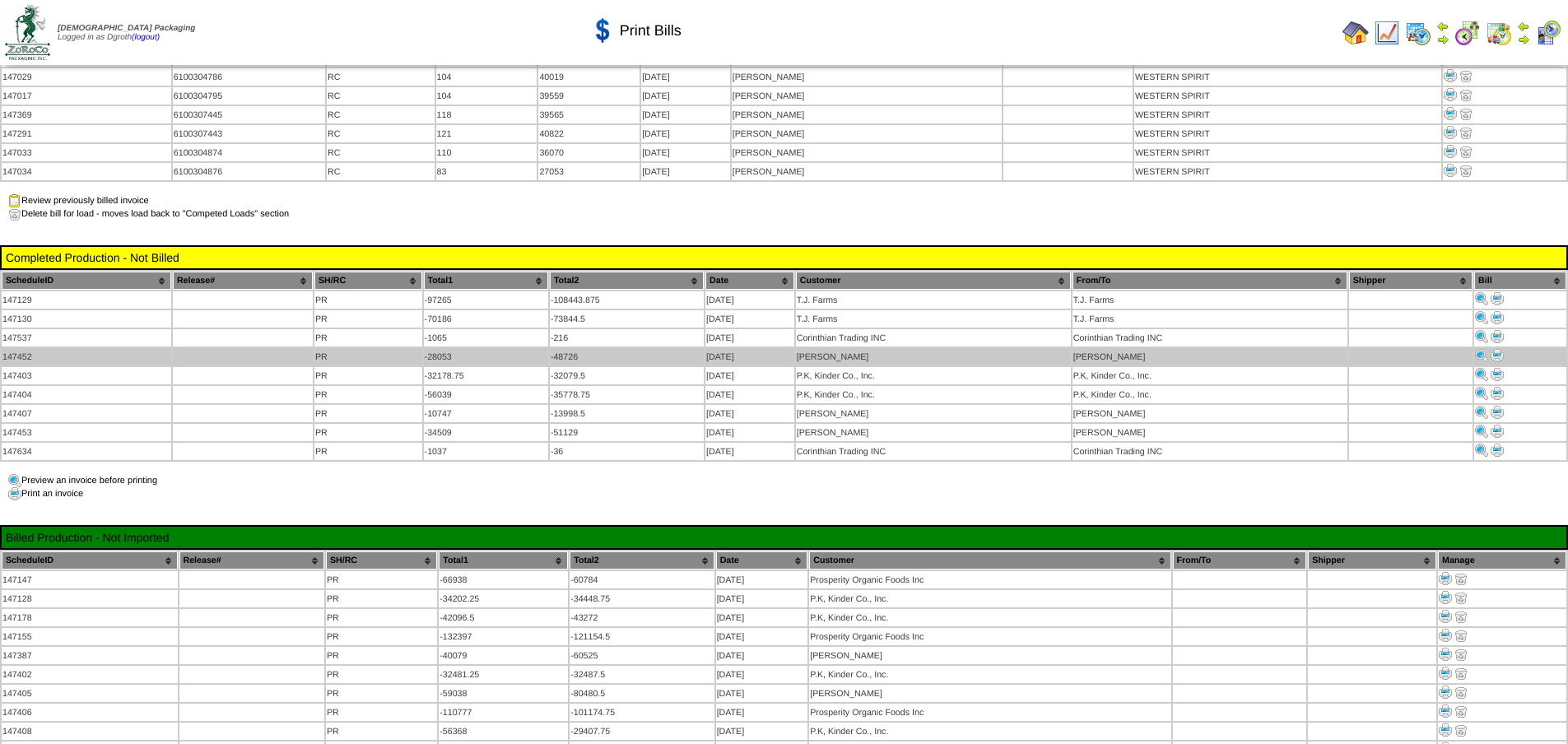
click at [1496, 349] on img at bounding box center [1497, 356] width 13 height 13
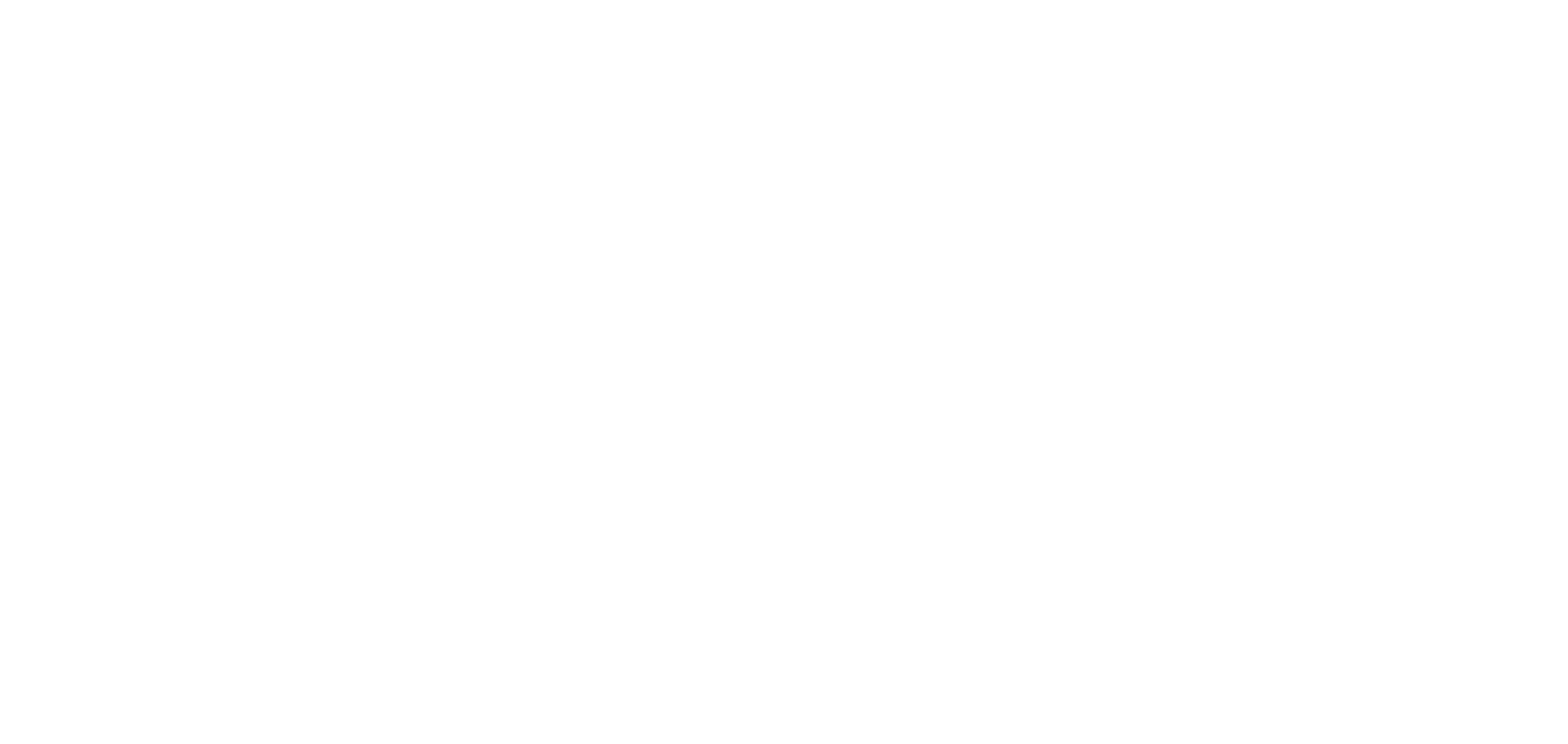
scroll to position [629, 0]
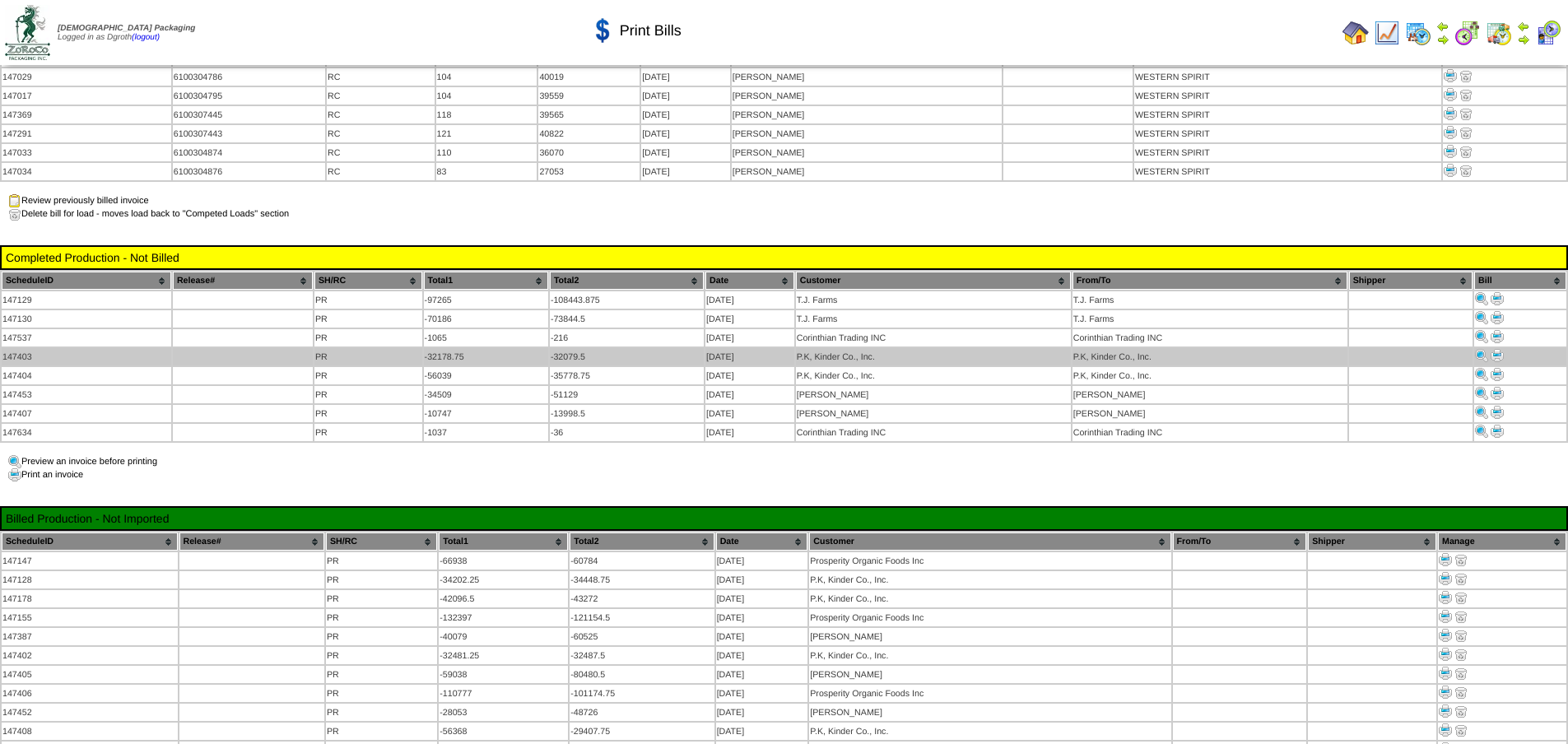
click at [1502, 349] on img at bounding box center [1497, 356] width 13 height 13
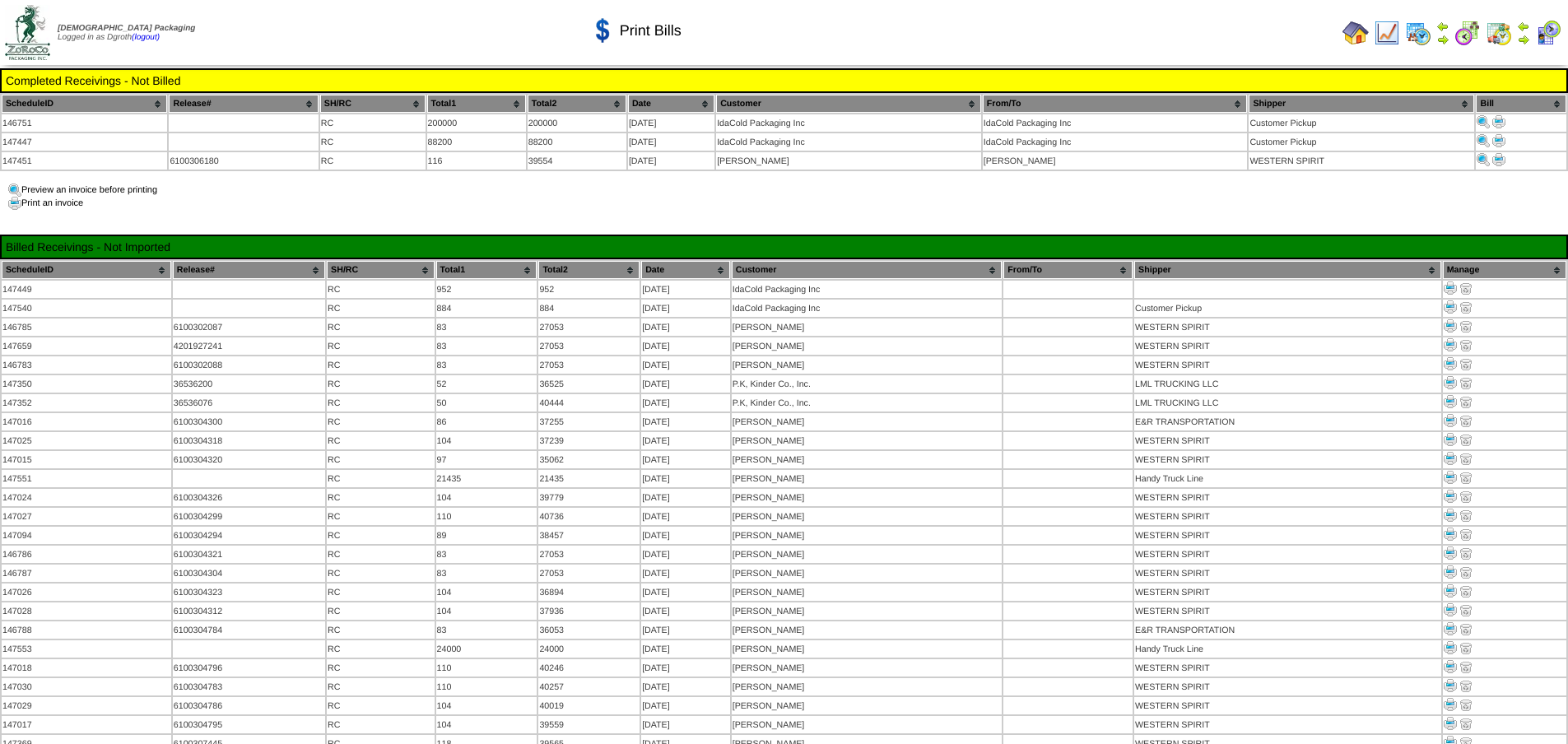
scroll to position [629, 0]
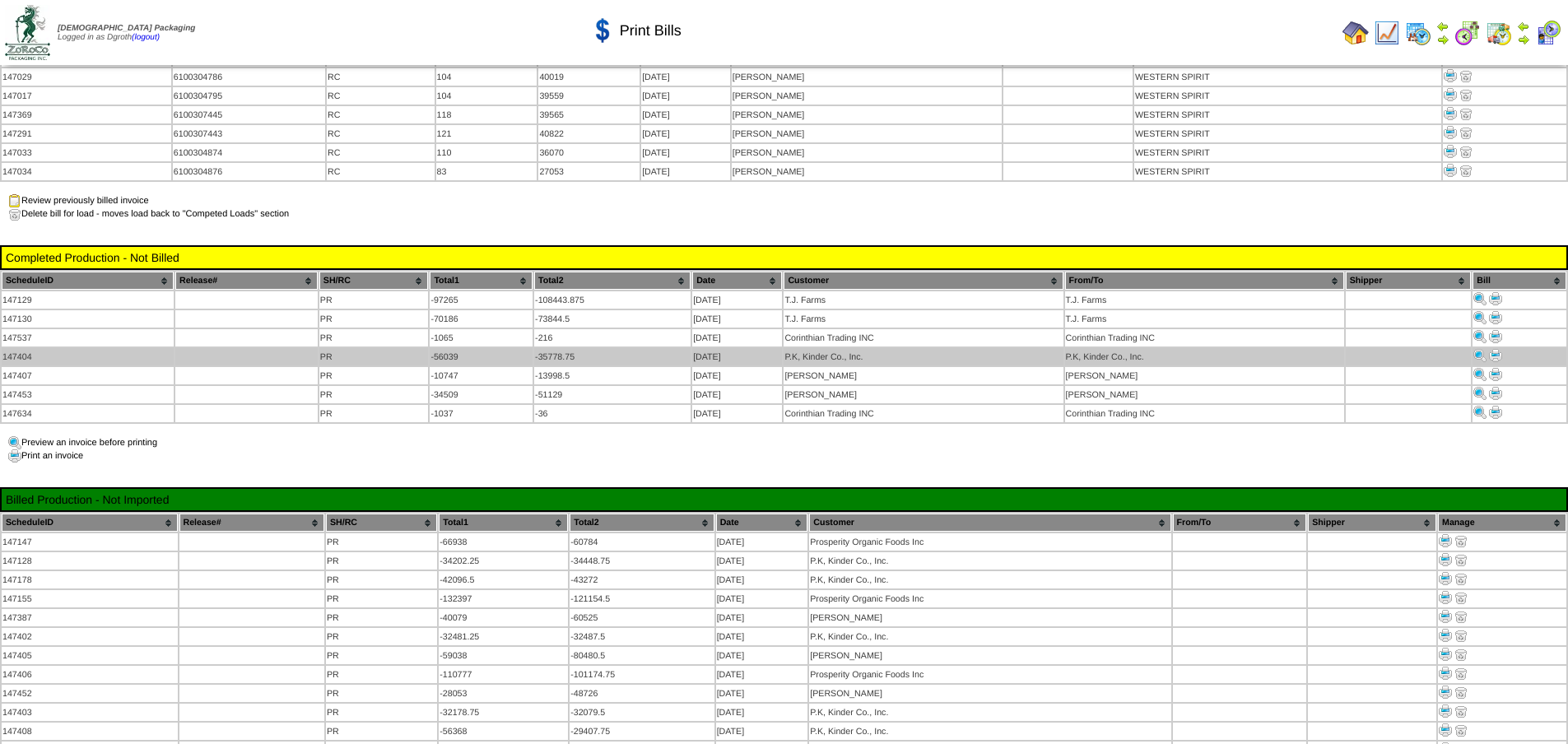
click at [1495, 349] on img at bounding box center [1496, 356] width 13 height 13
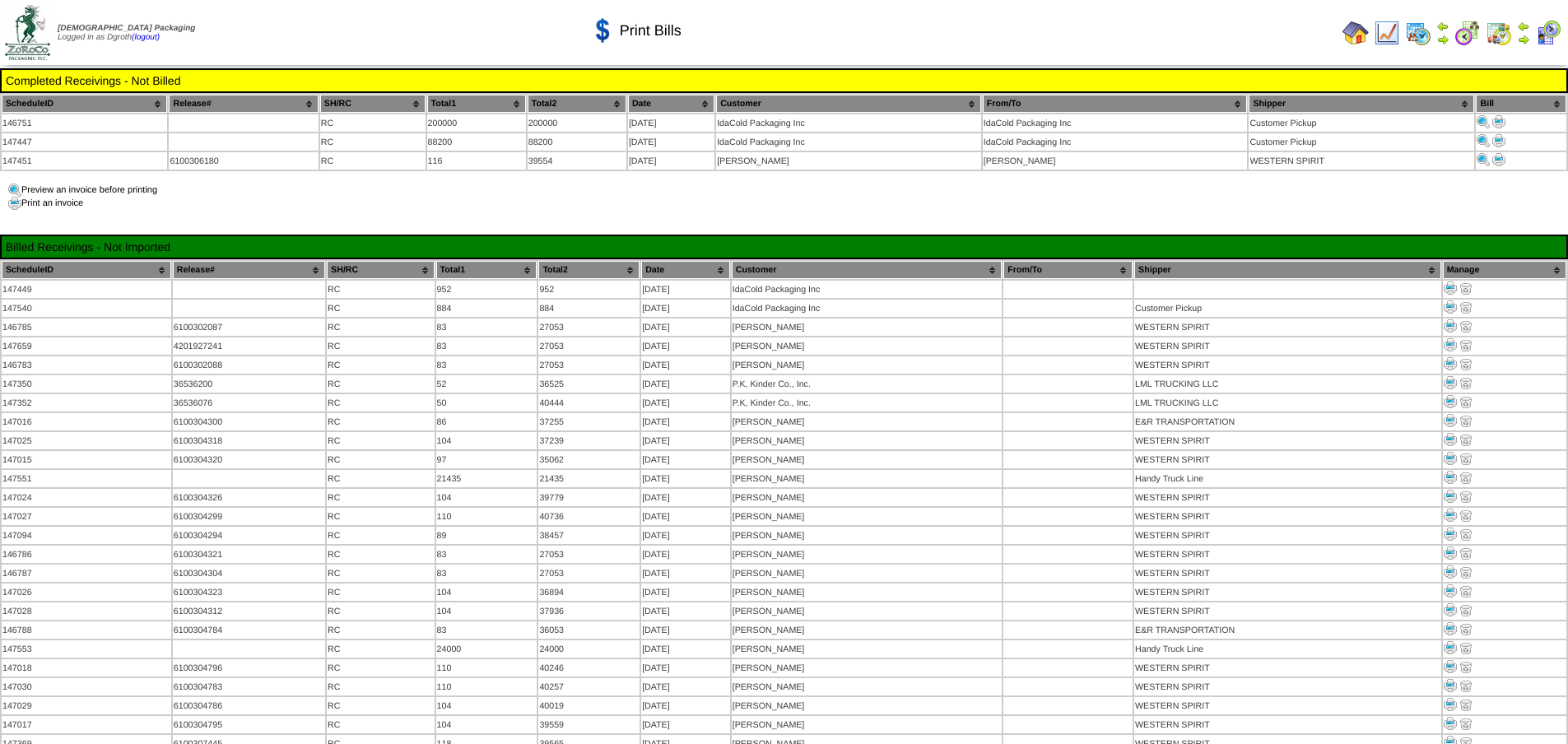
scroll to position [629, 0]
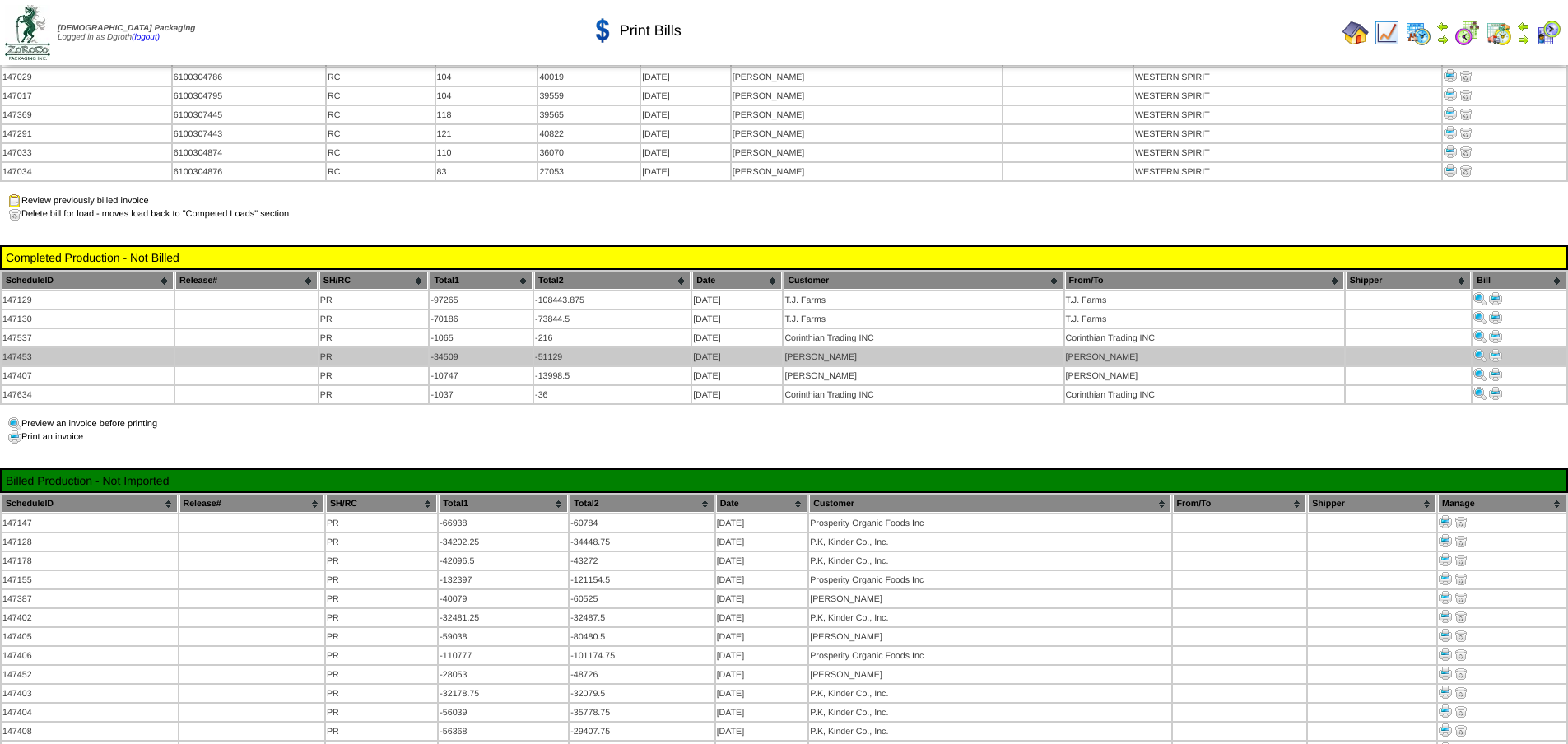
click at [1498, 349] on img at bounding box center [1496, 356] width 13 height 13
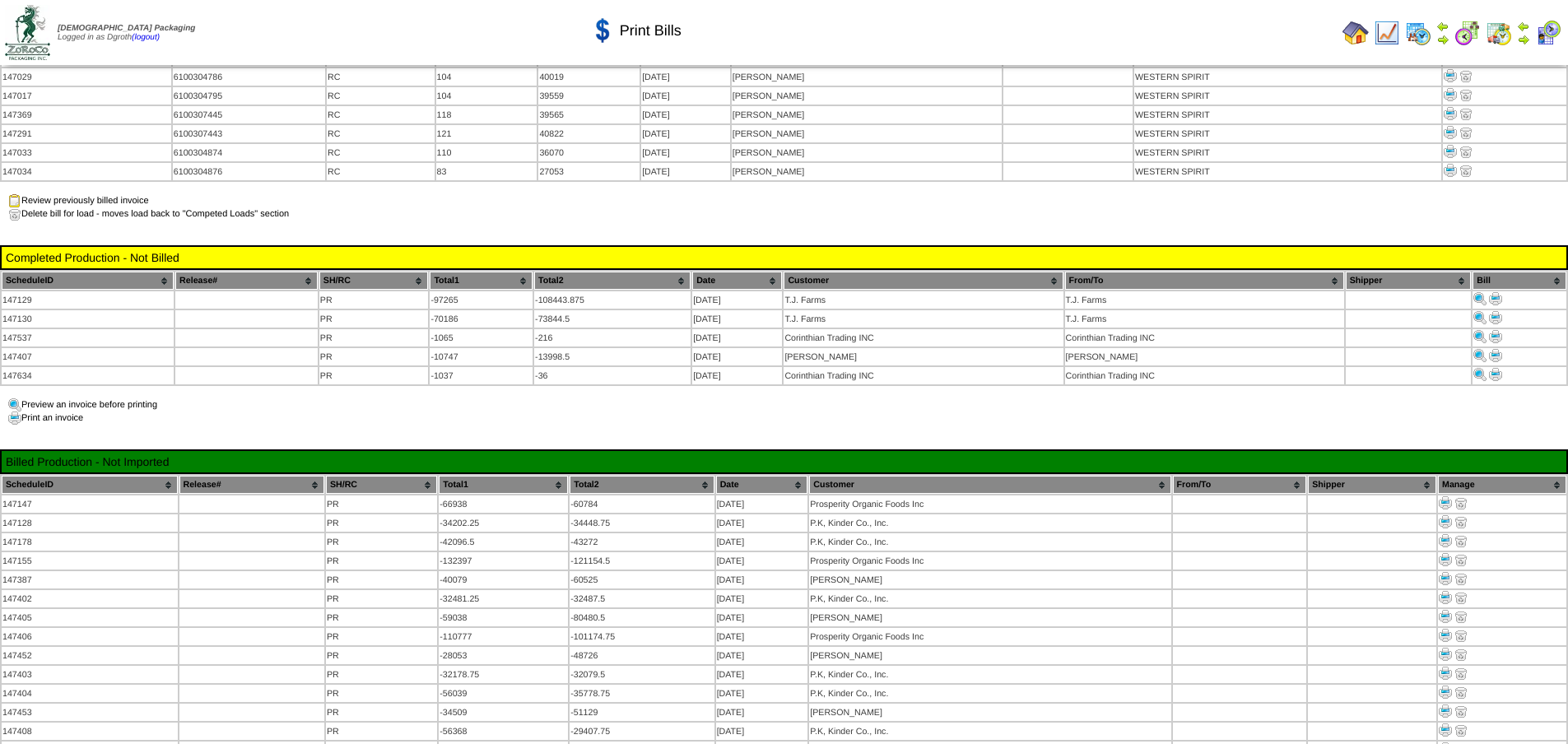
scroll to position [629, 0]
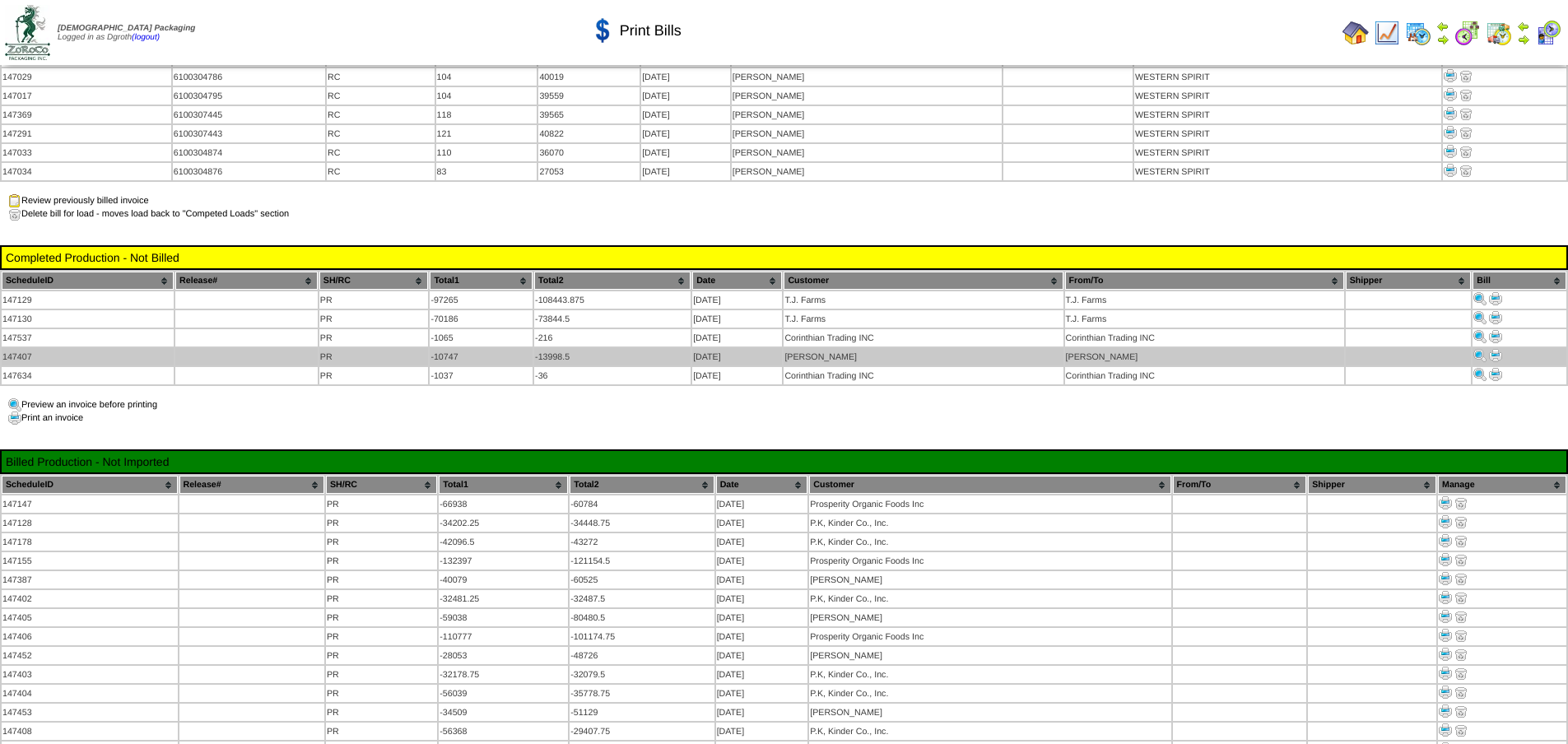
click at [1497, 349] on img at bounding box center [1496, 356] width 13 height 13
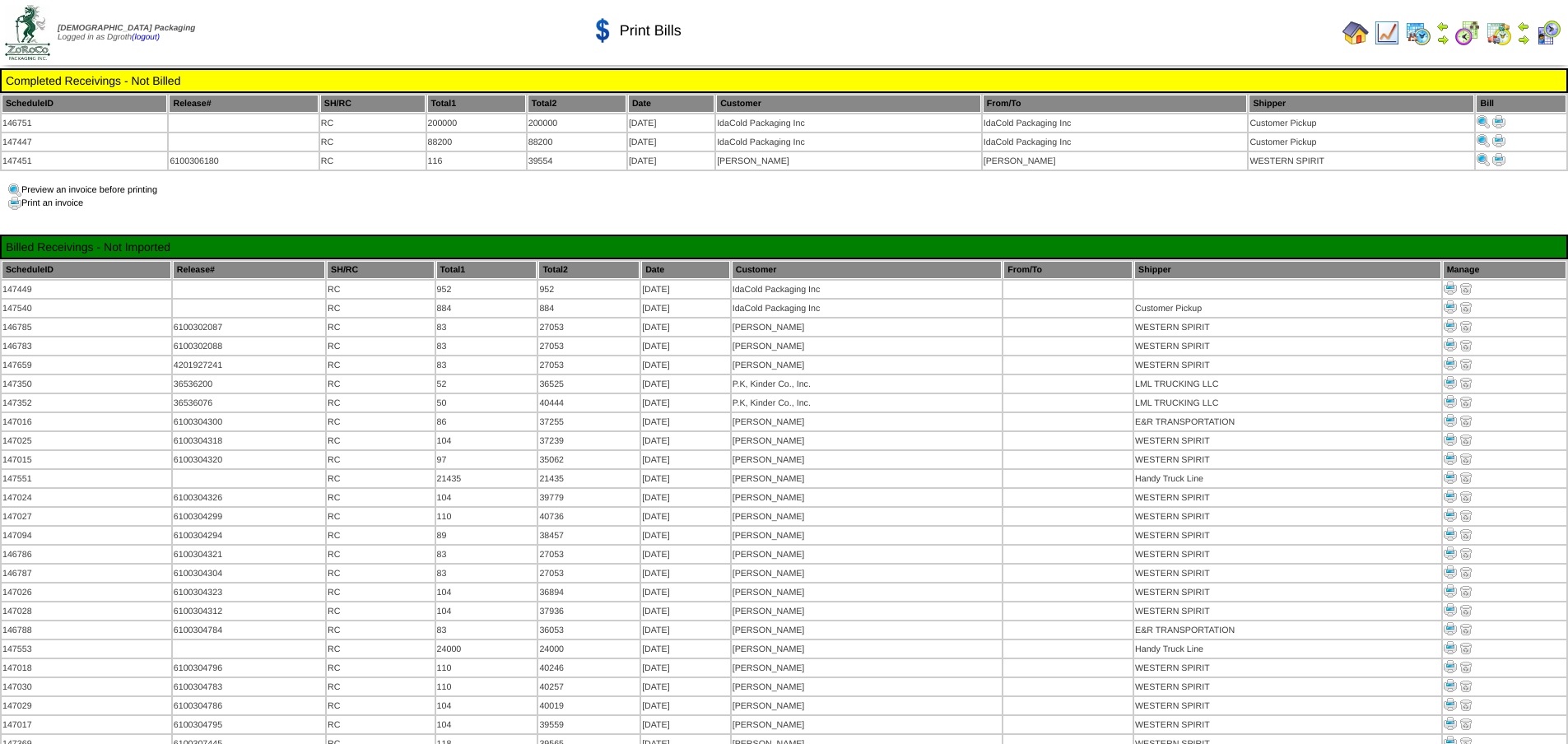
scroll to position [629, 0]
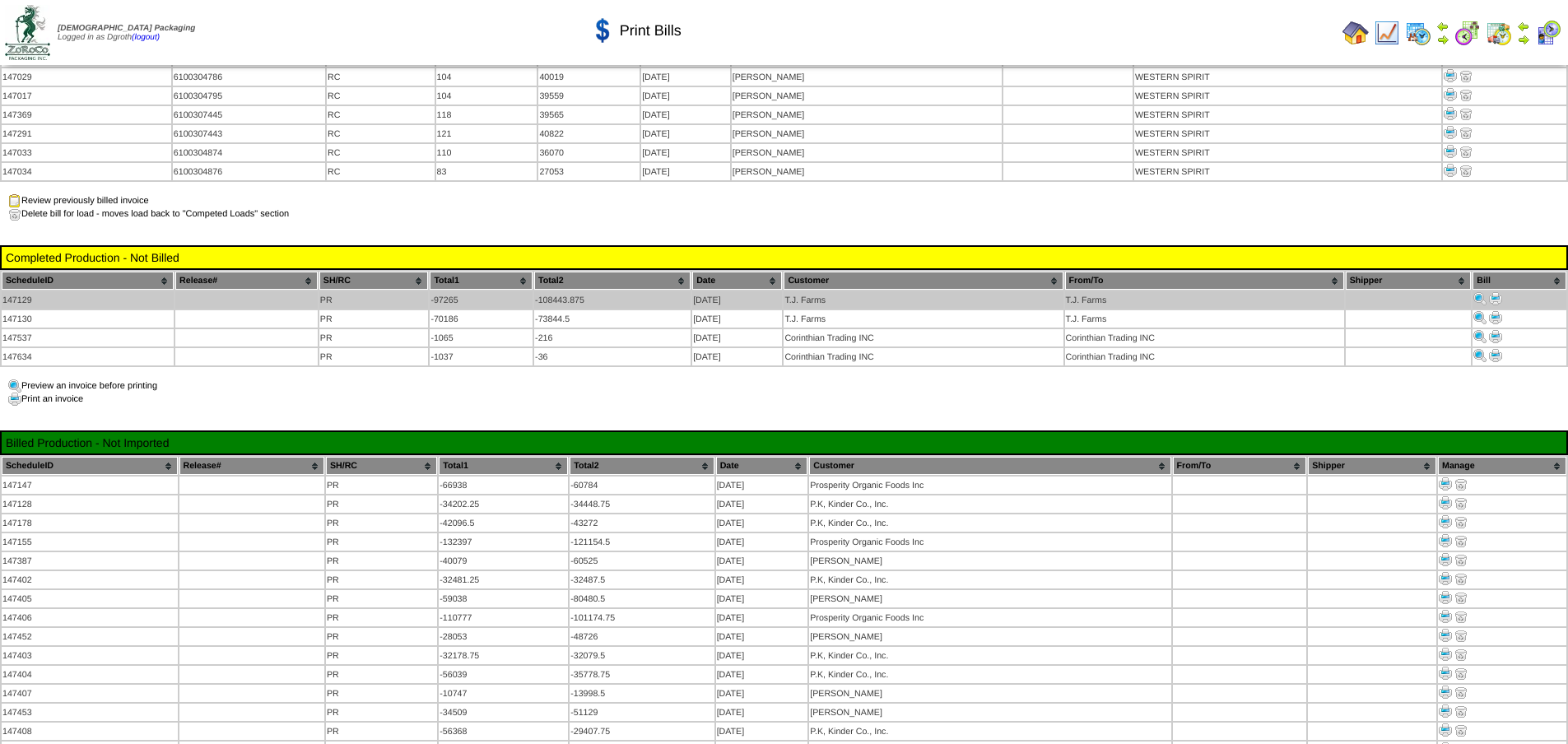
click at [1499, 292] on img at bounding box center [1496, 299] width 13 height 13
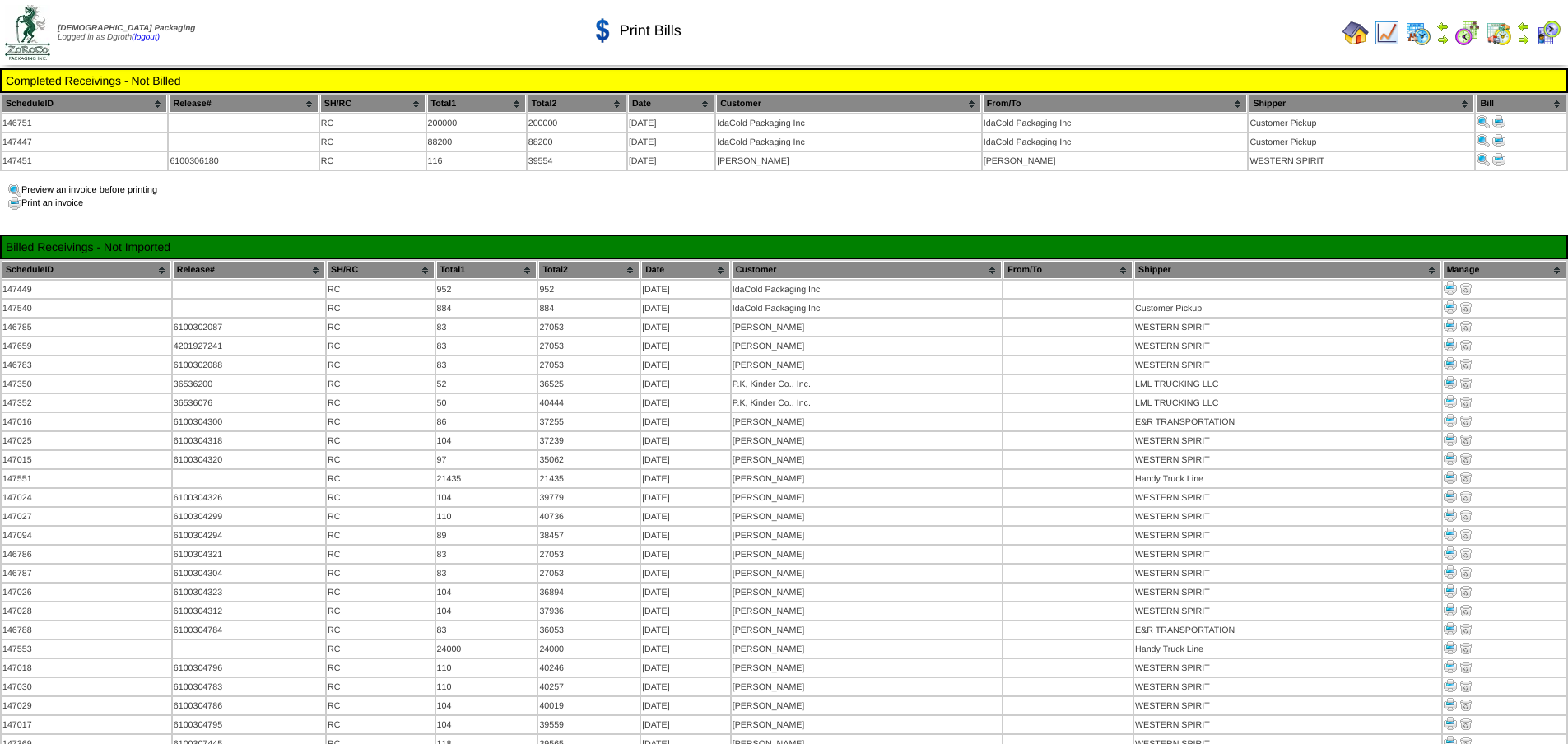
scroll to position [629, 0]
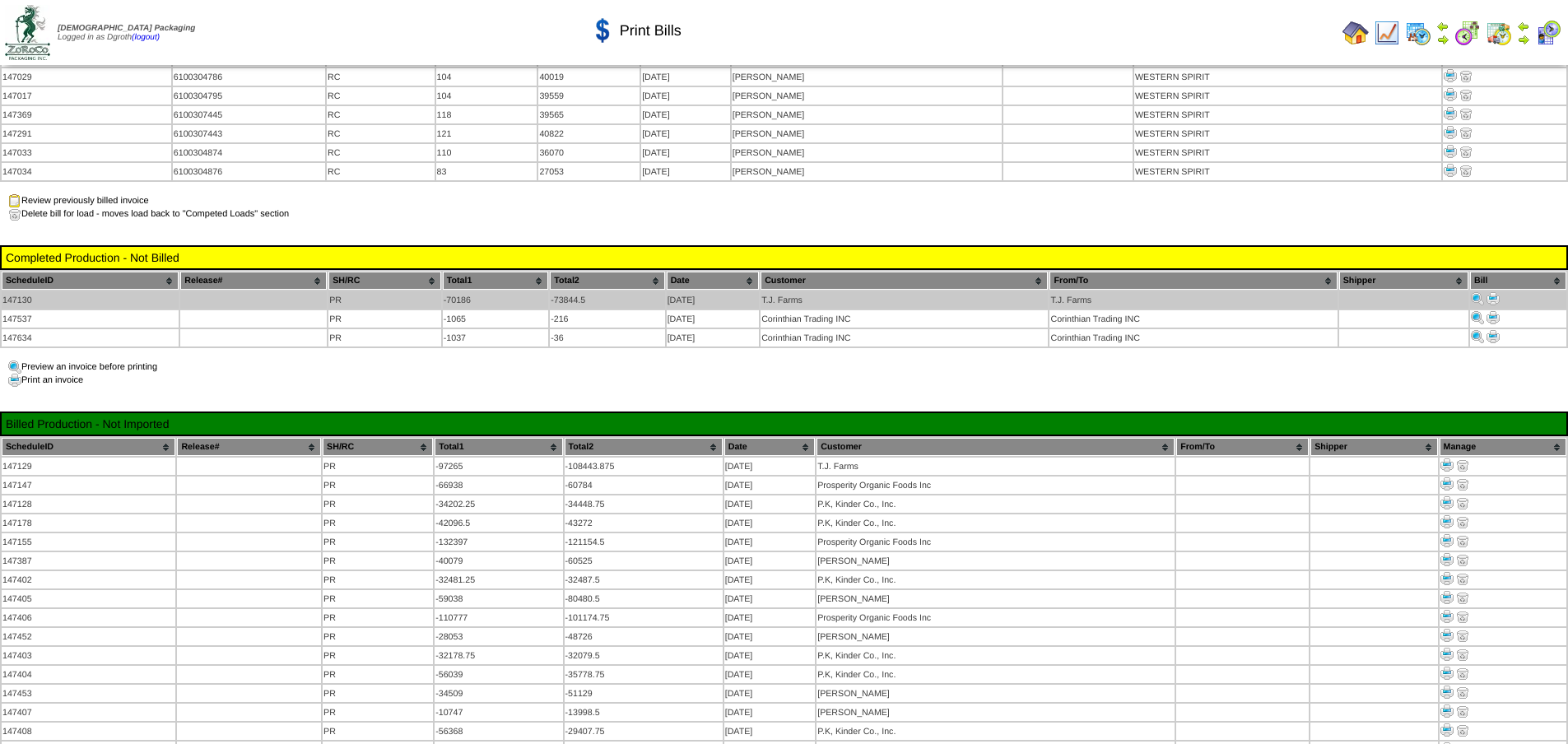
click at [1491, 292] on img at bounding box center [1494, 299] width 13 height 13
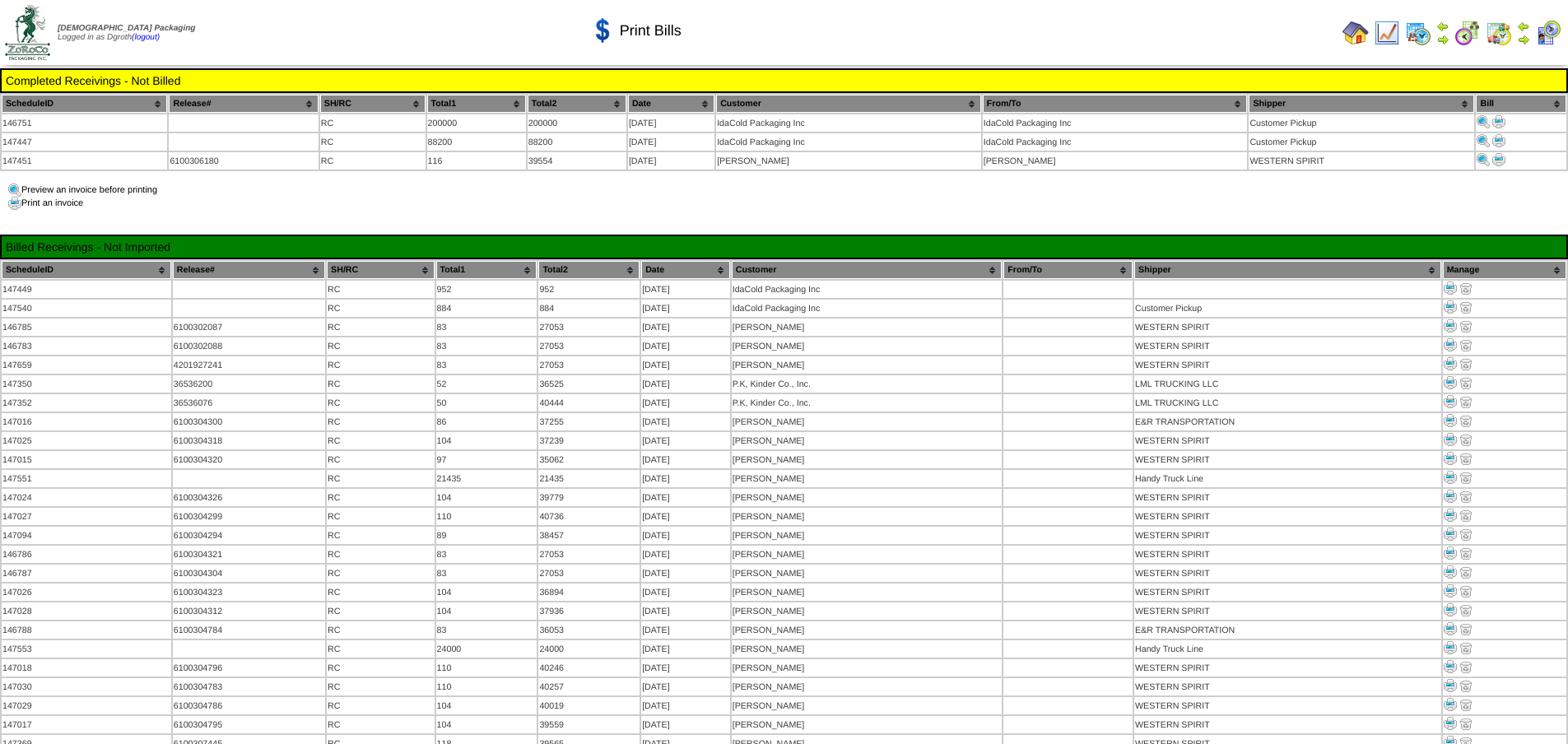
scroll to position [629, 0]
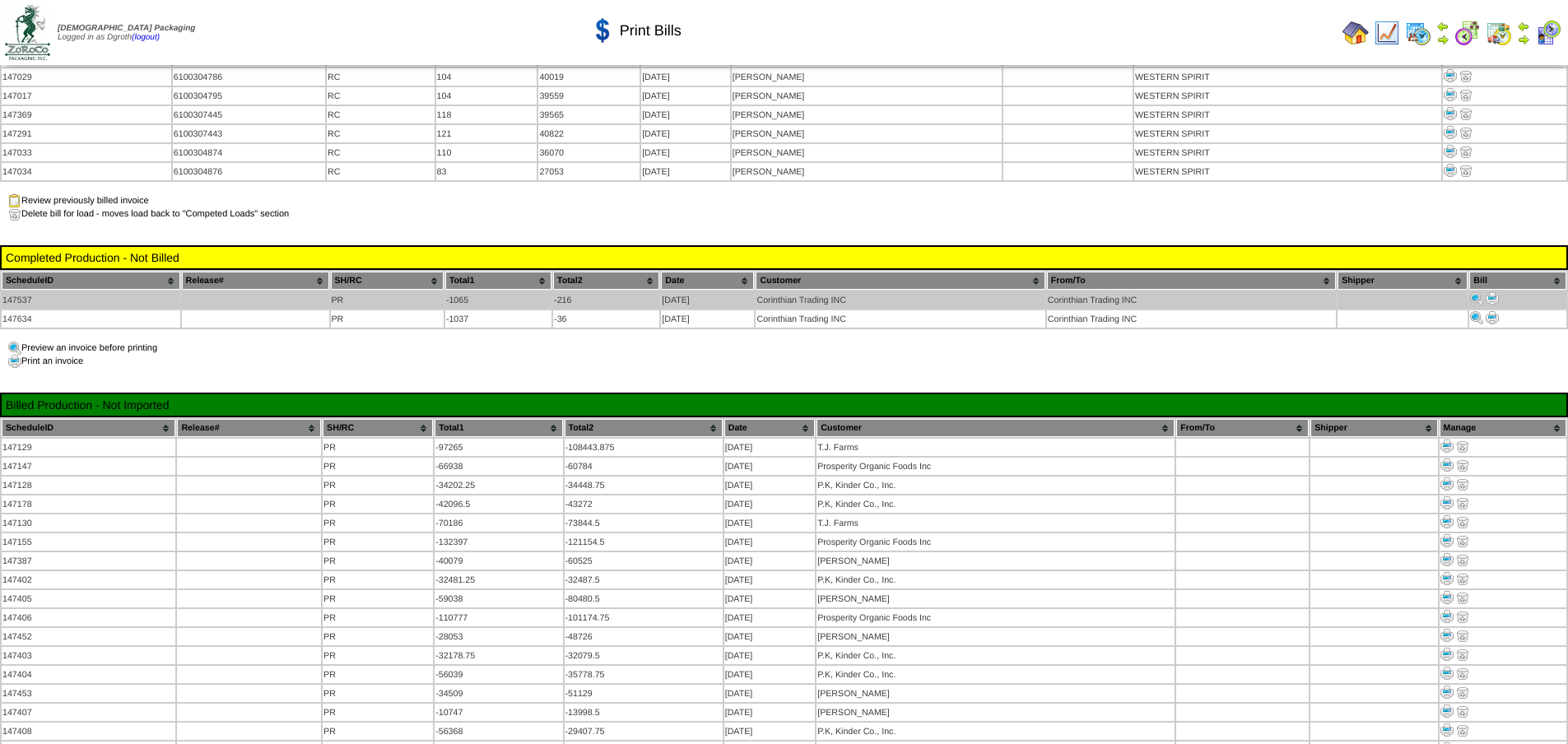
click at [1499, 292] on img at bounding box center [1493, 299] width 13 height 13
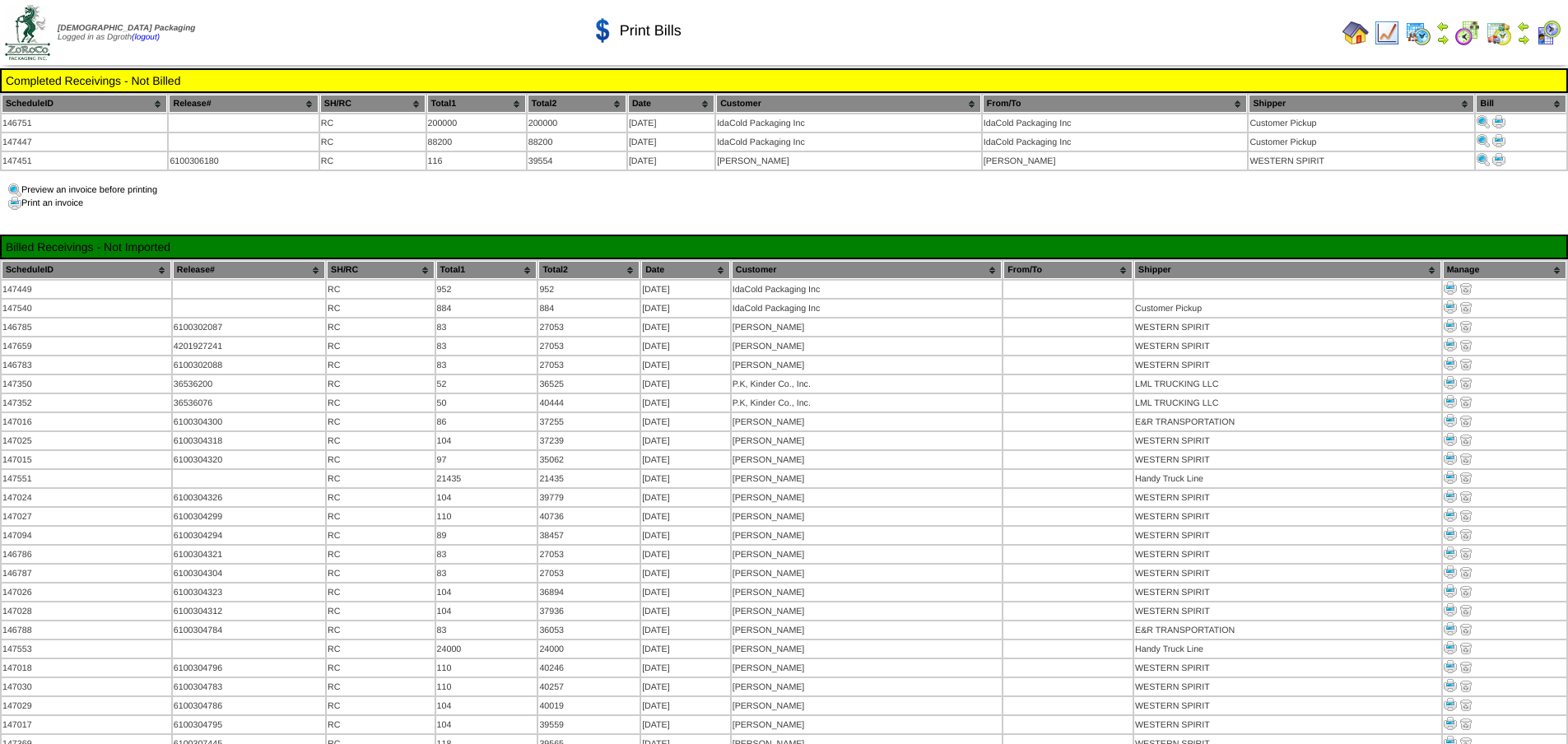
scroll to position [629, 0]
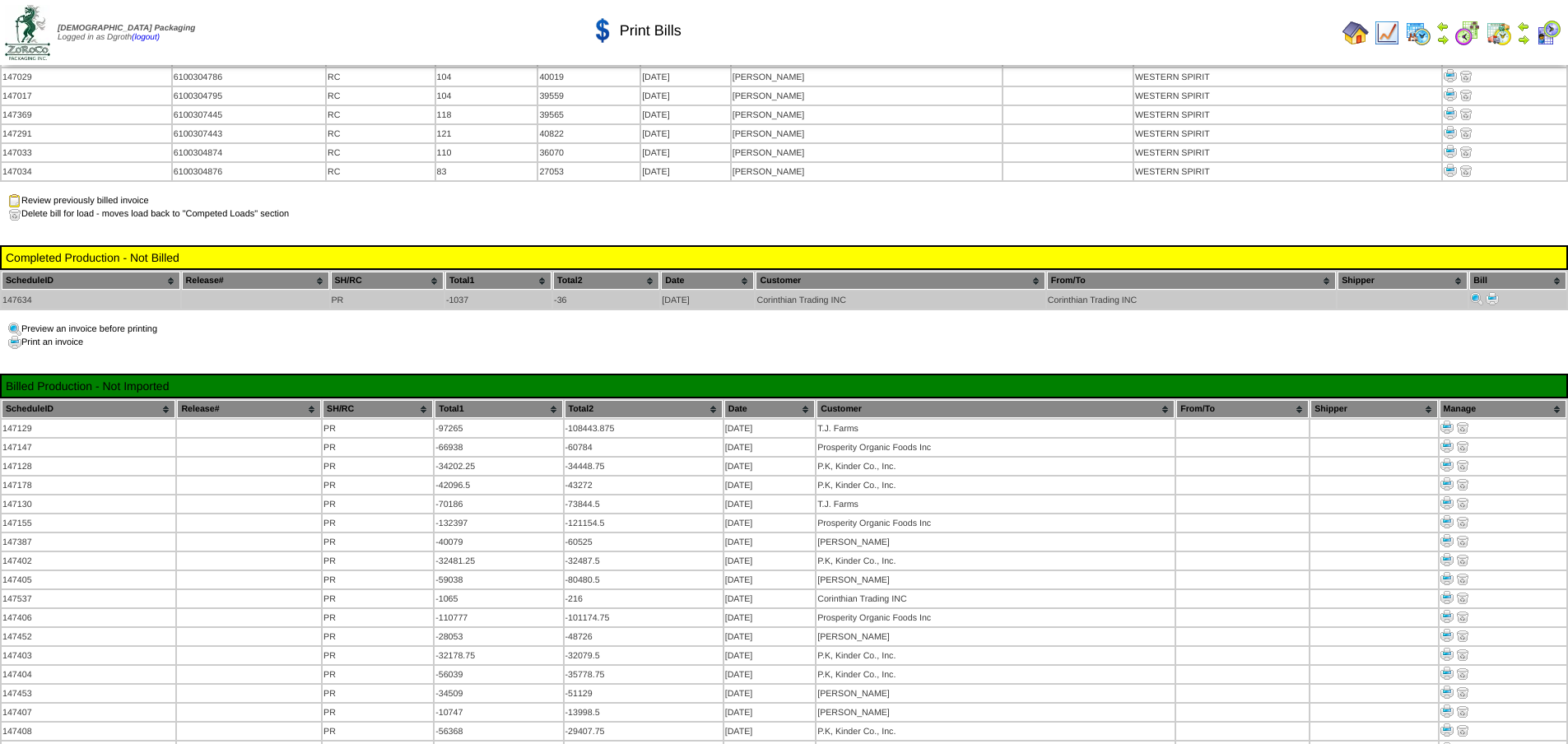
click at [1498, 292] on img at bounding box center [1493, 299] width 13 height 13
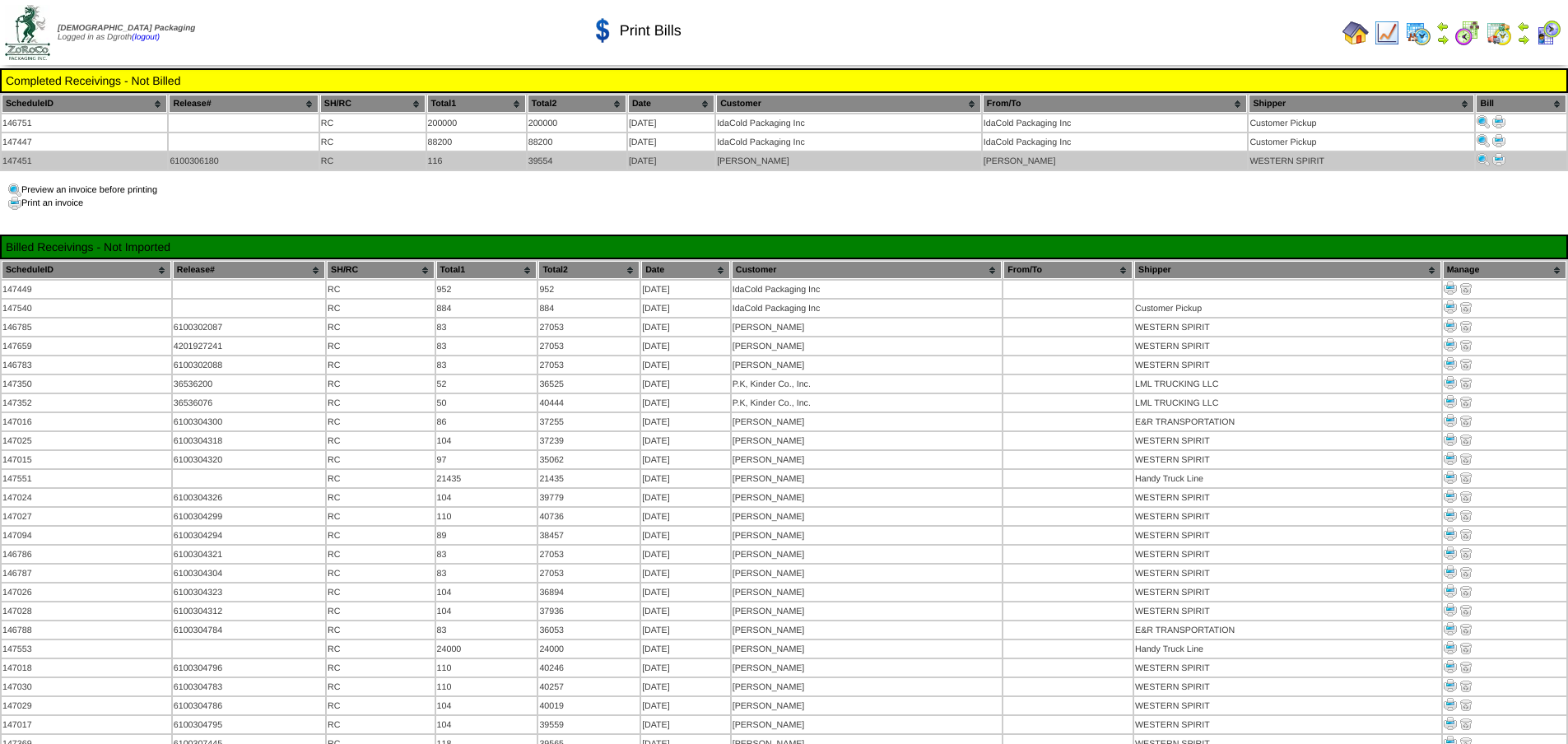
click at [1504, 158] on img at bounding box center [1499, 160] width 13 height 13
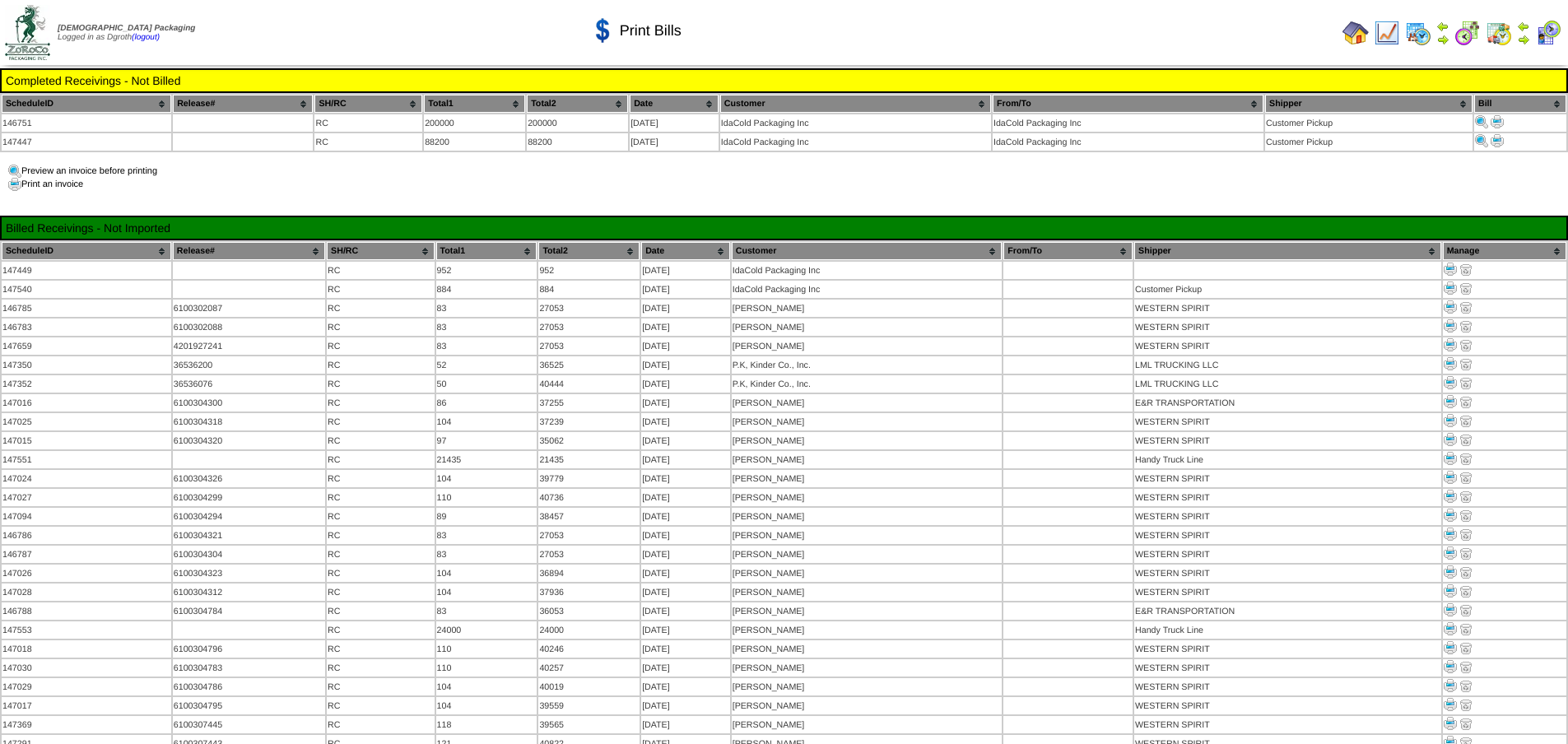
click at [1341, 33] on td at bounding box center [1356, 33] width 29 height 29
click at [1351, 34] on img at bounding box center [1356, 32] width 26 height 26
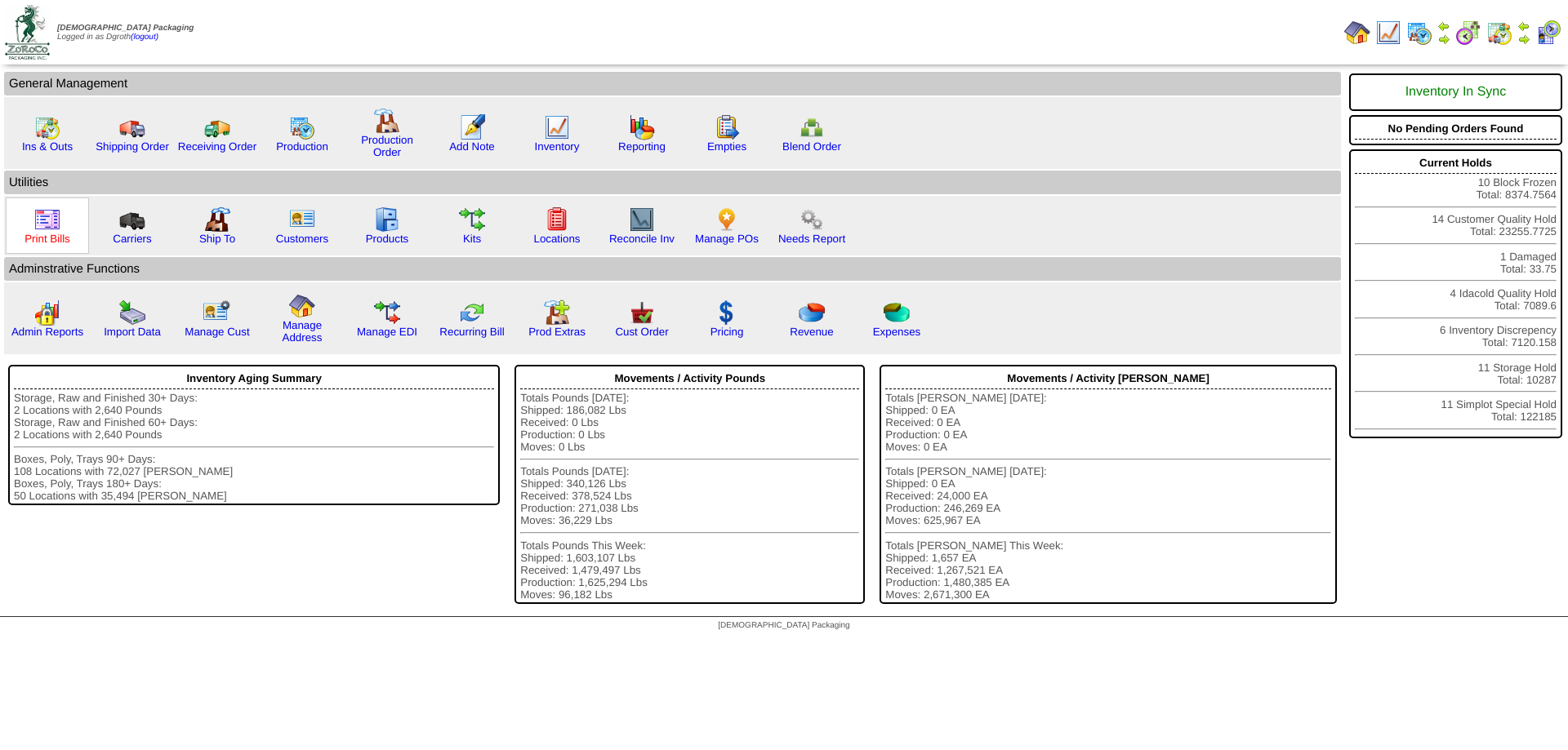
click at [38, 237] on link "Print Bills" at bounding box center [47, 239] width 46 height 13
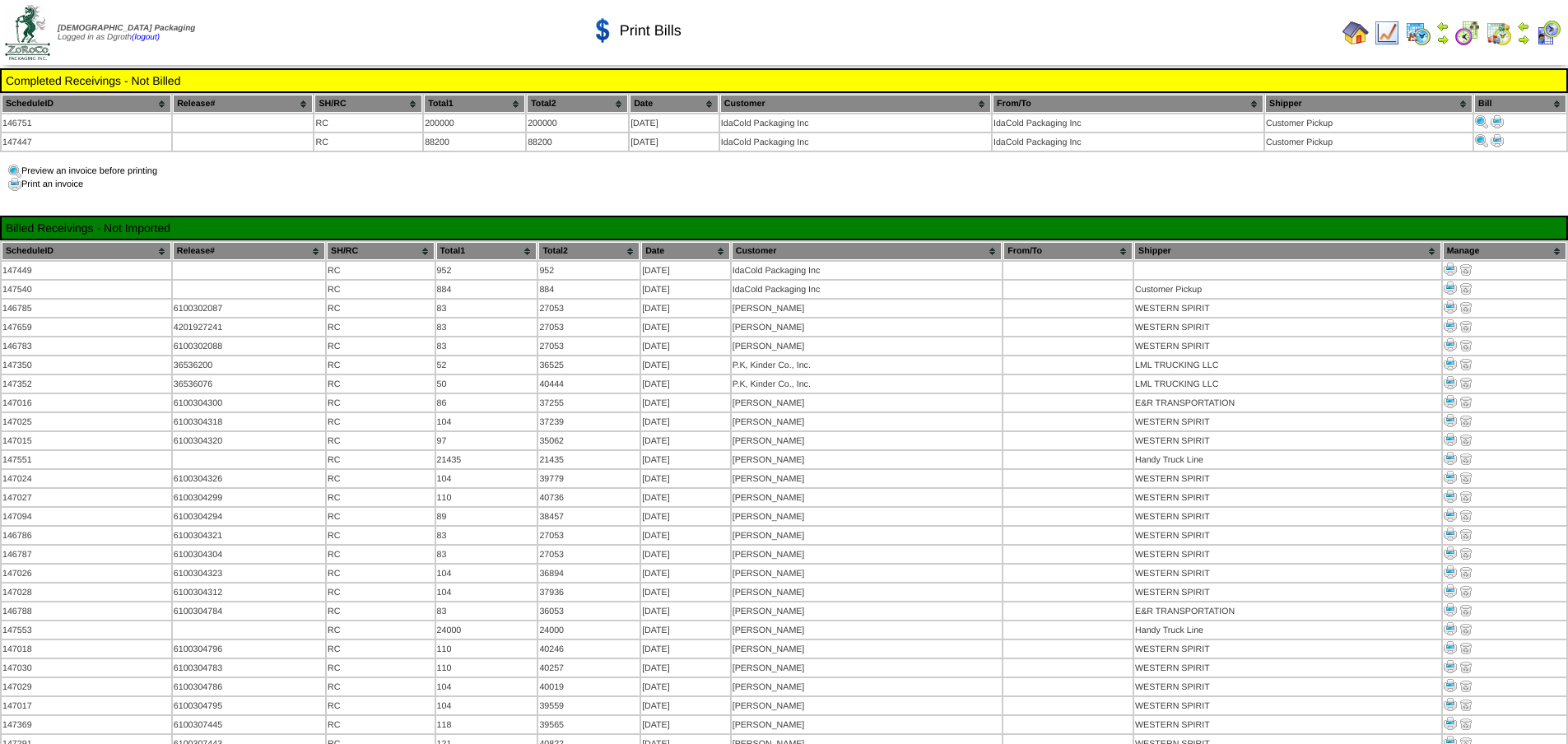
click at [1346, 25] on img at bounding box center [1356, 32] width 26 height 26
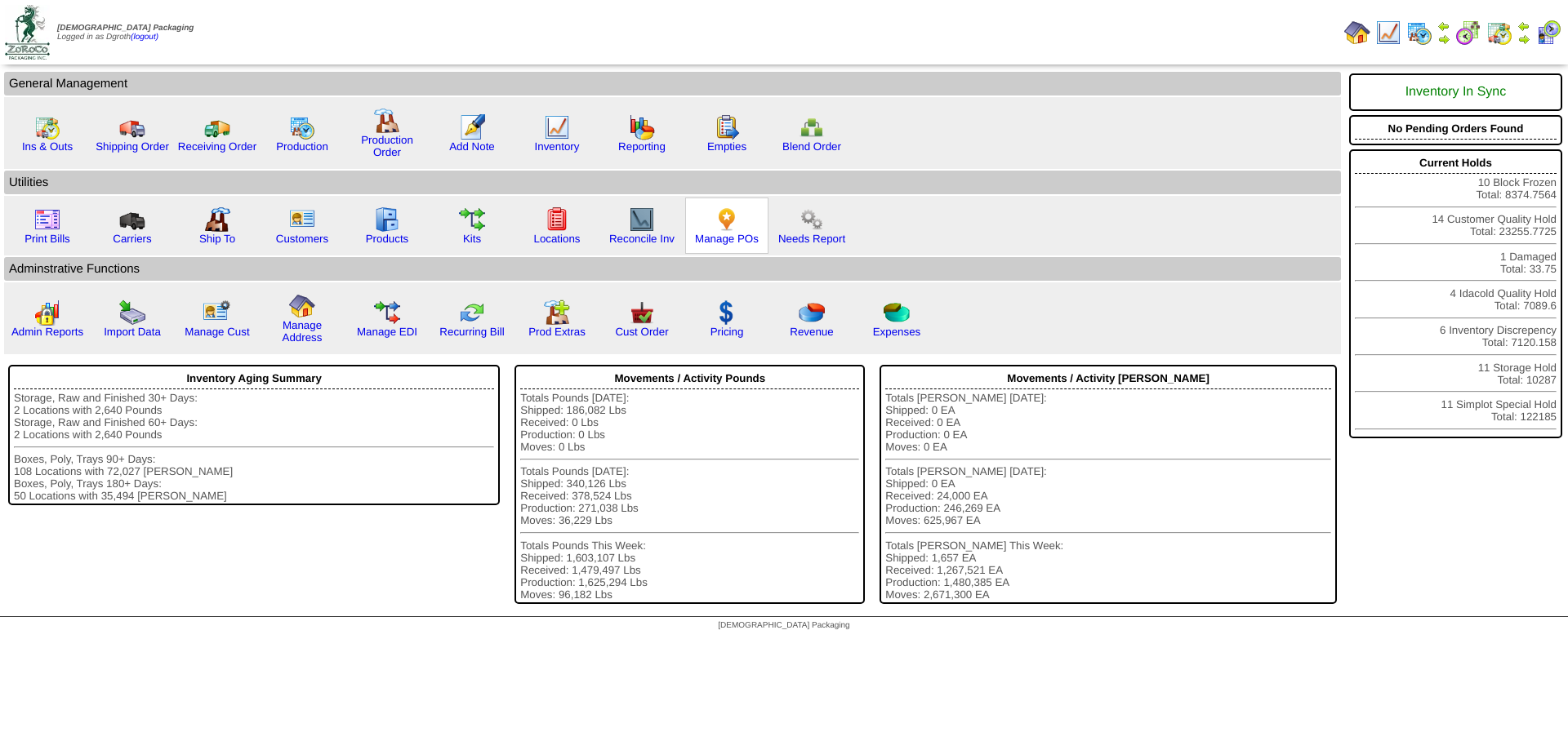
click at [732, 221] on img at bounding box center [726, 219] width 26 height 26
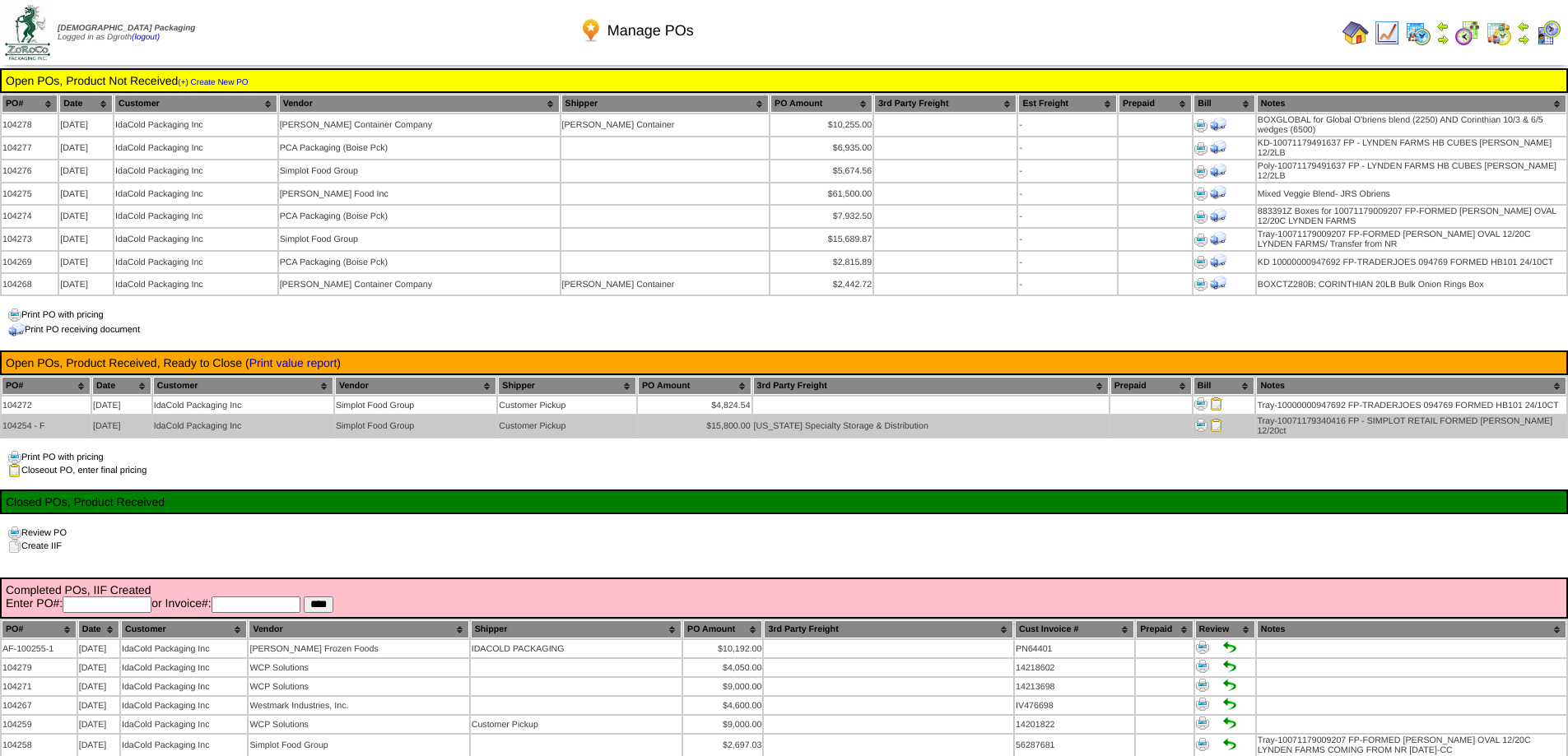
click at [1215, 419] on img at bounding box center [1217, 426] width 13 height 13
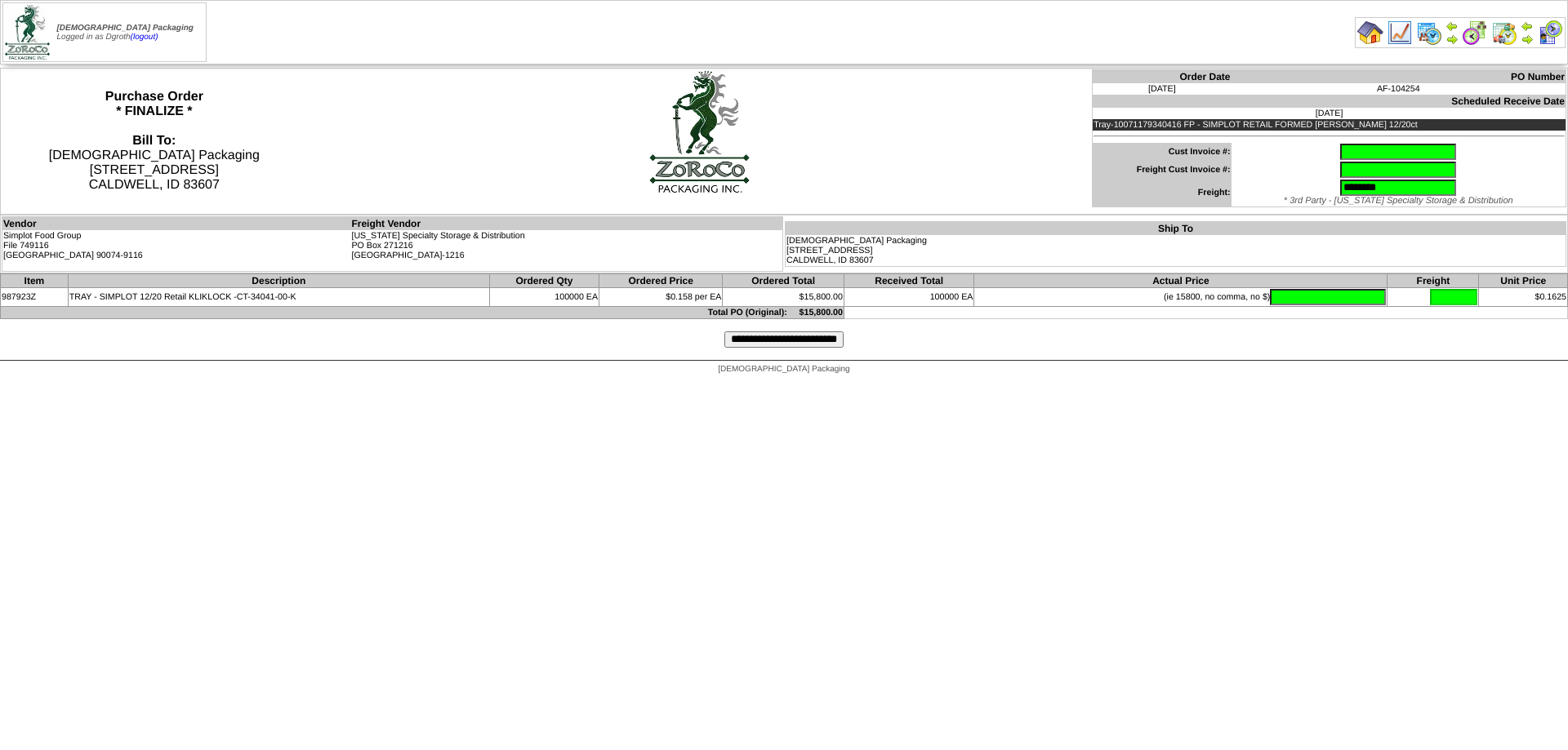
click at [1396, 143] on td at bounding box center [1398, 152] width 335 height 18
click at [1397, 151] on input "text" at bounding box center [1398, 152] width 116 height 17
type input "********"
click at [1279, 295] on input "text" at bounding box center [1327, 297] width 116 height 17
type input "********"
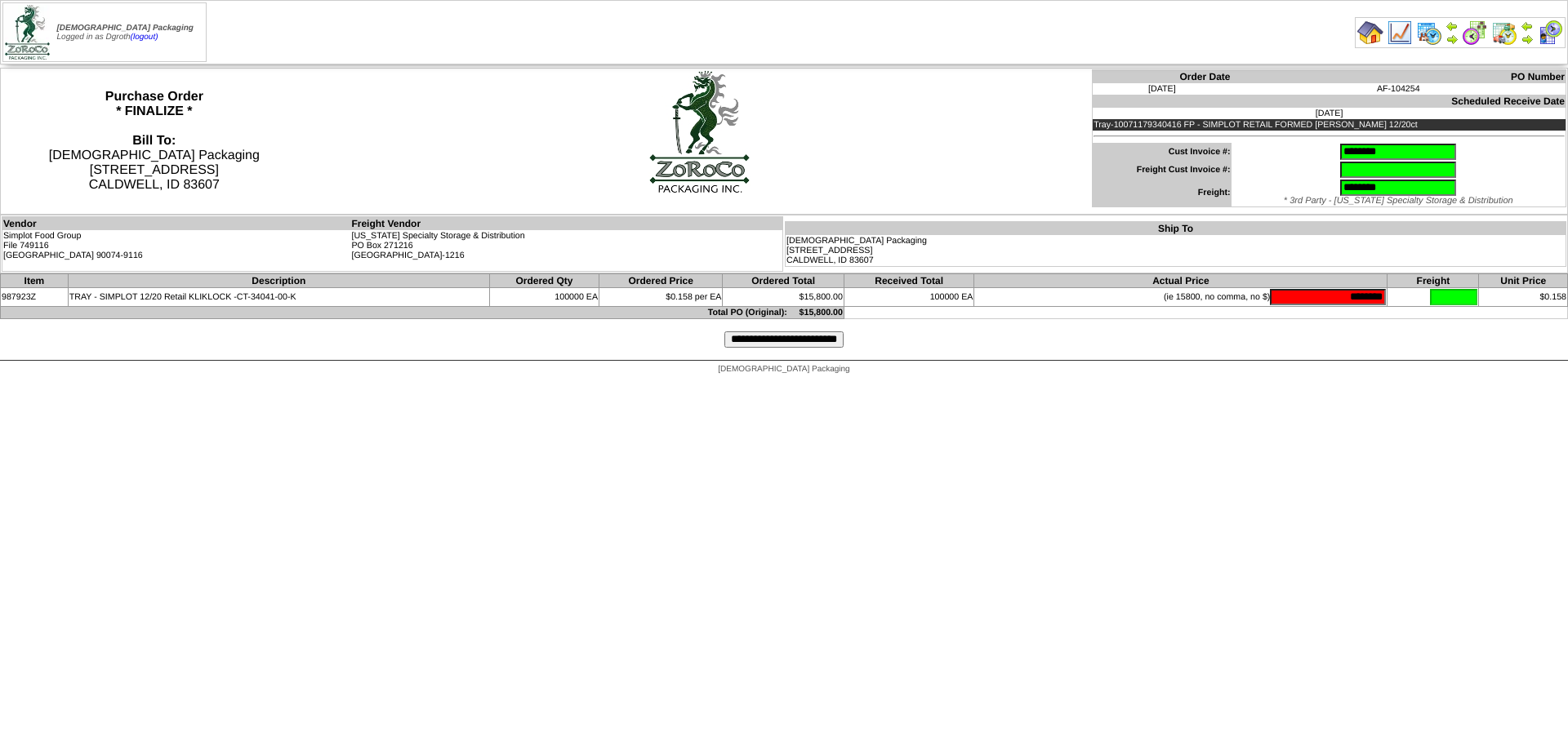
click at [1340, 172] on input "text" at bounding box center [1398, 170] width 116 height 17
type input "****"
click at [1380, 193] on input "********" at bounding box center [1398, 188] width 116 height 17
drag, startPoint x: 1380, startPoint y: 193, endPoint x: 1271, endPoint y: 199, distance: 109.2
click at [1268, 194] on td "******** * 3rd Party - Idaho Specialty Storage & Distribution" at bounding box center [1398, 193] width 335 height 28
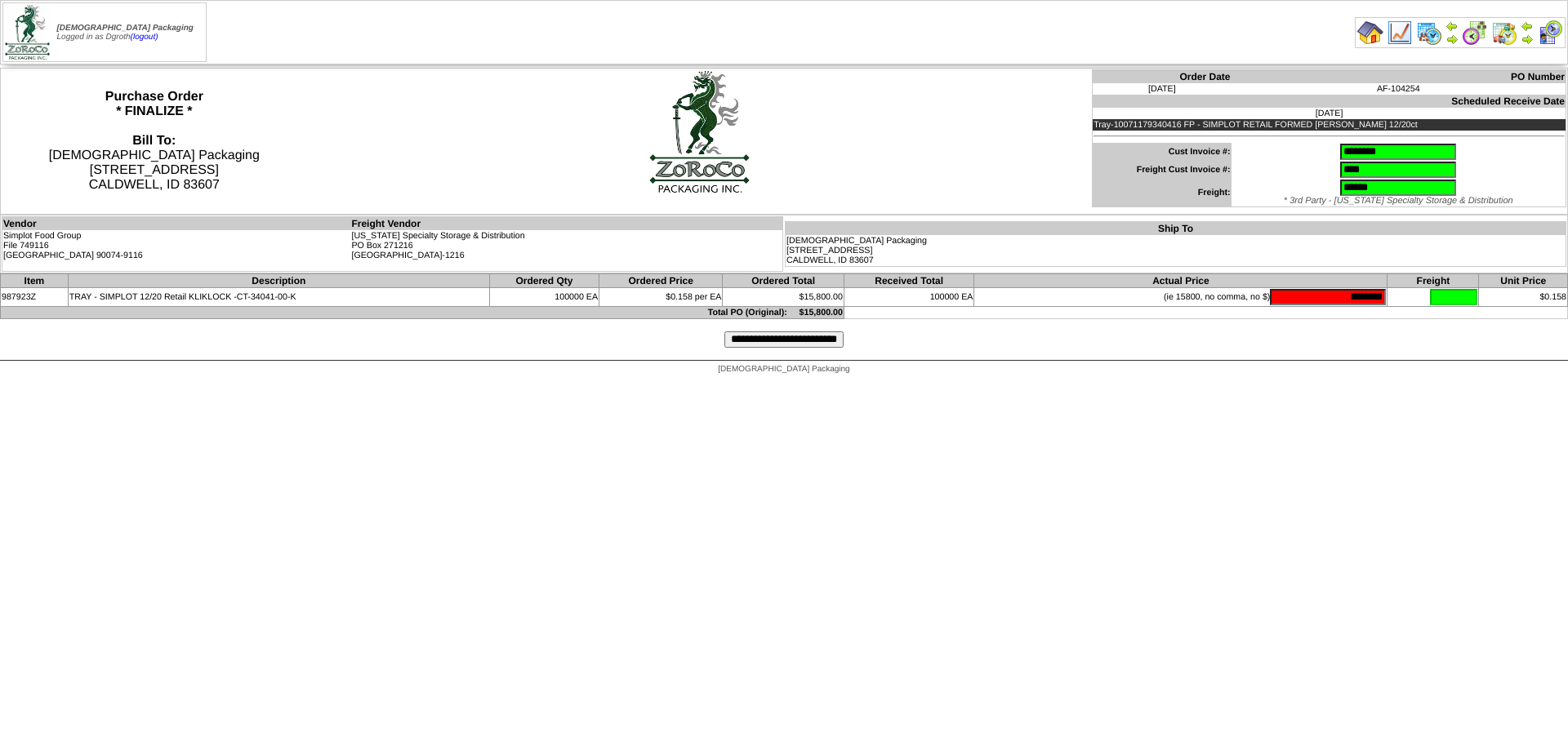
type input "******"
click at [759, 342] on input "**********" at bounding box center [784, 340] width 119 height 17
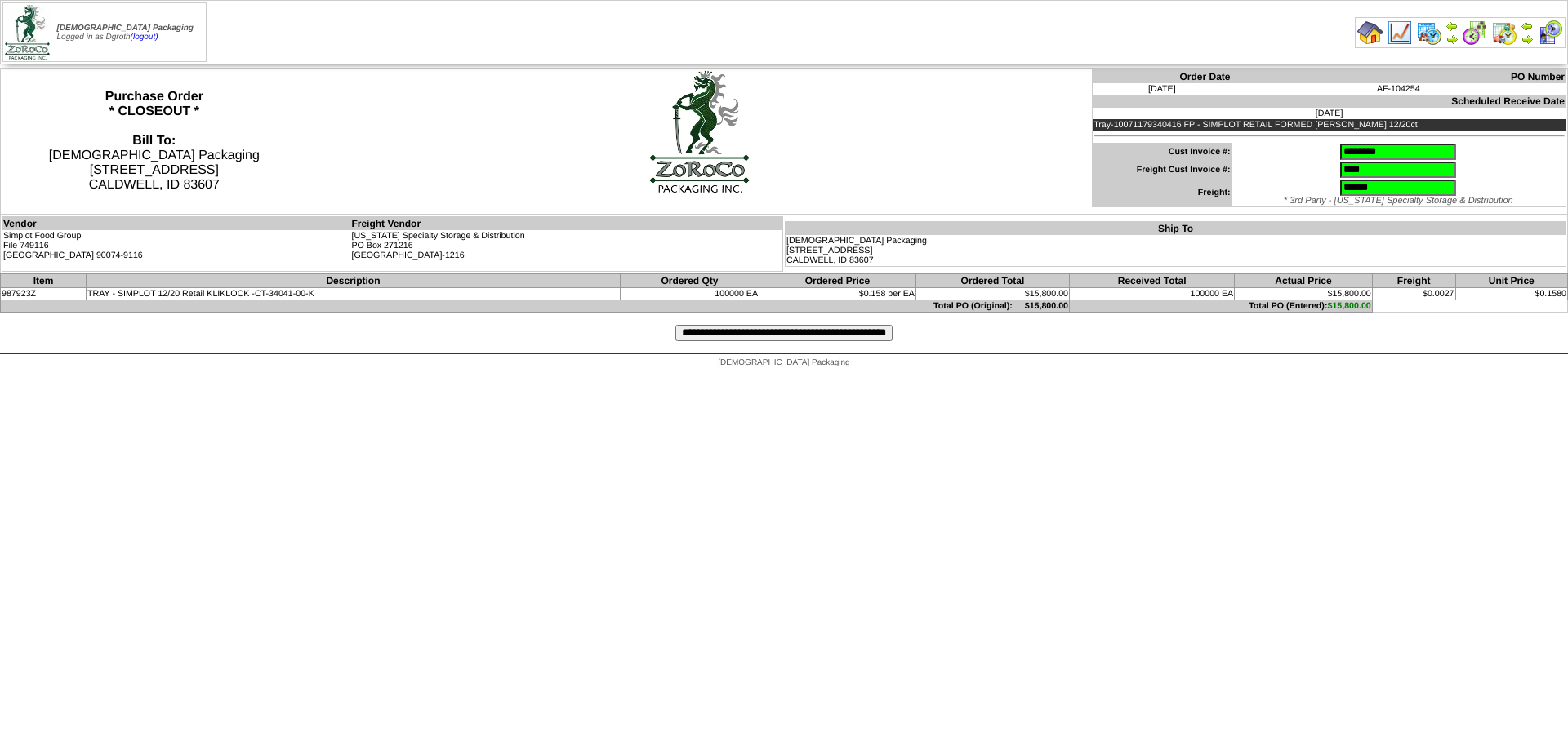
click at [712, 338] on input "**********" at bounding box center [784, 333] width 217 height 17
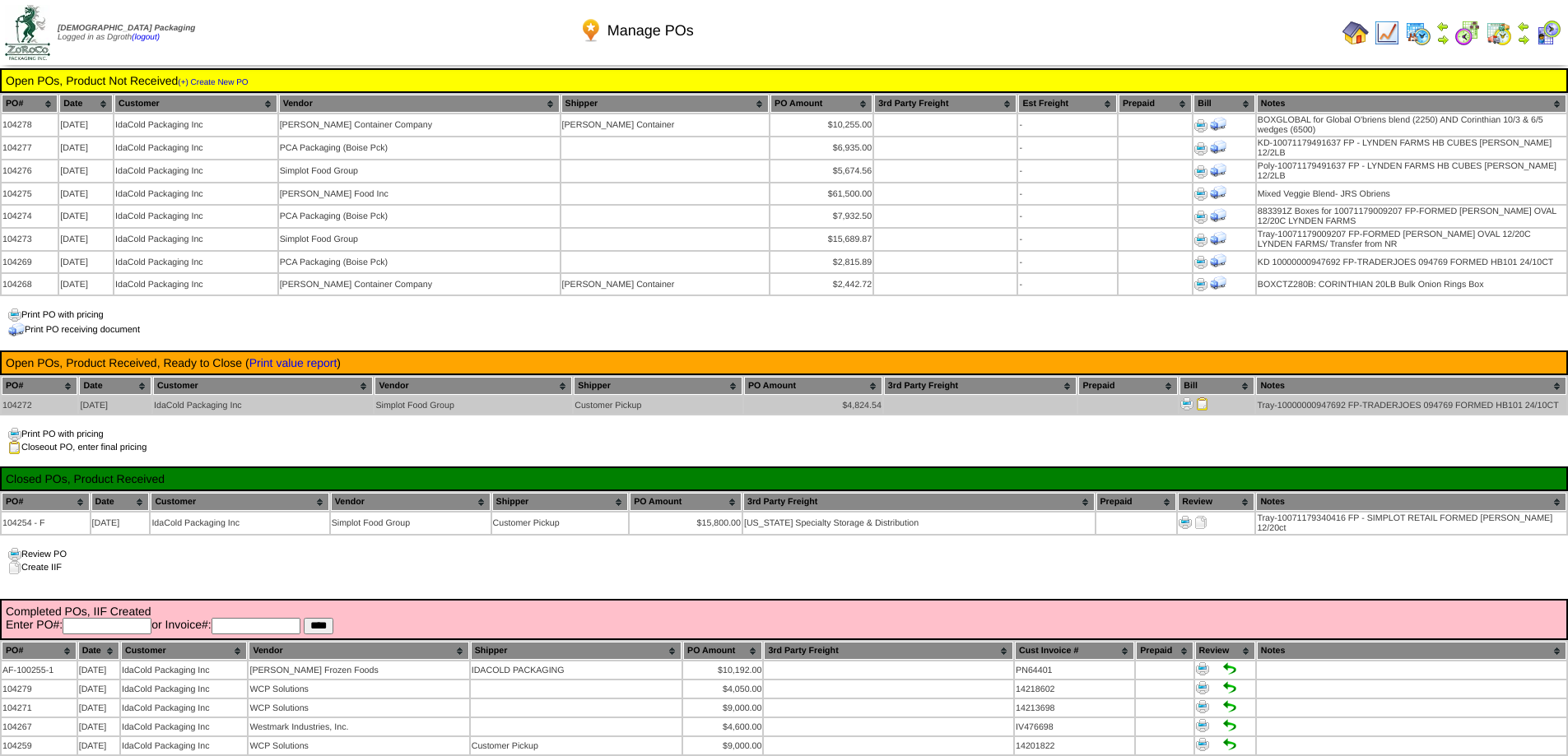
click at [1208, 397] on img at bounding box center [1203, 404] width 13 height 13
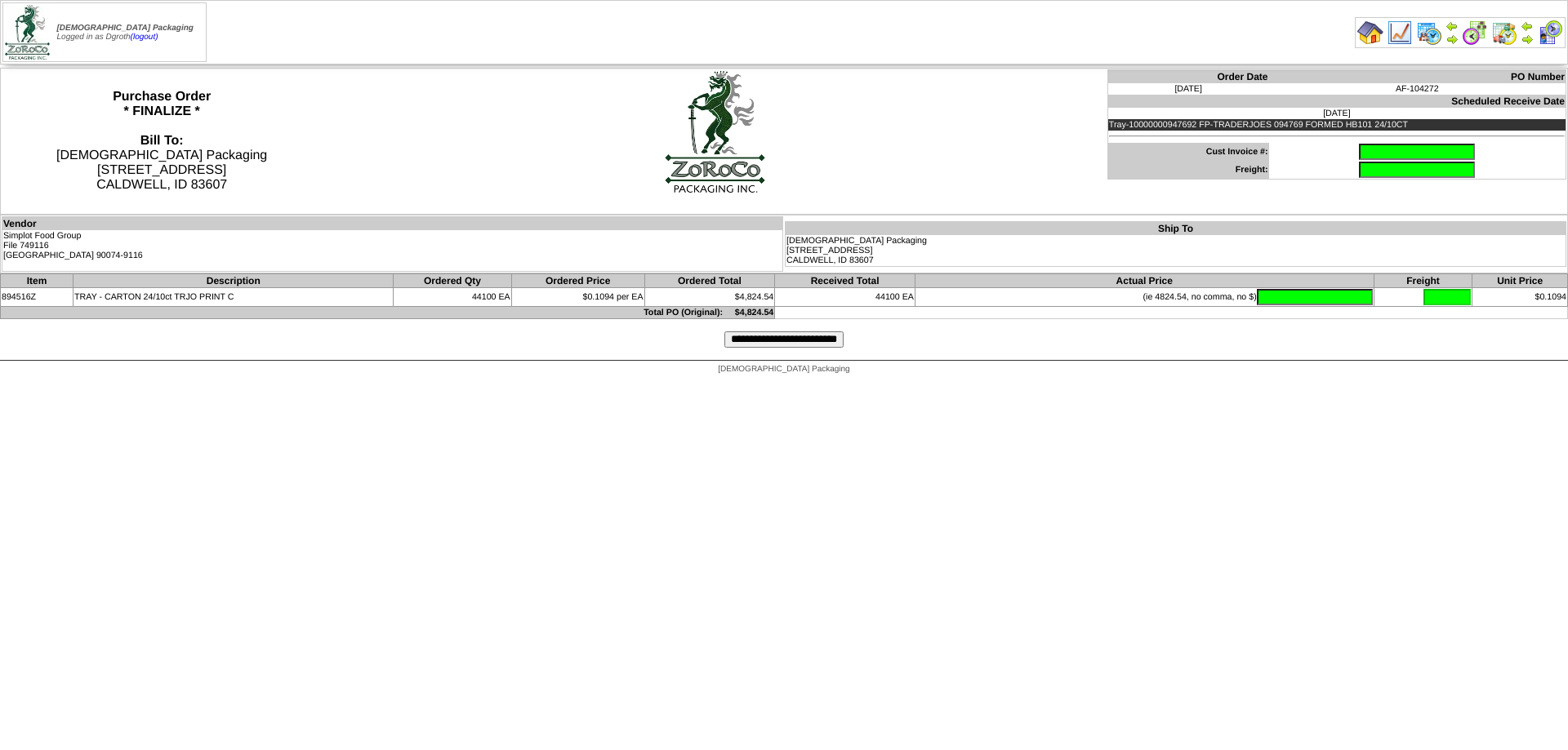
click at [1381, 148] on input "text" at bounding box center [1417, 152] width 116 height 17
type input "*"
type input "********"
click at [1289, 302] on input "text" at bounding box center [1315, 297] width 116 height 17
type input "*******"
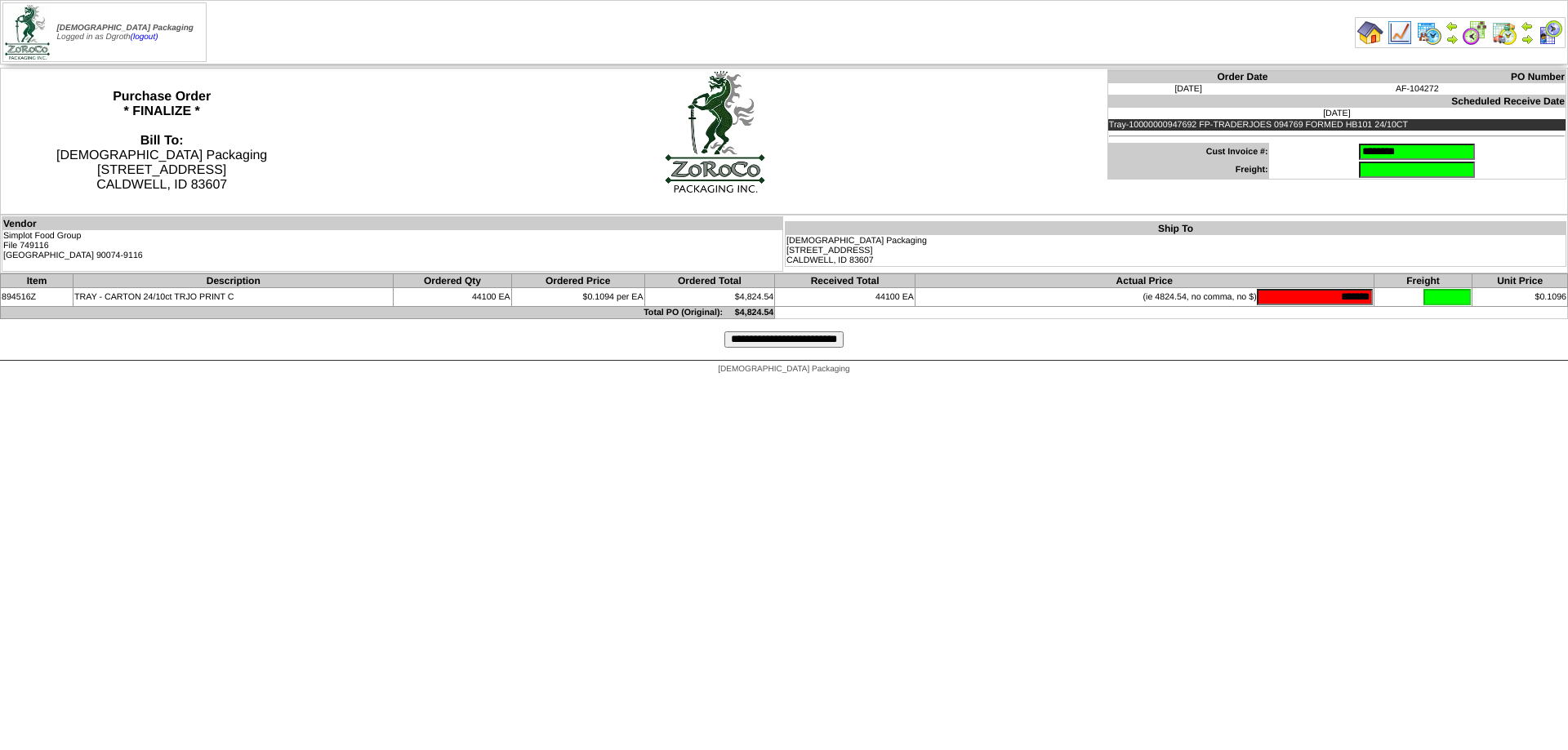
click at [817, 340] on input "**********" at bounding box center [784, 340] width 119 height 17
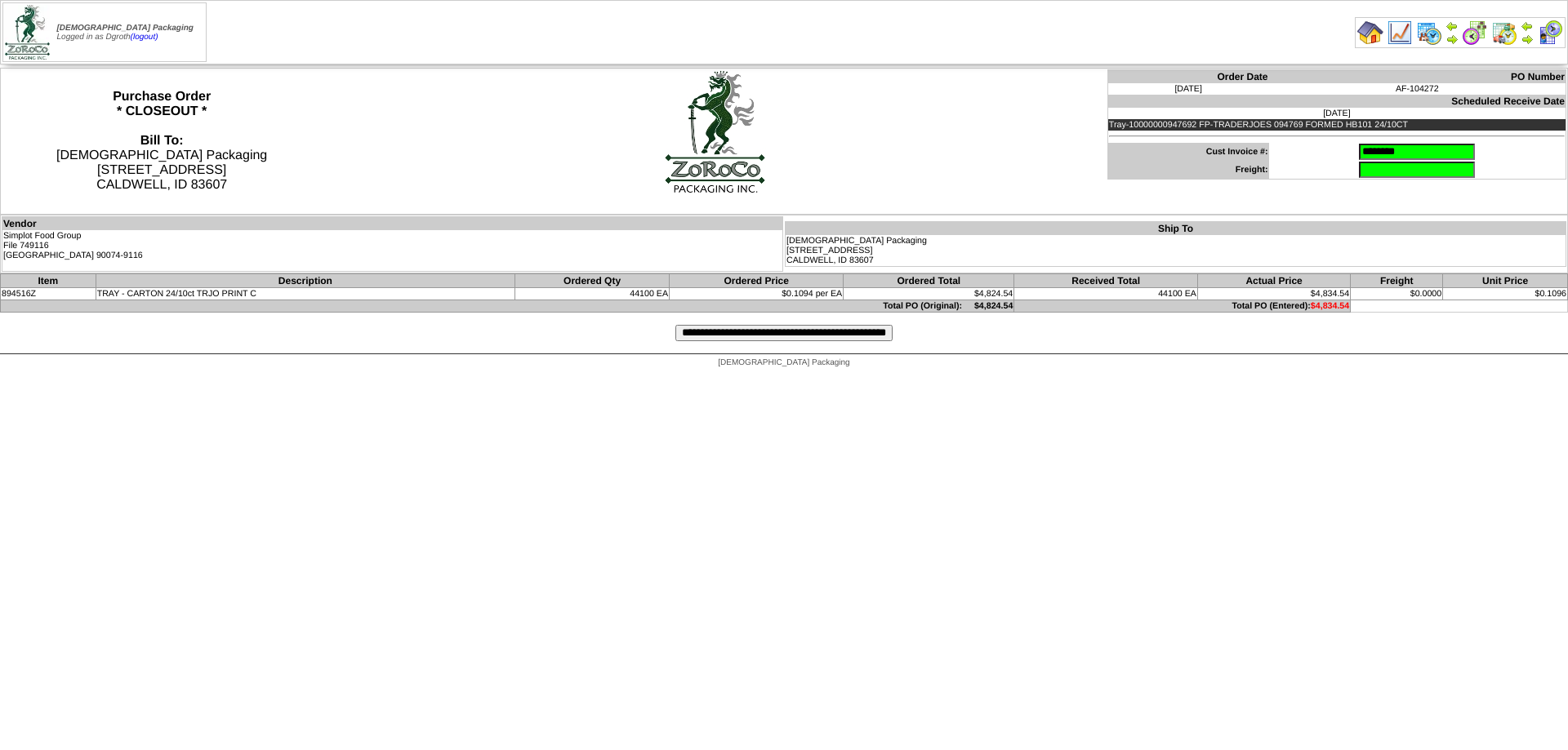
drag, startPoint x: 1110, startPoint y: 512, endPoint x: 883, endPoint y: 572, distance: 234.8
click at [883, 377] on html "Zoroco Packaging Logged in as Dgroth (logout) Print All" at bounding box center [784, 188] width 1568 height 377
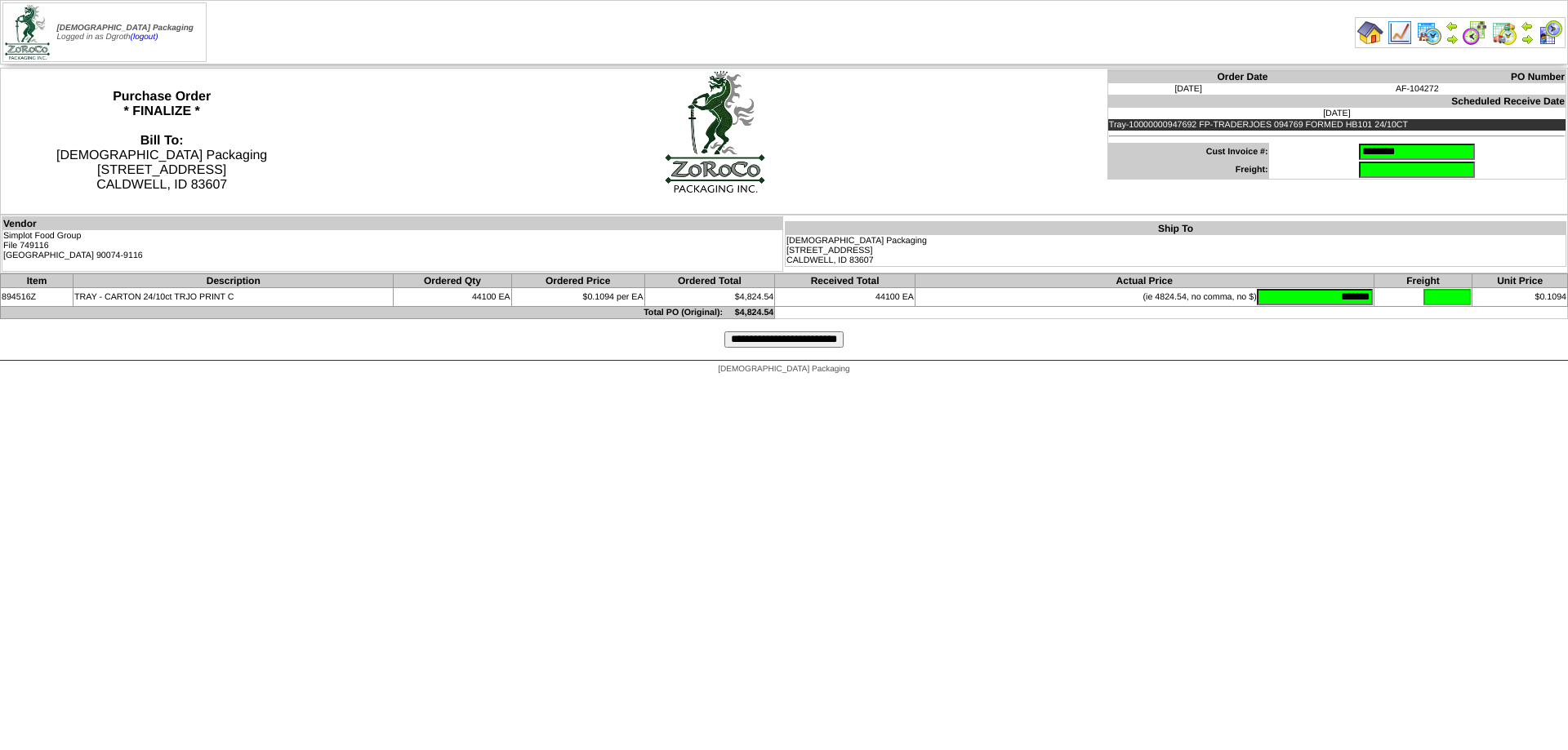
click at [1321, 296] on input "*******" at bounding box center [1315, 297] width 116 height 17
drag, startPoint x: 1321, startPoint y: 296, endPoint x: 1499, endPoint y: 312, distance: 178.7
click at [1499, 312] on table "Item Description Ordered Qty Ordered Price Ordered Total Received Total Actual …" at bounding box center [784, 296] width 1568 height 46
type input "*******"
click at [1224, 383] on html "Zoroco Packaging Logged in as Dgroth (logout) Print All" at bounding box center [784, 191] width 1568 height 383
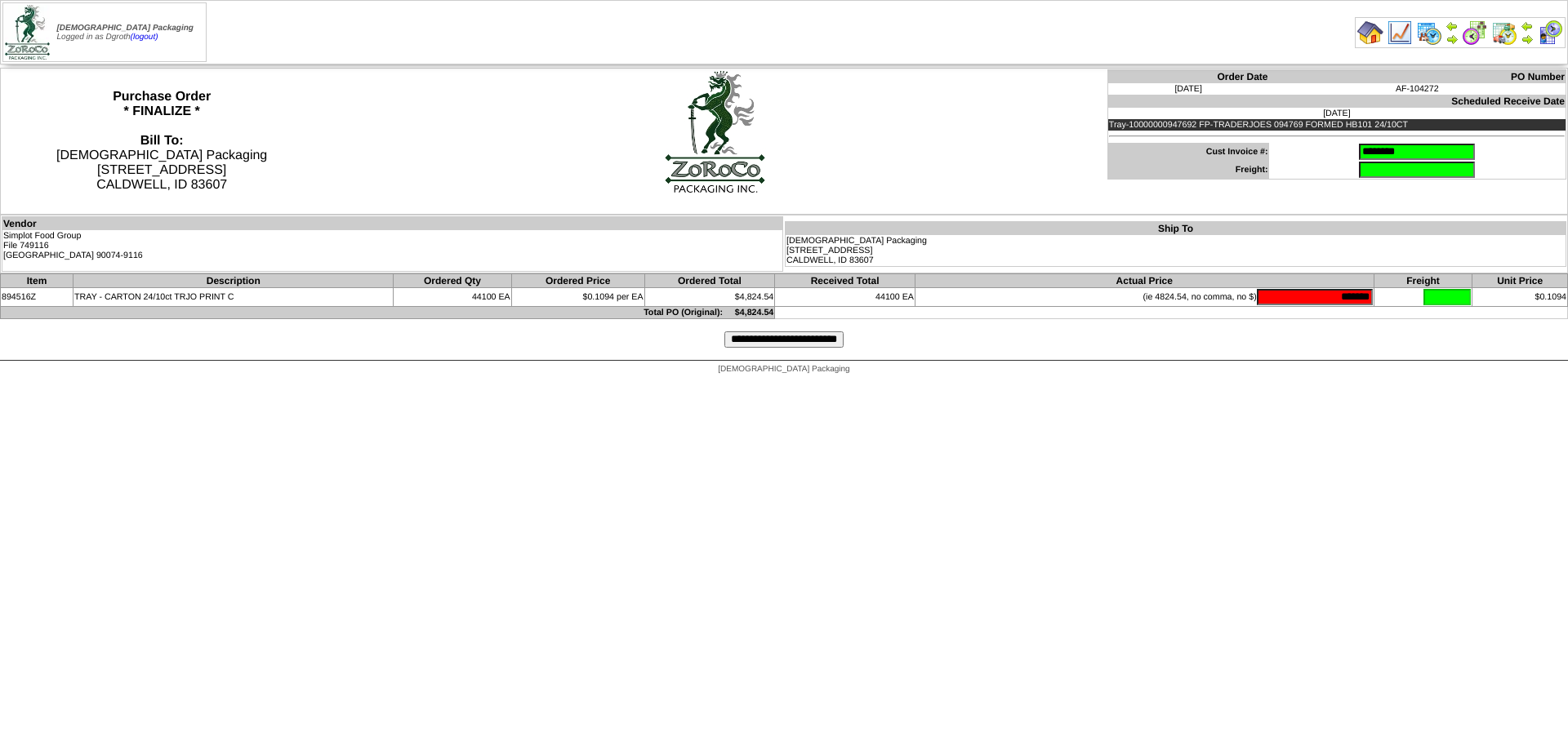
click at [812, 335] on input "**********" at bounding box center [784, 340] width 119 height 17
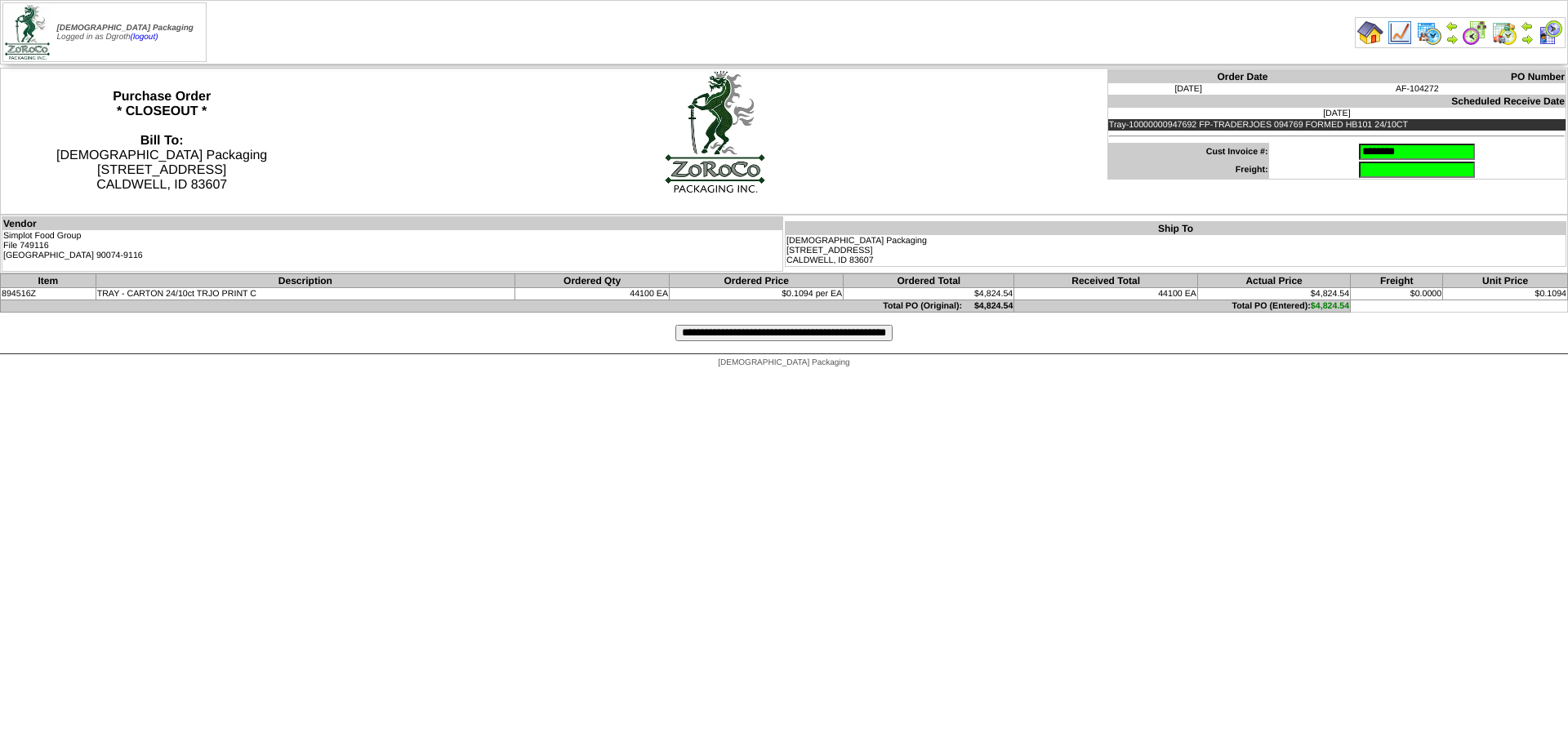
click at [790, 338] on input "**********" at bounding box center [784, 333] width 217 height 17
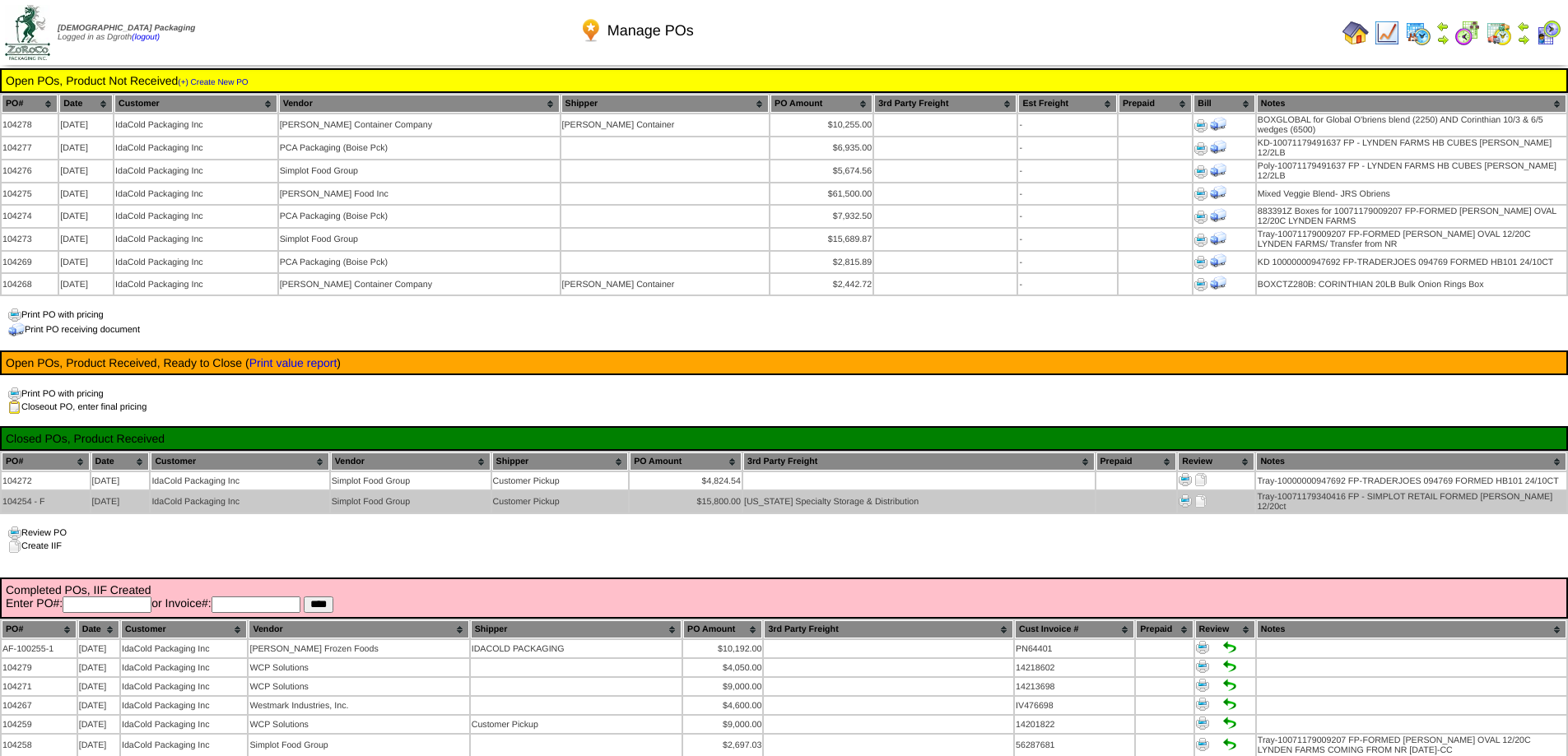
click at [1198, 500] on link at bounding box center [1202, 505] width 13 height 10
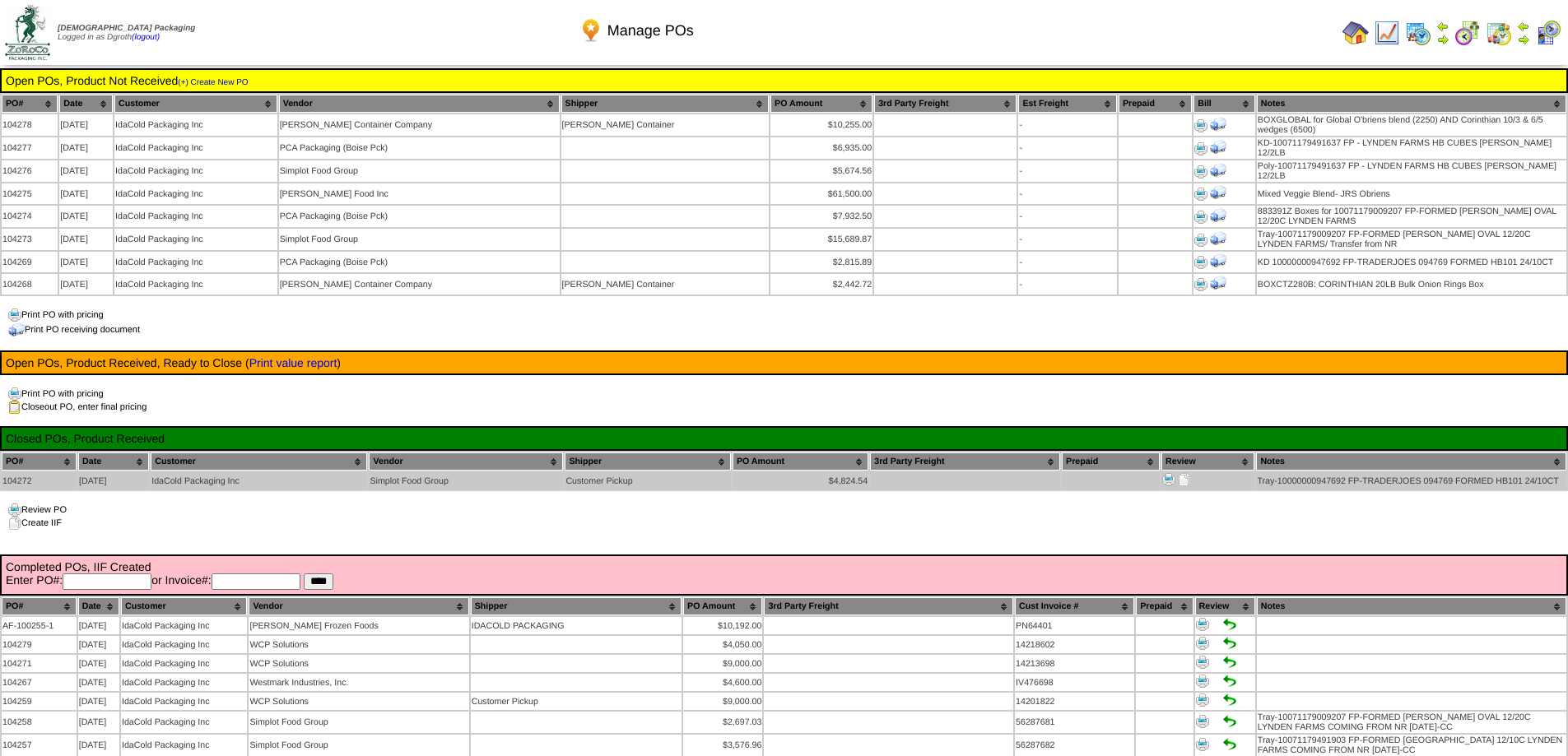
click at [1186, 476] on img at bounding box center [1185, 480] width 13 height 13
